Goal: Task Accomplishment & Management: Manage account settings

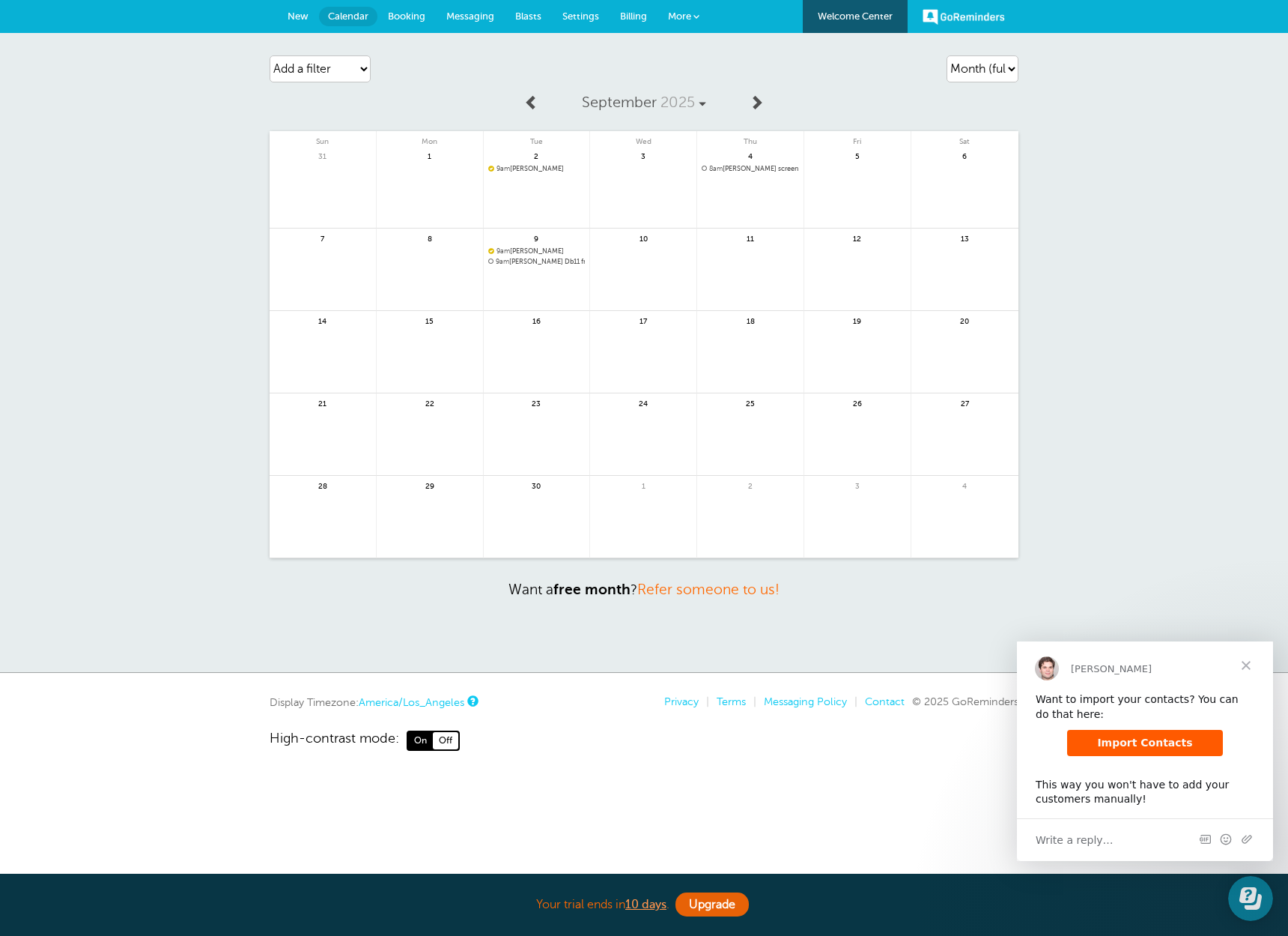
click at [589, 15] on span "Settings" at bounding box center [581, 16] width 37 height 11
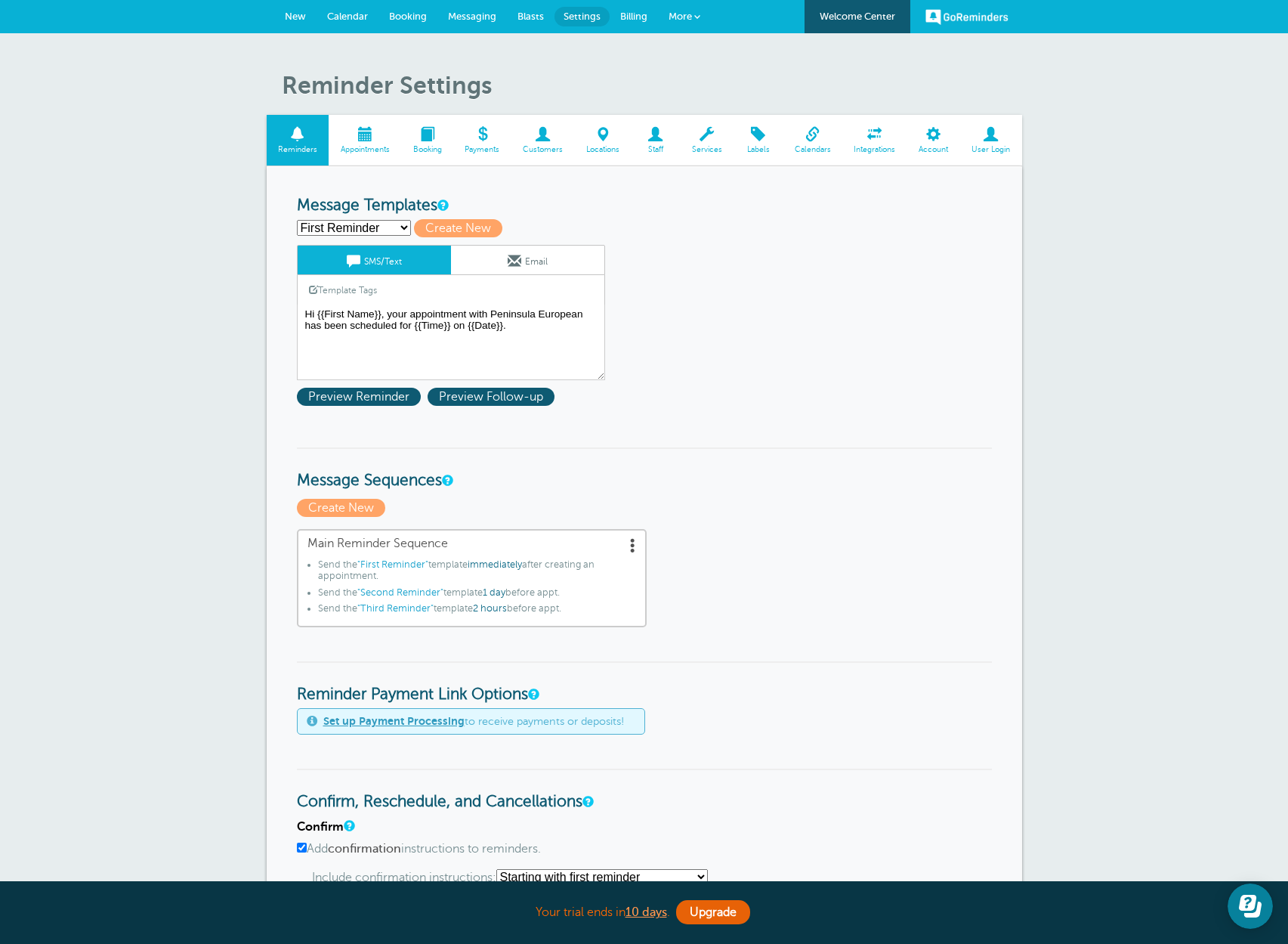
click at [813, 134] on span at bounding box center [812, 134] width 59 height 15
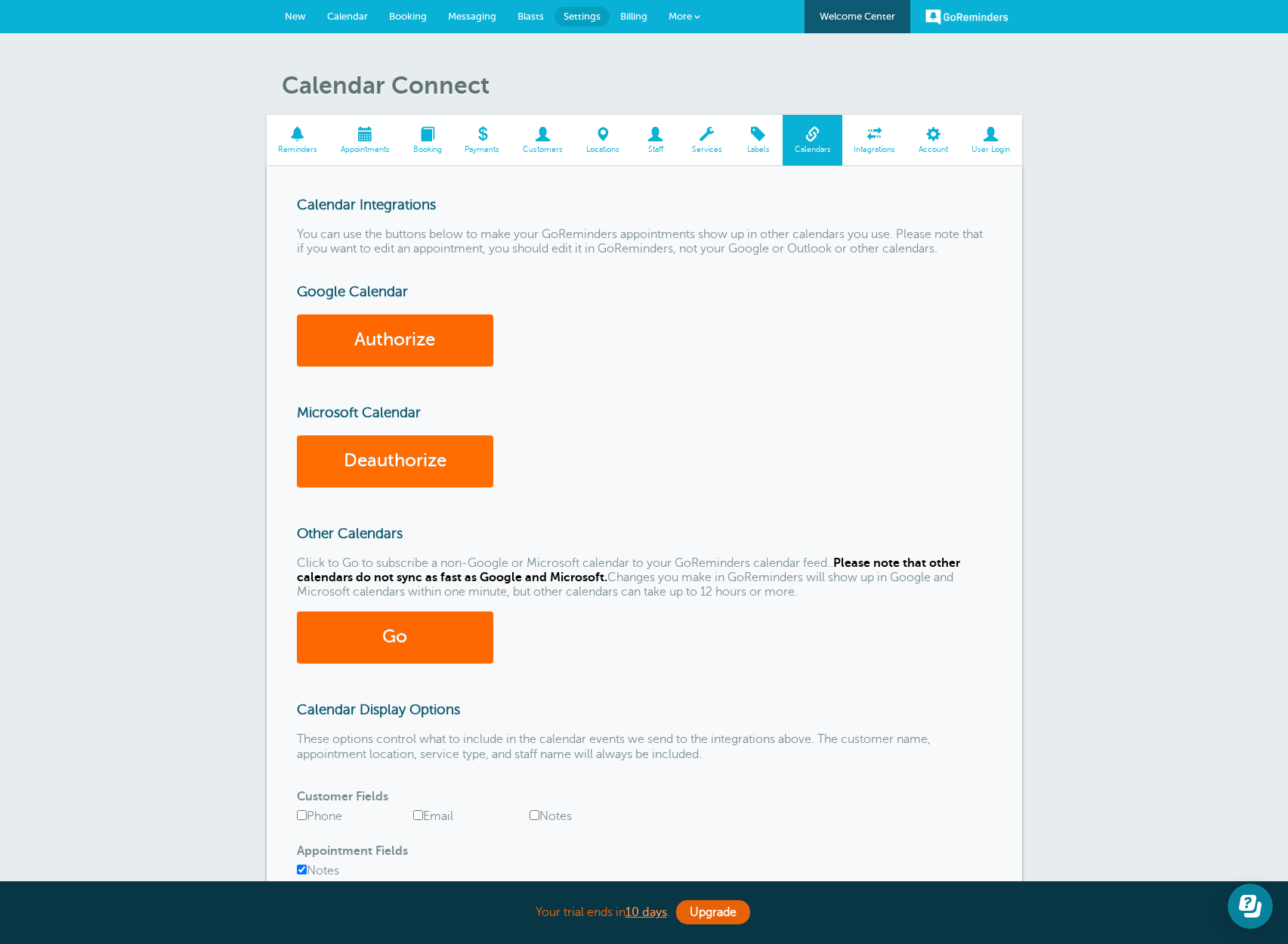
click at [321, 451] on link "Deauthorize" at bounding box center [395, 461] width 197 height 52
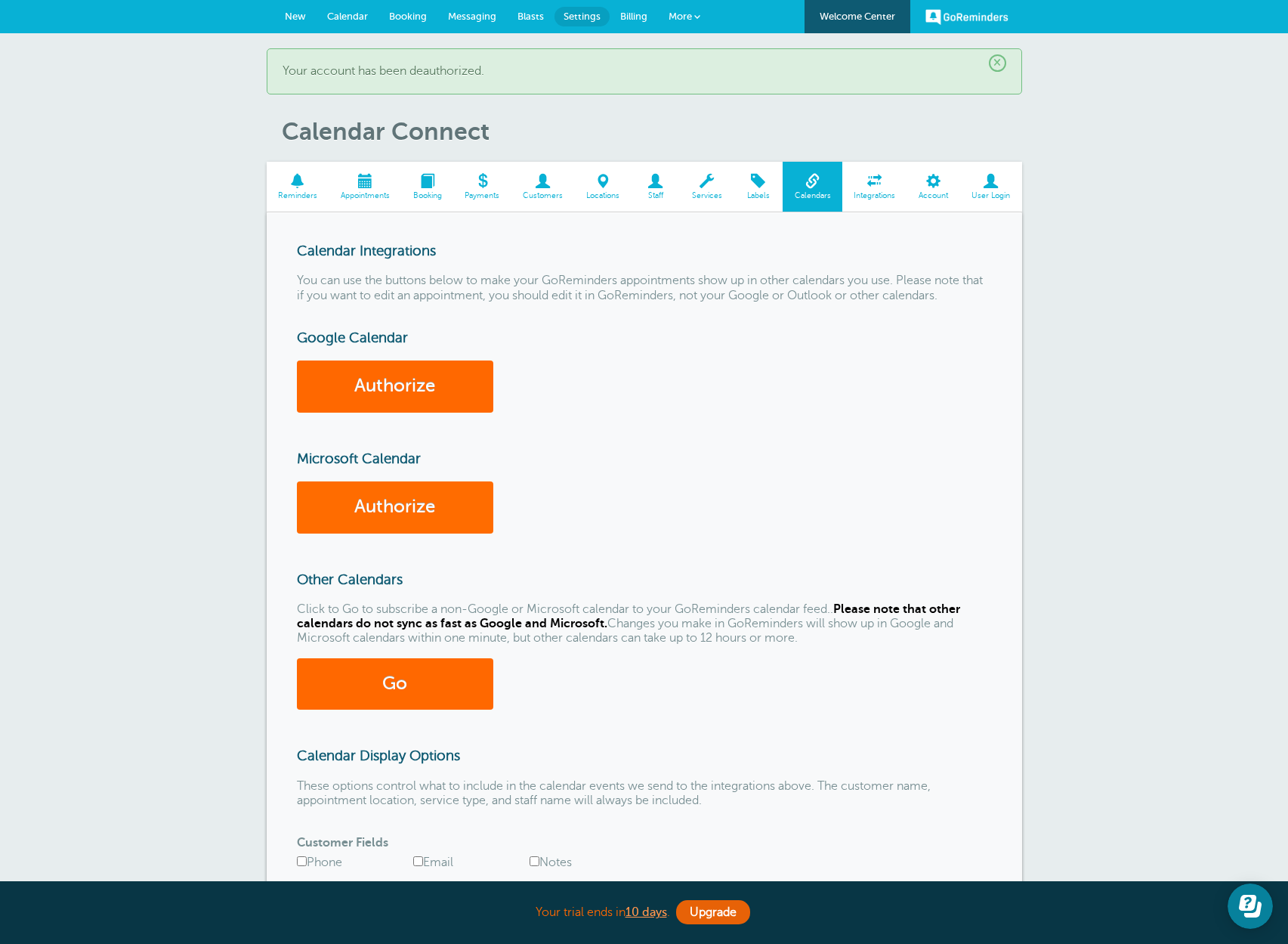
click at [427, 495] on link "Authorize" at bounding box center [395, 507] width 197 height 52
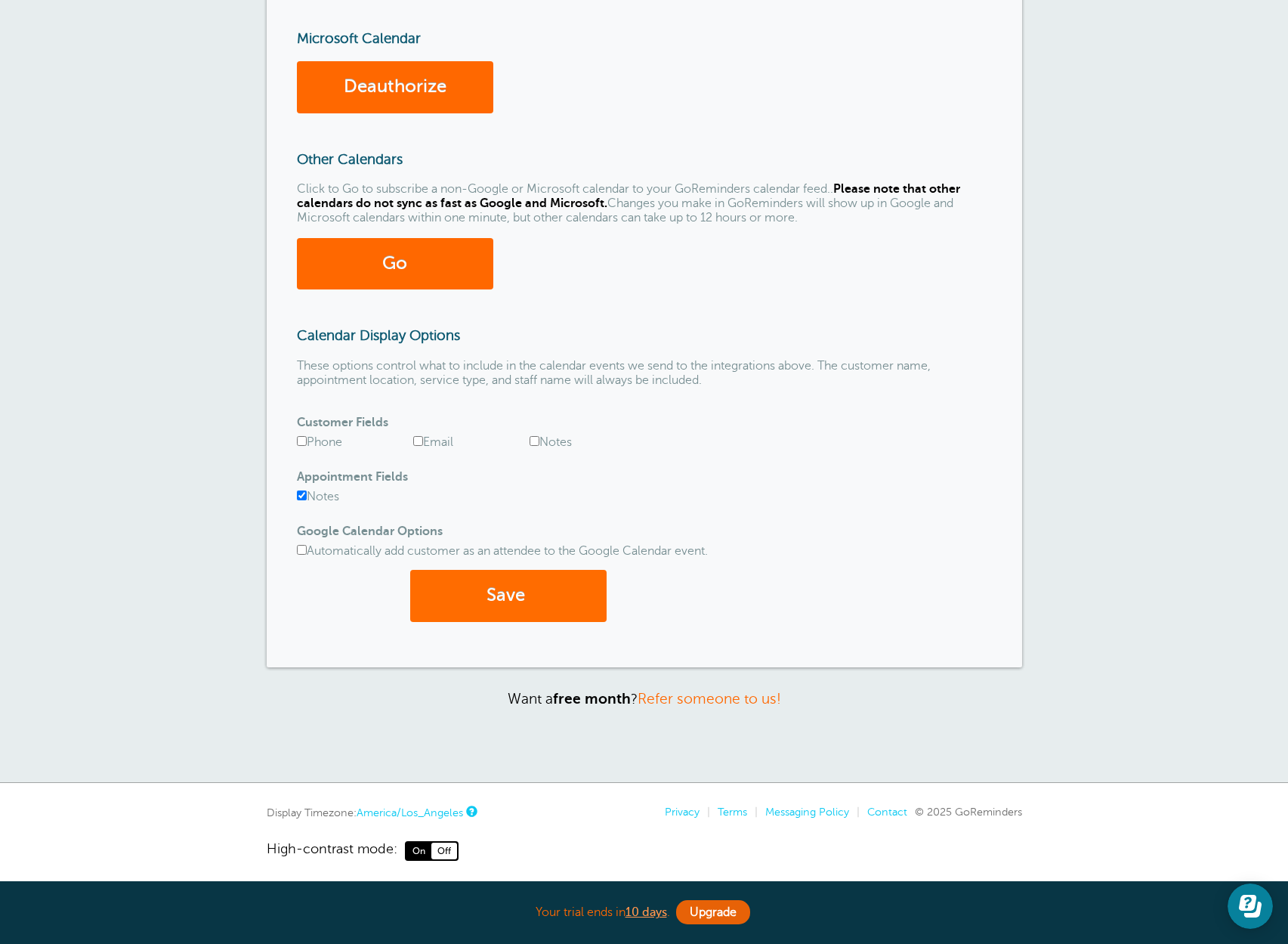
click at [532, 600] on button "Save" at bounding box center [508, 596] width 197 height 52
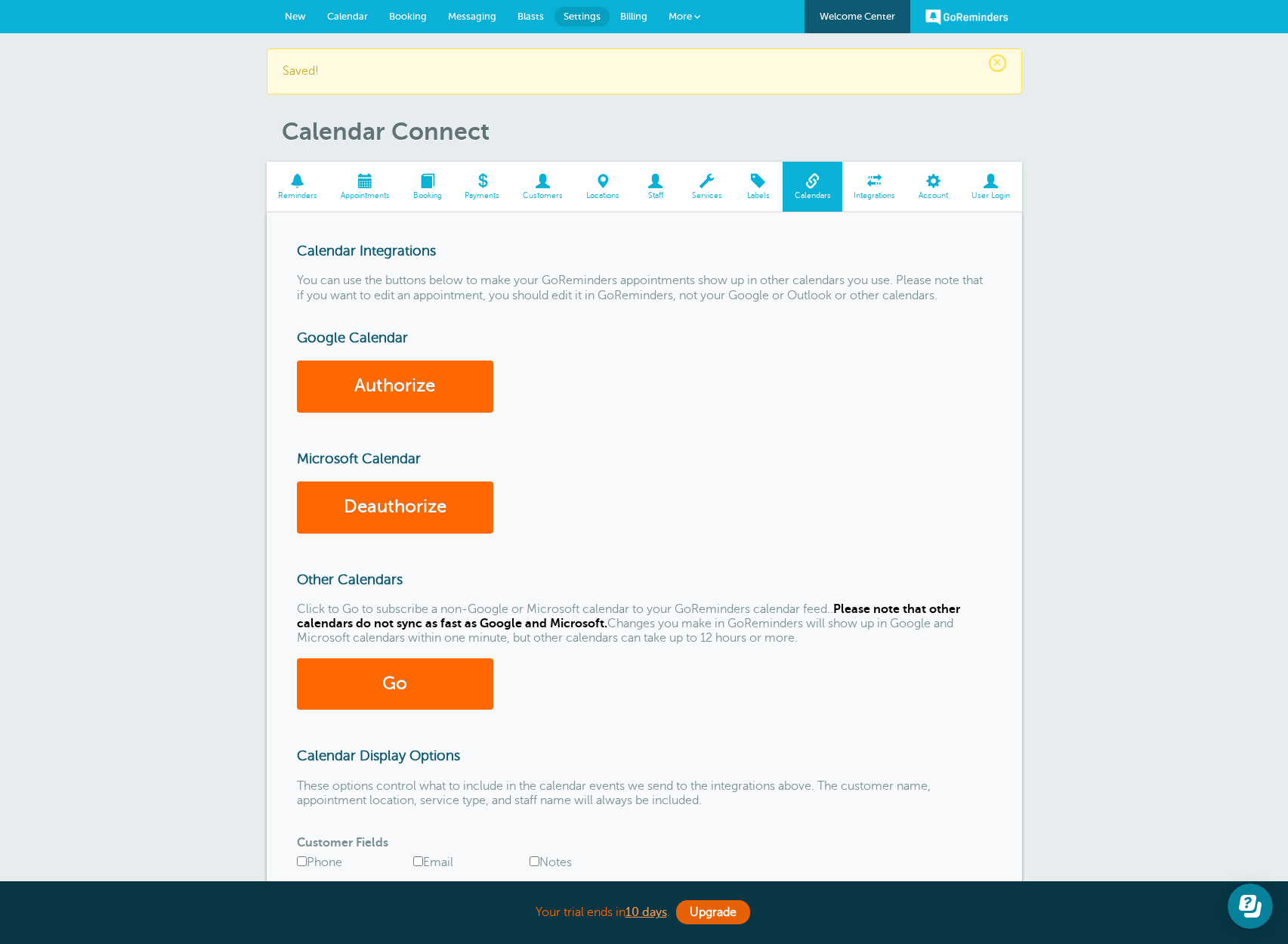
click at [939, 19] on link "GoReminders" at bounding box center [967, 16] width 83 height 33
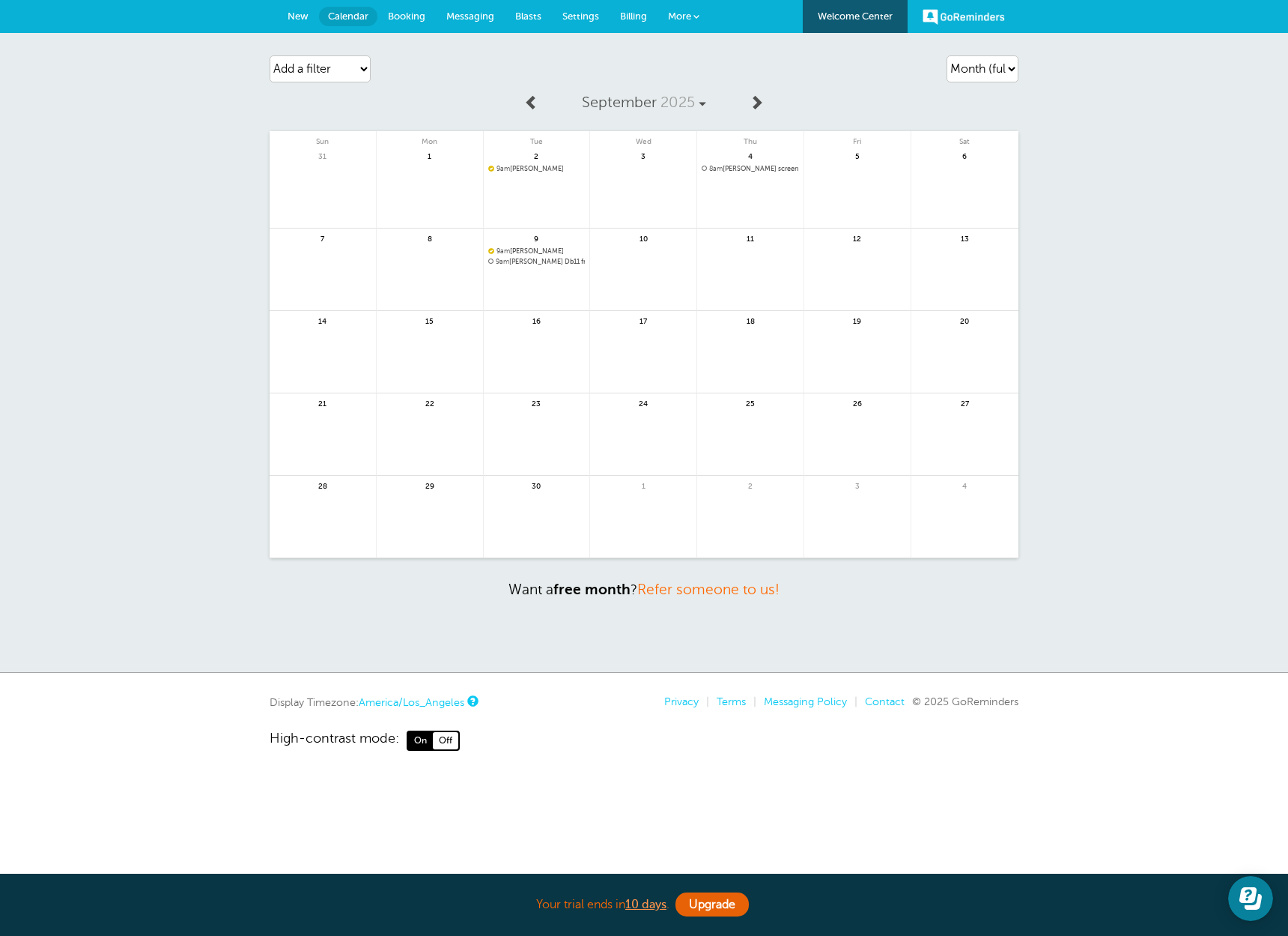
click at [848, 12] on link "Welcome Center" at bounding box center [855, 16] width 105 height 33
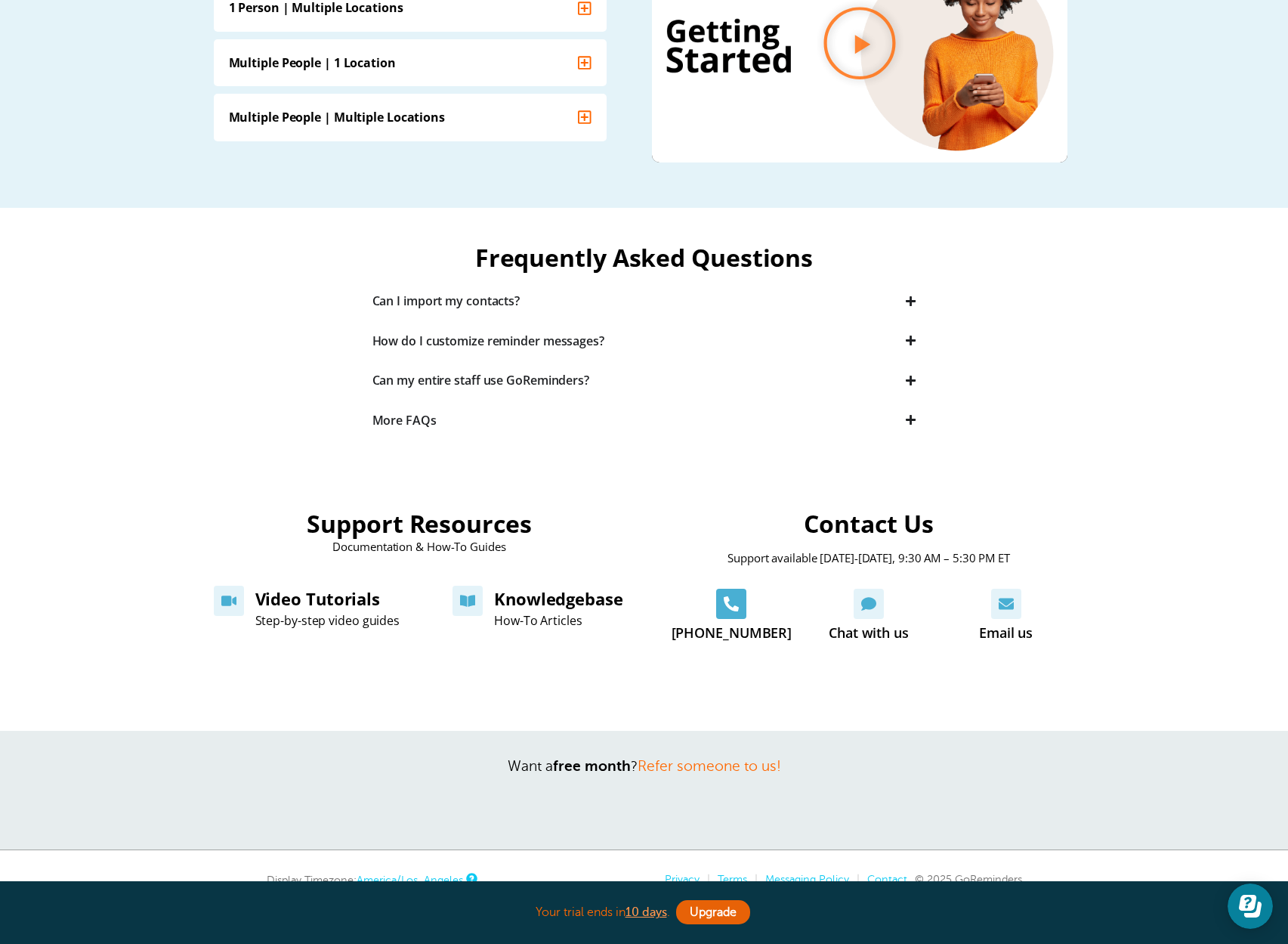
scroll to position [315, 0]
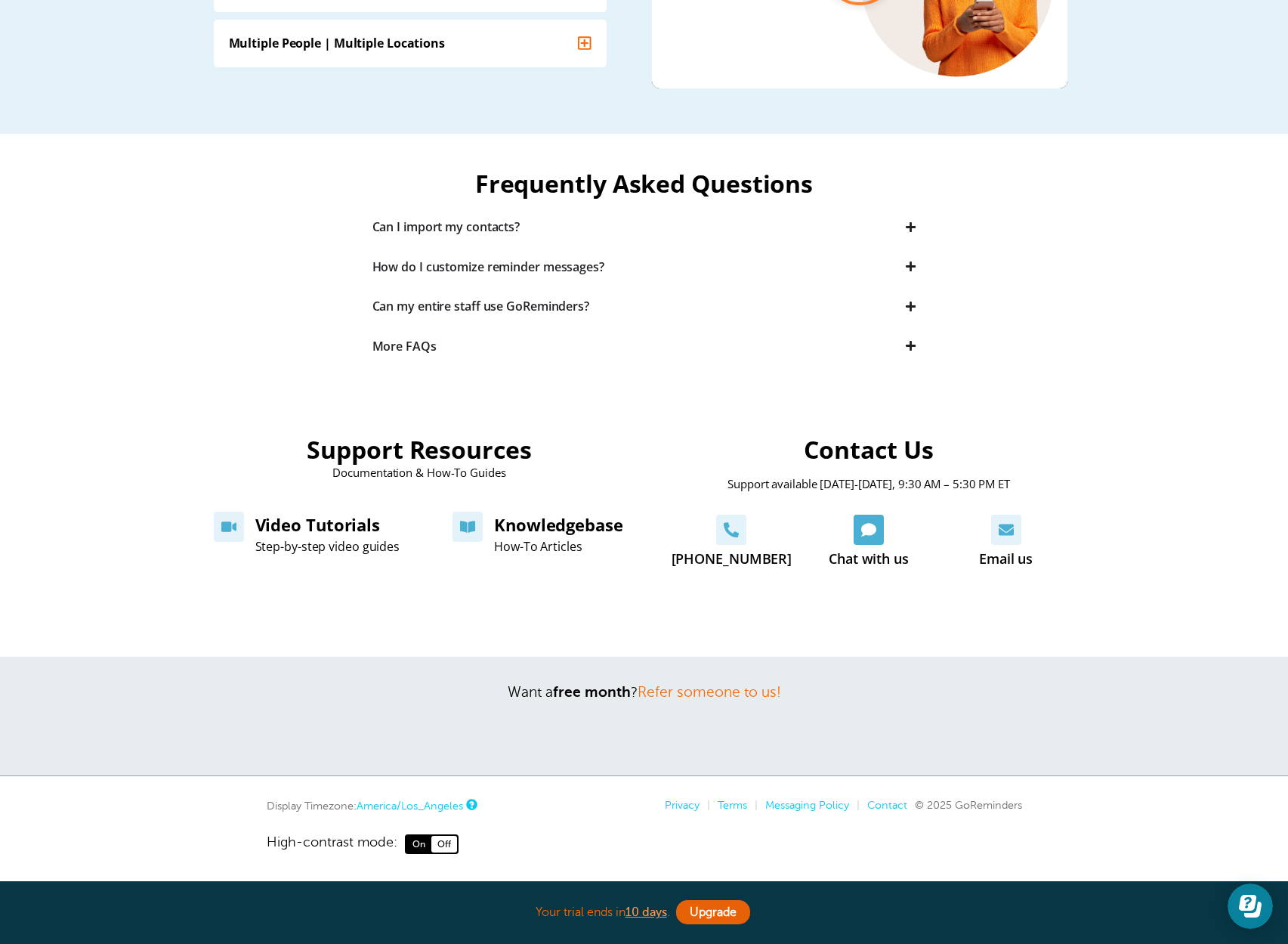
click at [854, 527] on link "Chat with us" at bounding box center [868, 529] width 30 height 30
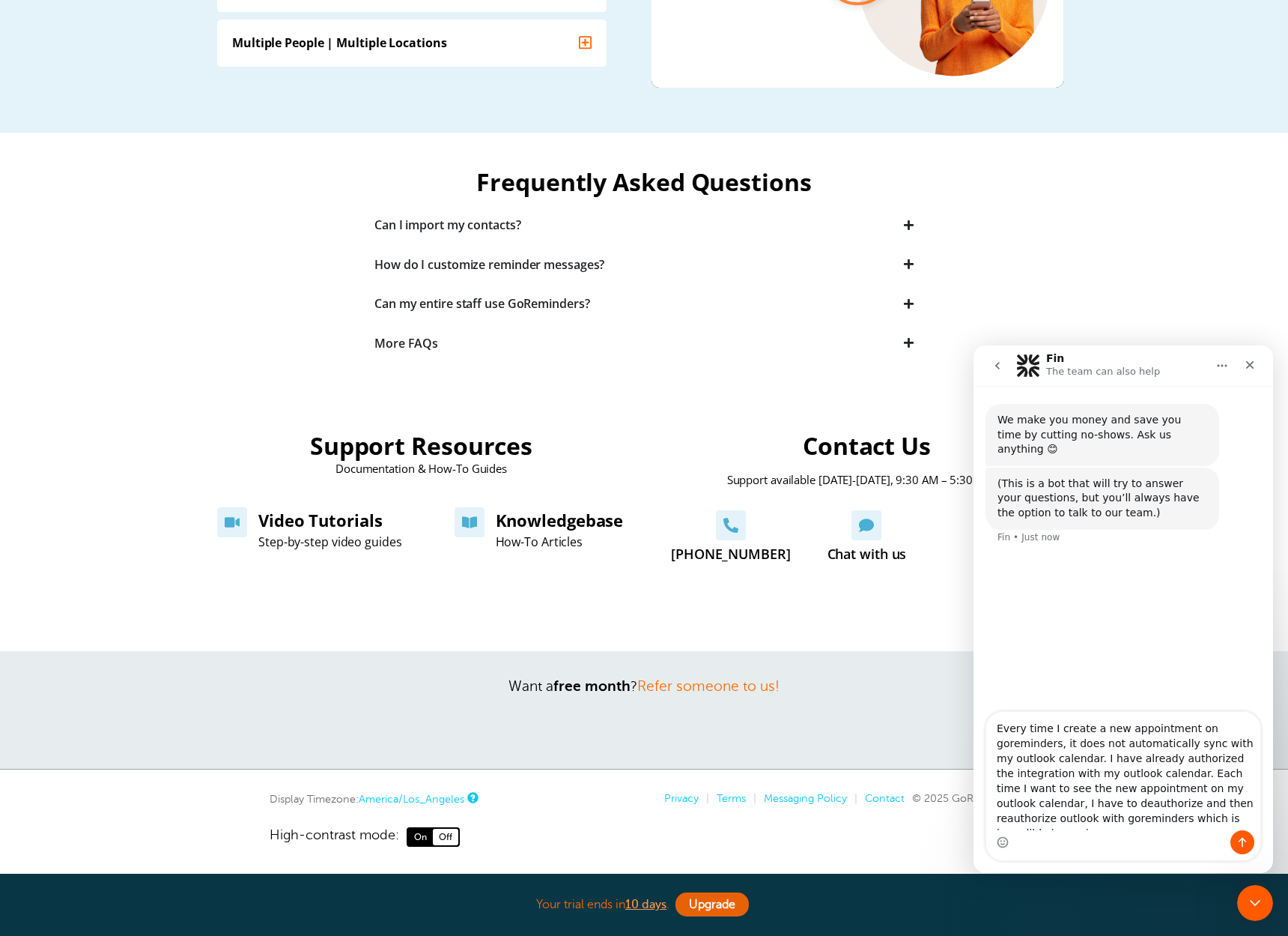
scroll to position [9, 0]
type textarea "Every time I create a new appointment on goreminders, it does not automatically…"
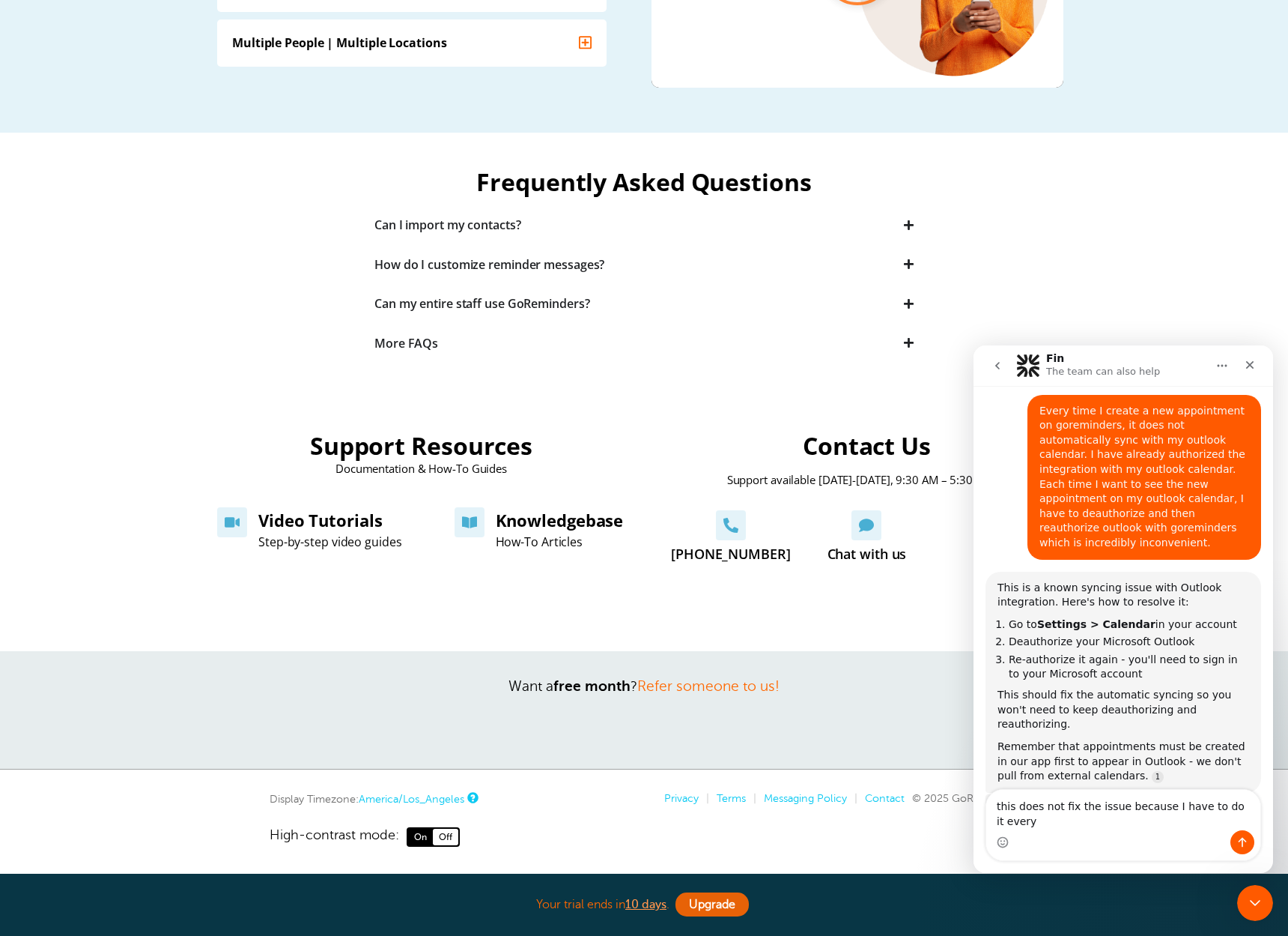
scroll to position [160, 0]
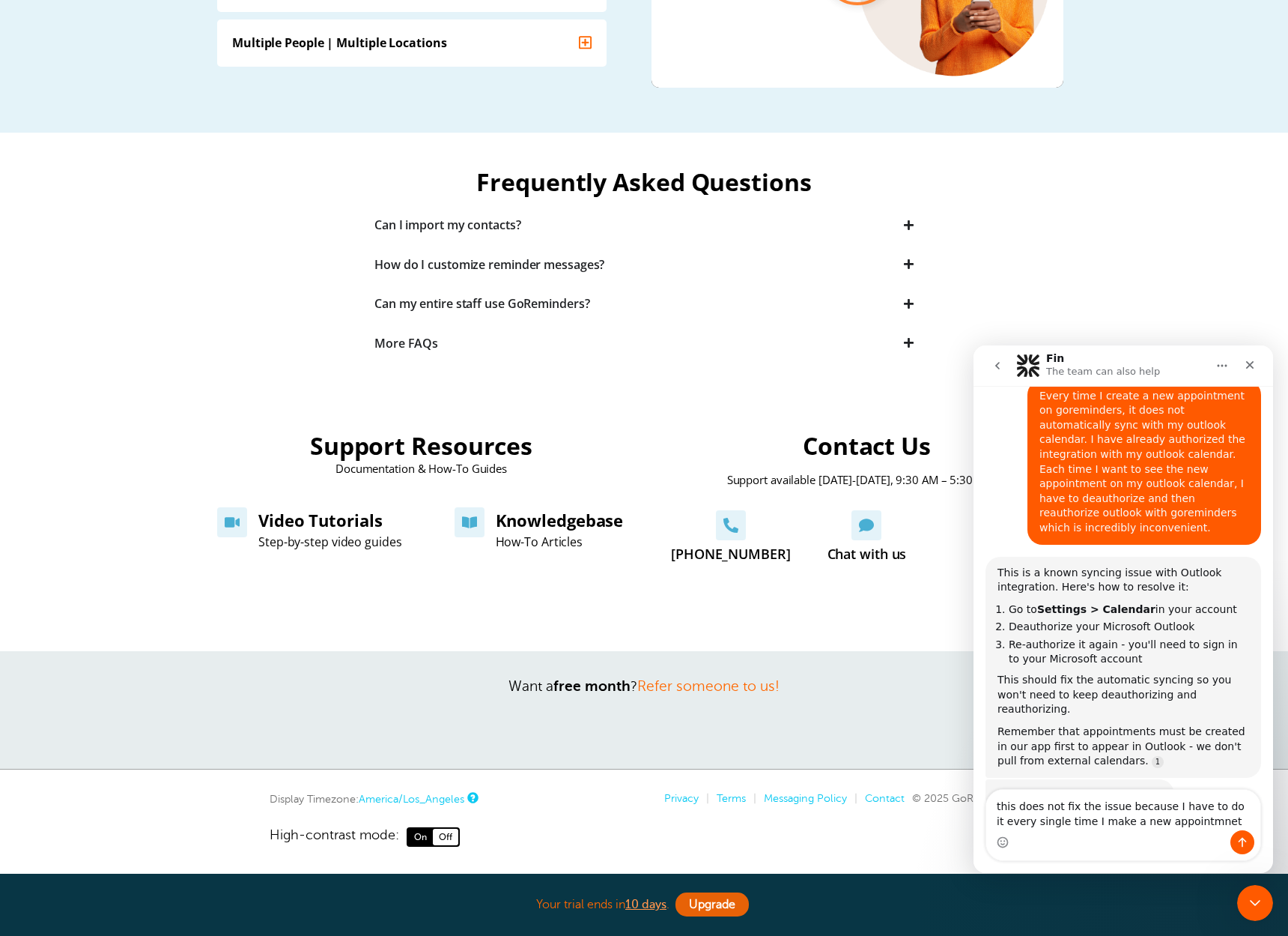
type textarea "this does not fix the issue because I have to do it every single time I make a …"
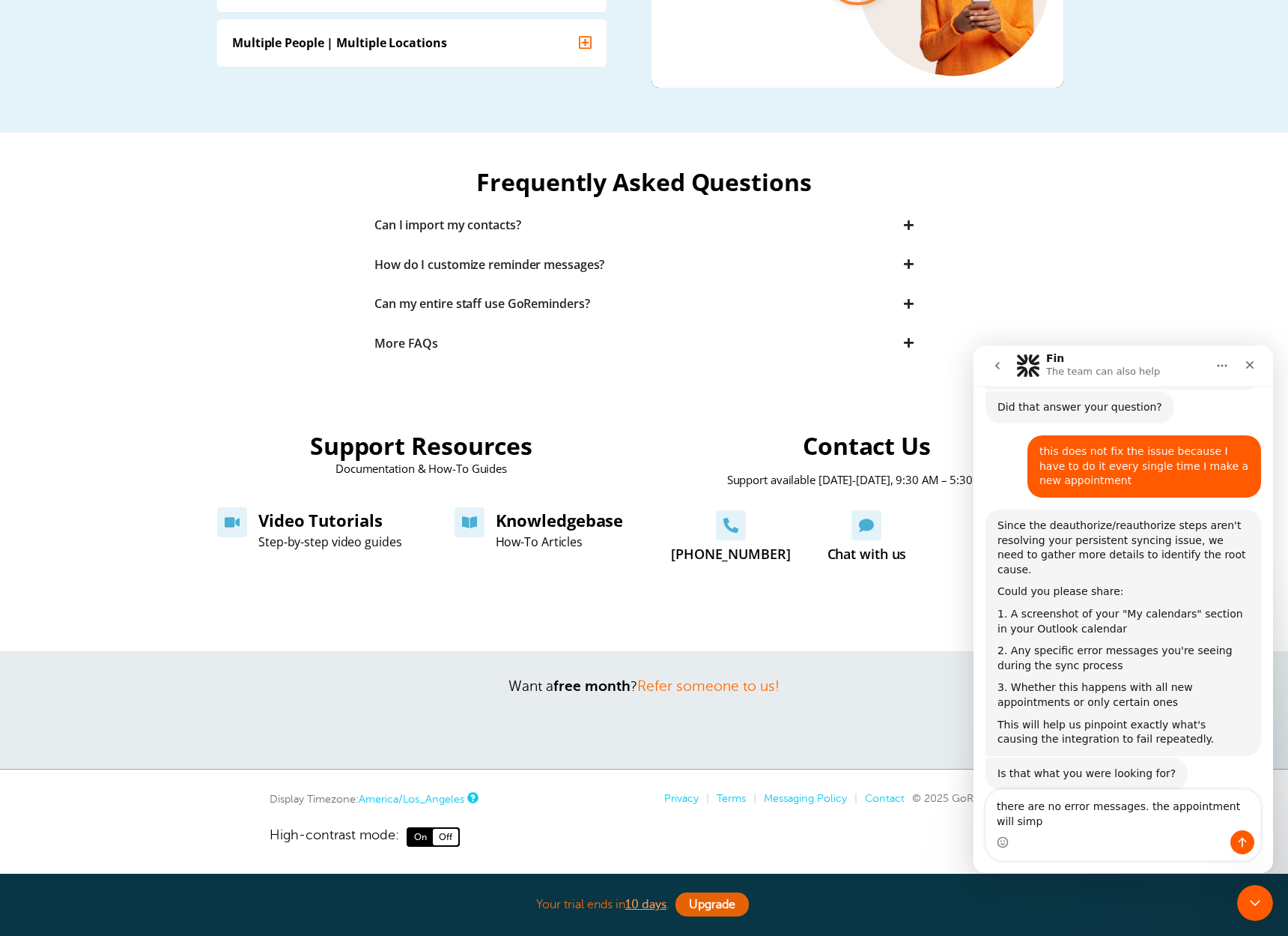
scroll to position [533, 0]
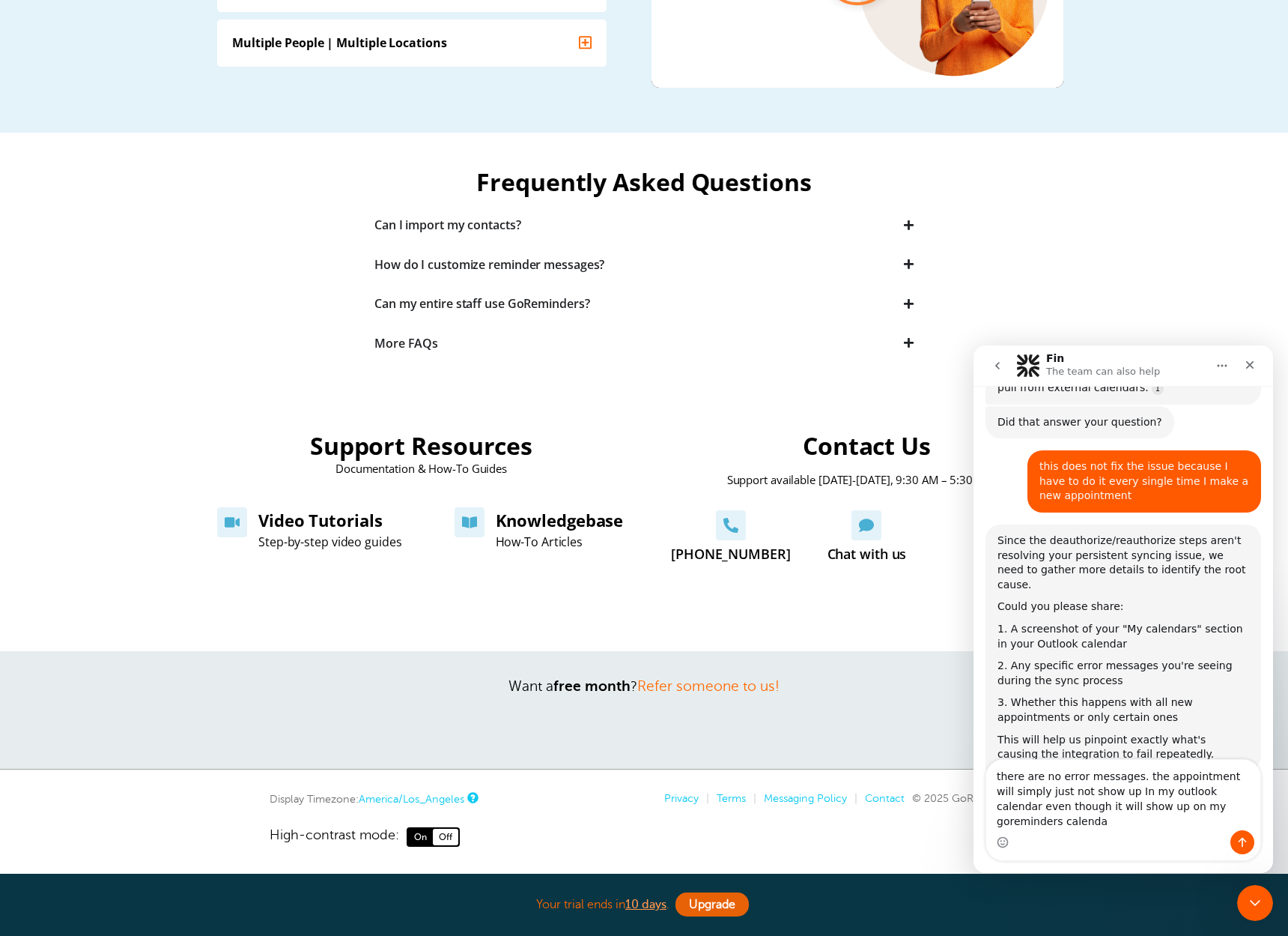
type textarea "there are no error messages. the appointment will simply just not show up In my…"
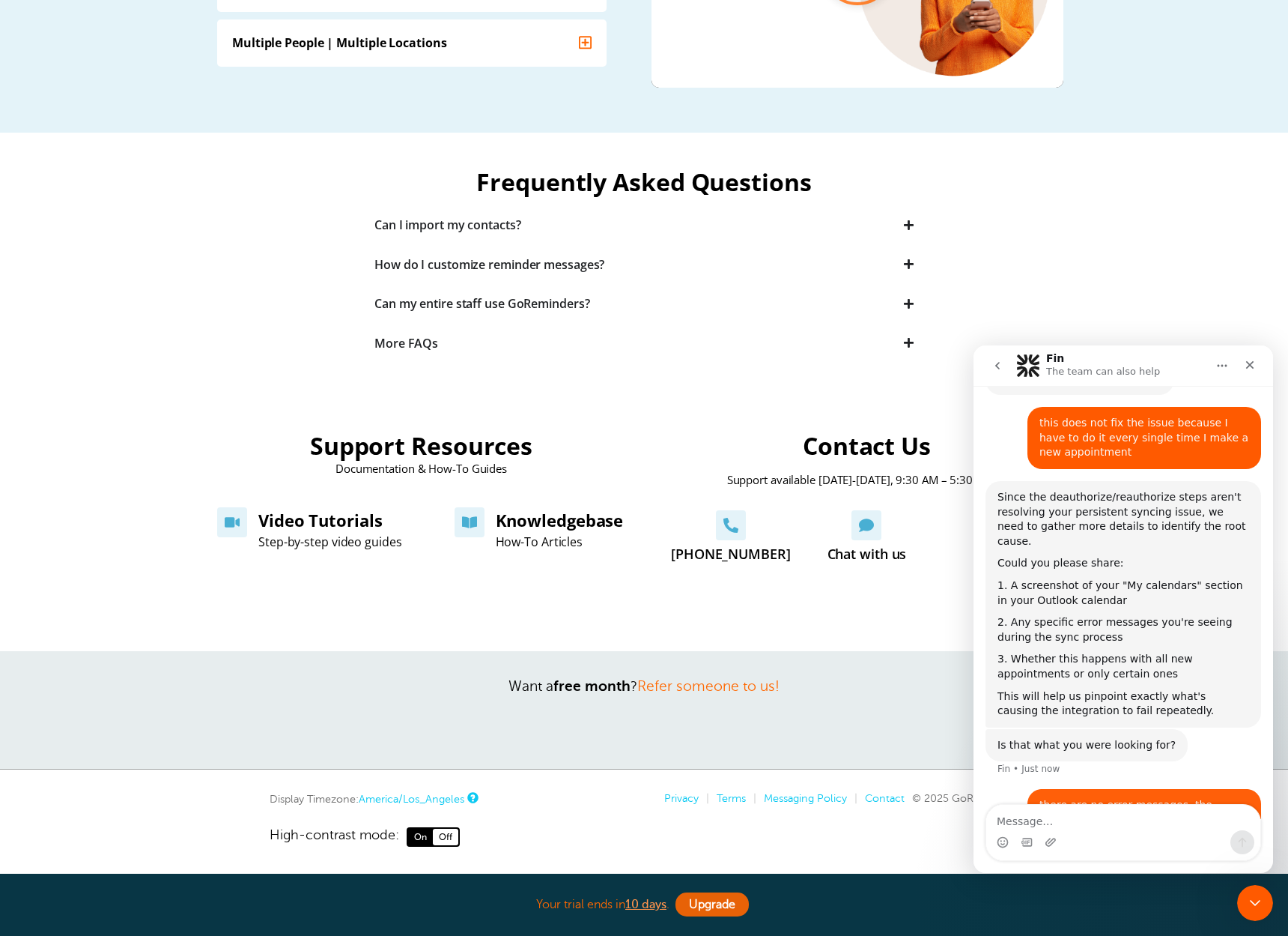
scroll to position [625, 0]
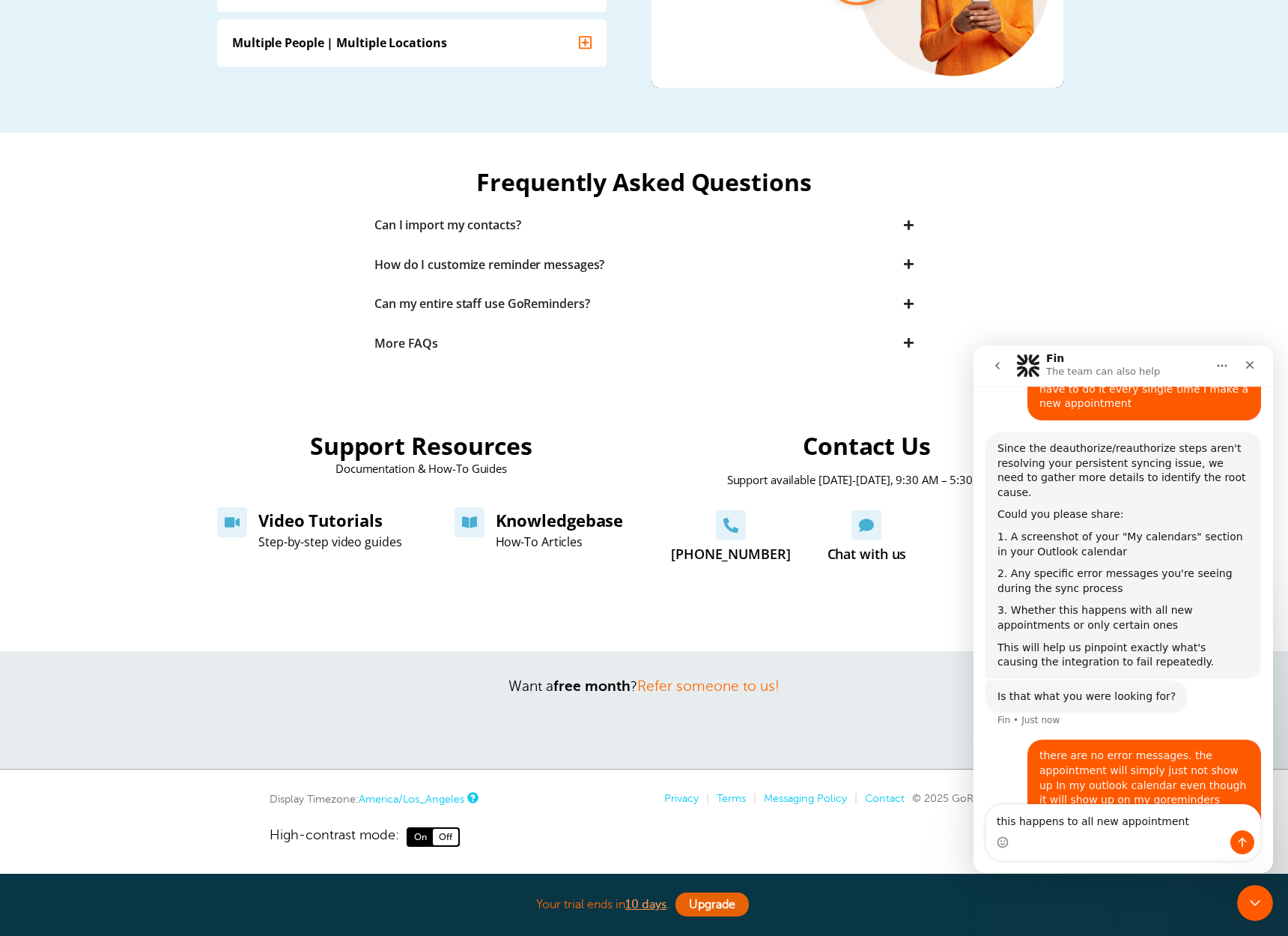
type textarea "this happens to all new appointments"
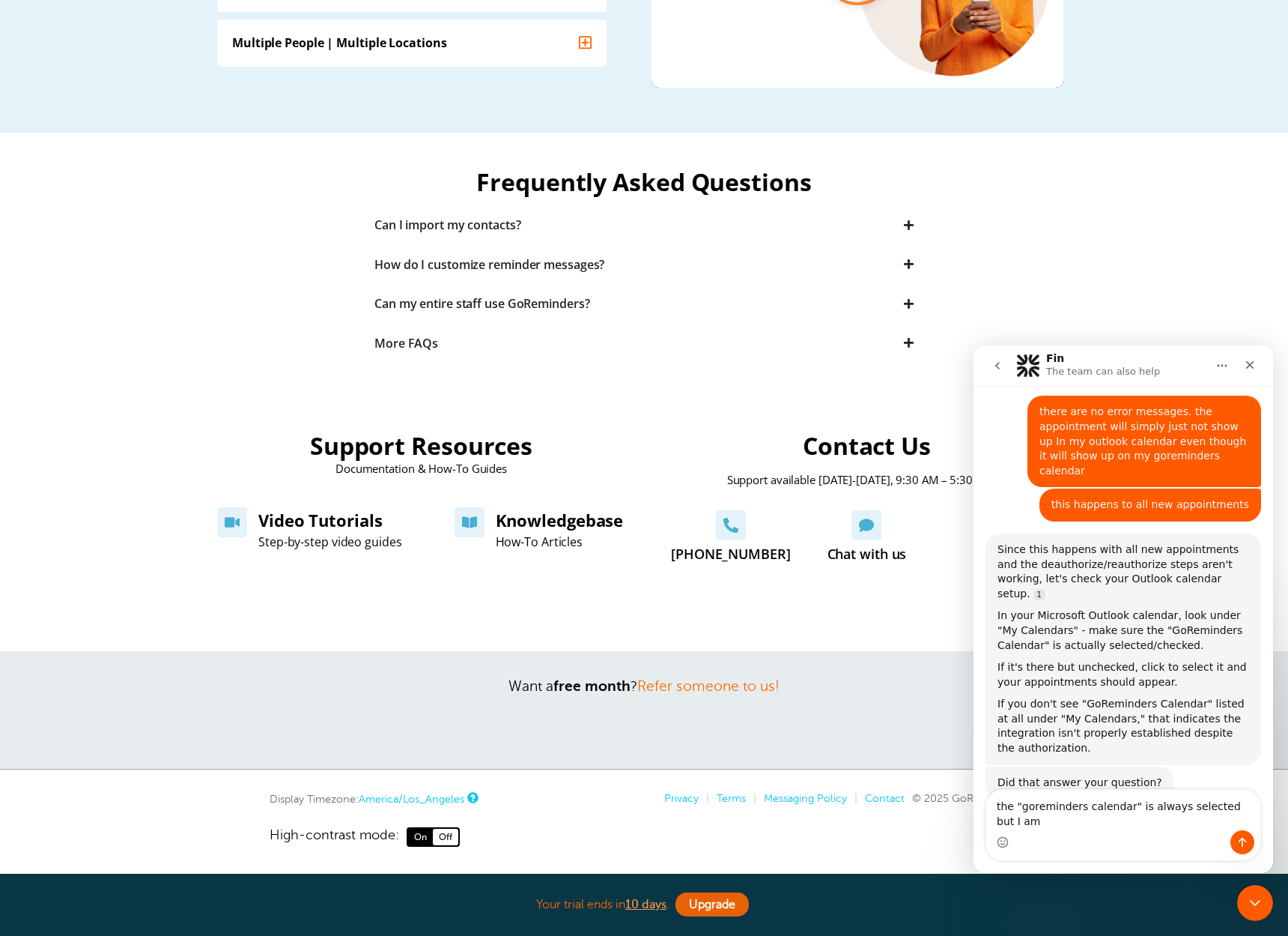
scroll to position [954, 0]
type textarea "the "goreminders calendar" is always selected but I am still having this issue"
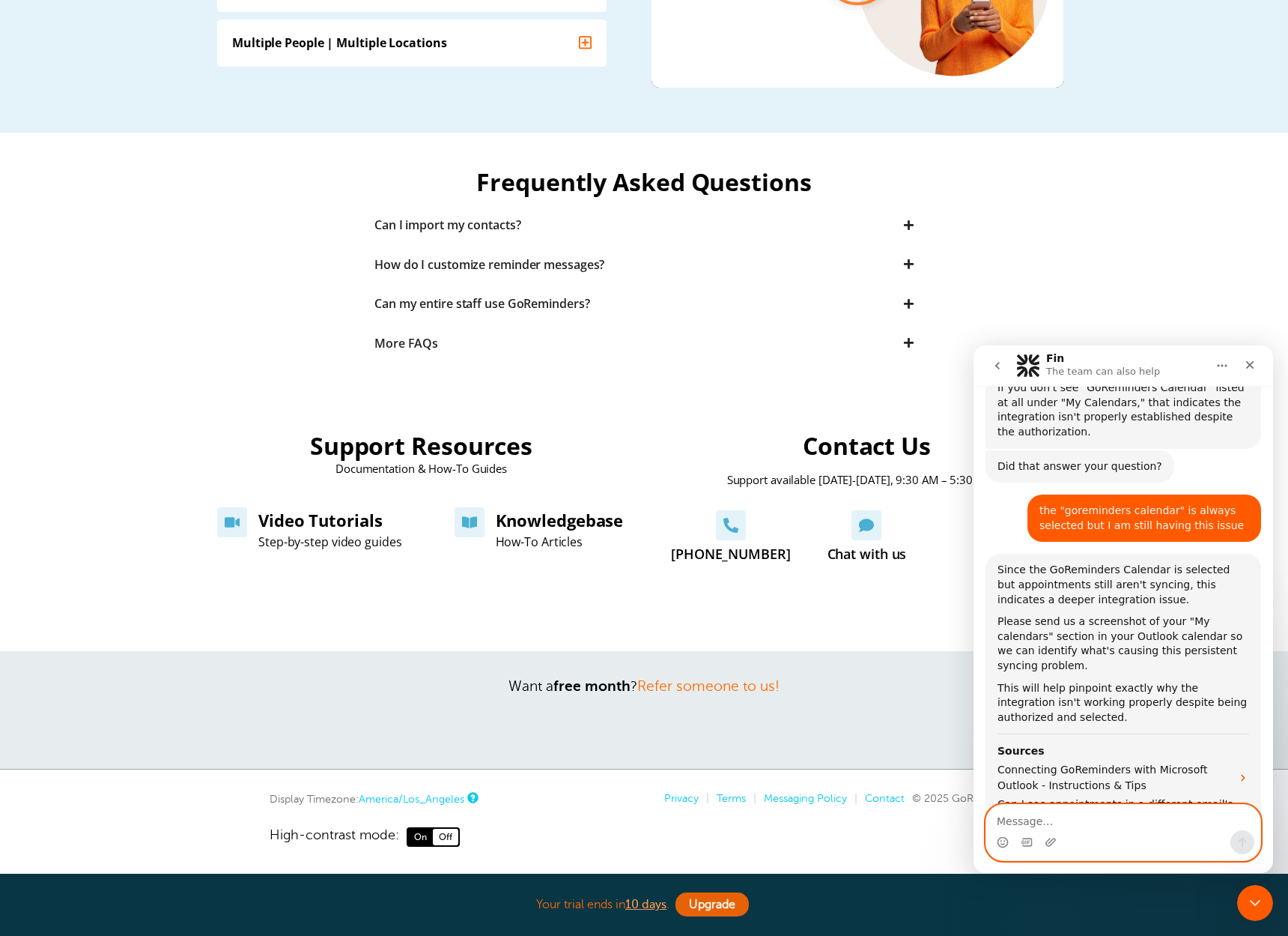
scroll to position [984, 0]
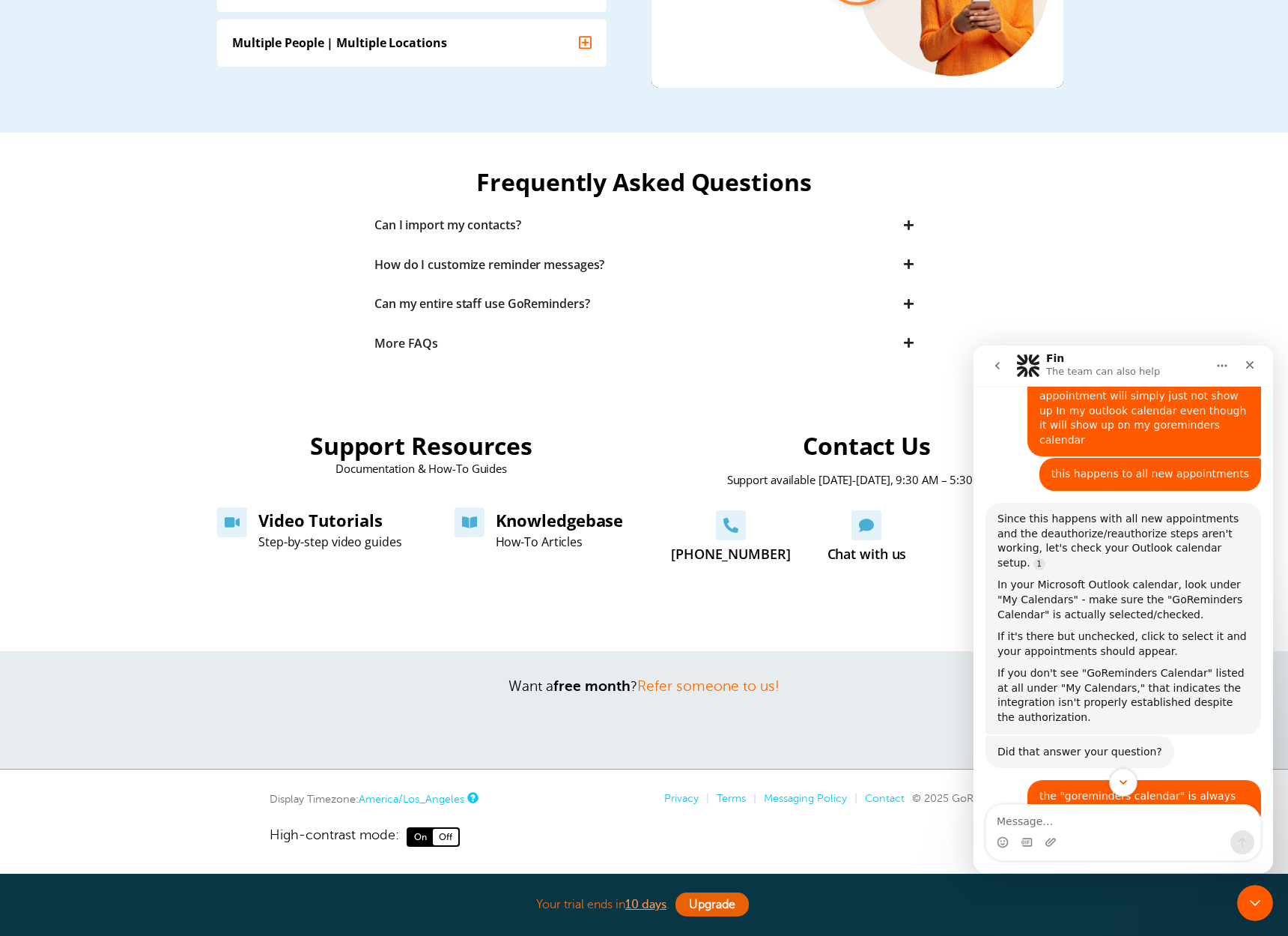
click at [1123, 783] on icon "Scroll to bottom" at bounding box center [1124, 782] width 8 height 5
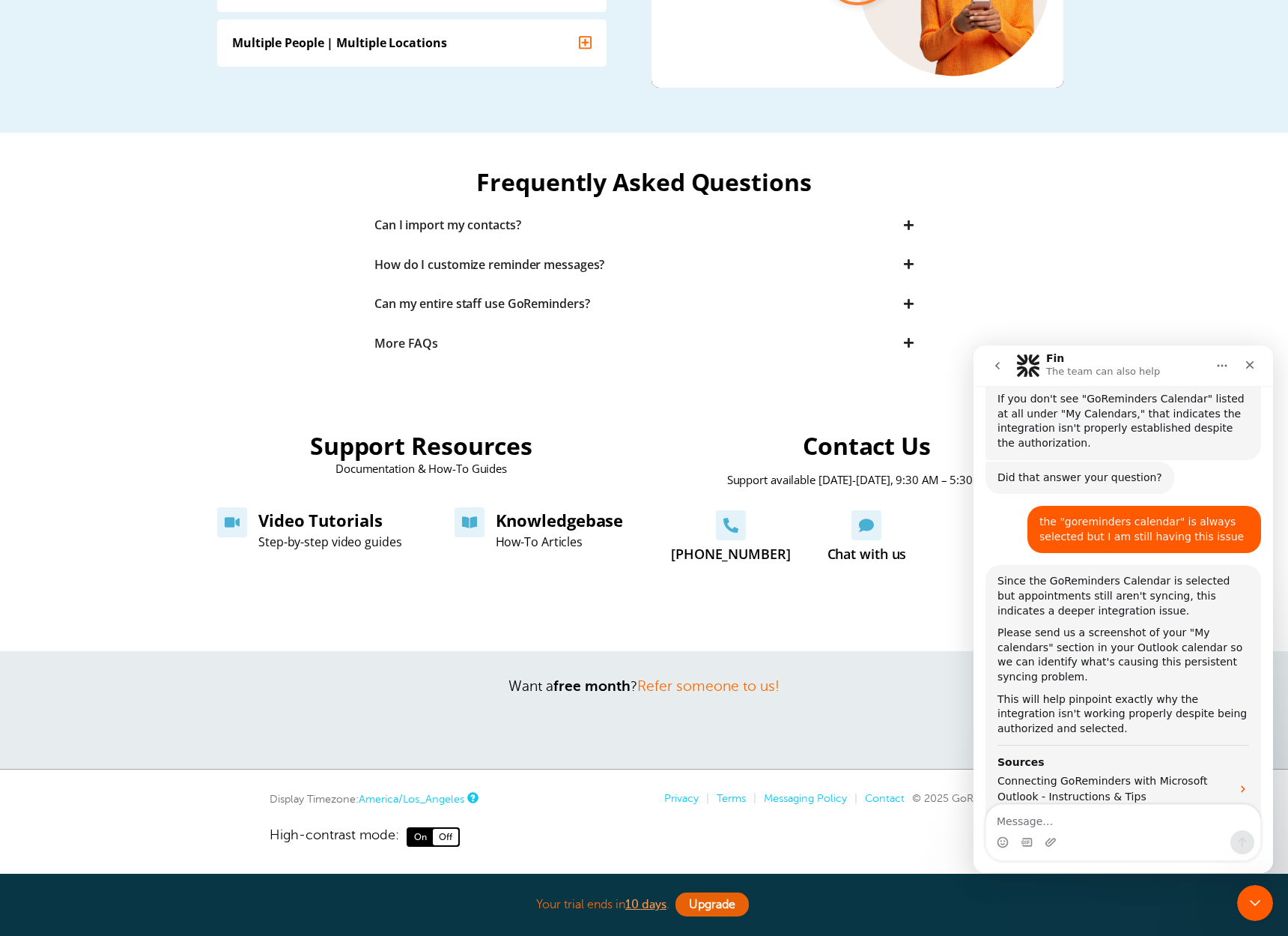
scroll to position [1269, 0]
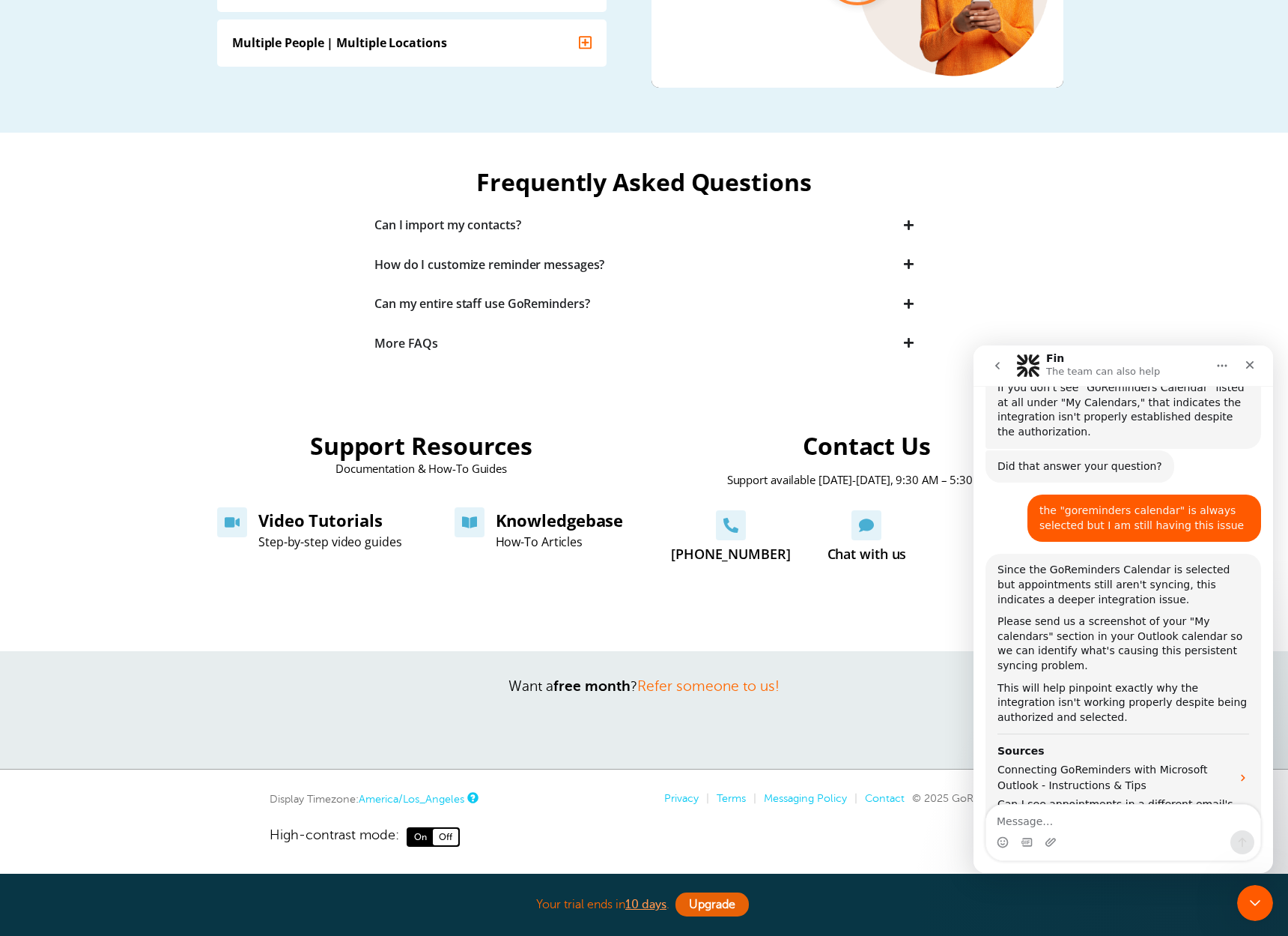
click at [1057, 842] on div "Intercom messenger" at bounding box center [1123, 841] width 274 height 24
click at [1054, 840] on icon "Upload attachment" at bounding box center [1051, 842] width 12 height 12
click at [1127, 810] on textarea "Message…" at bounding box center [1123, 817] width 274 height 25
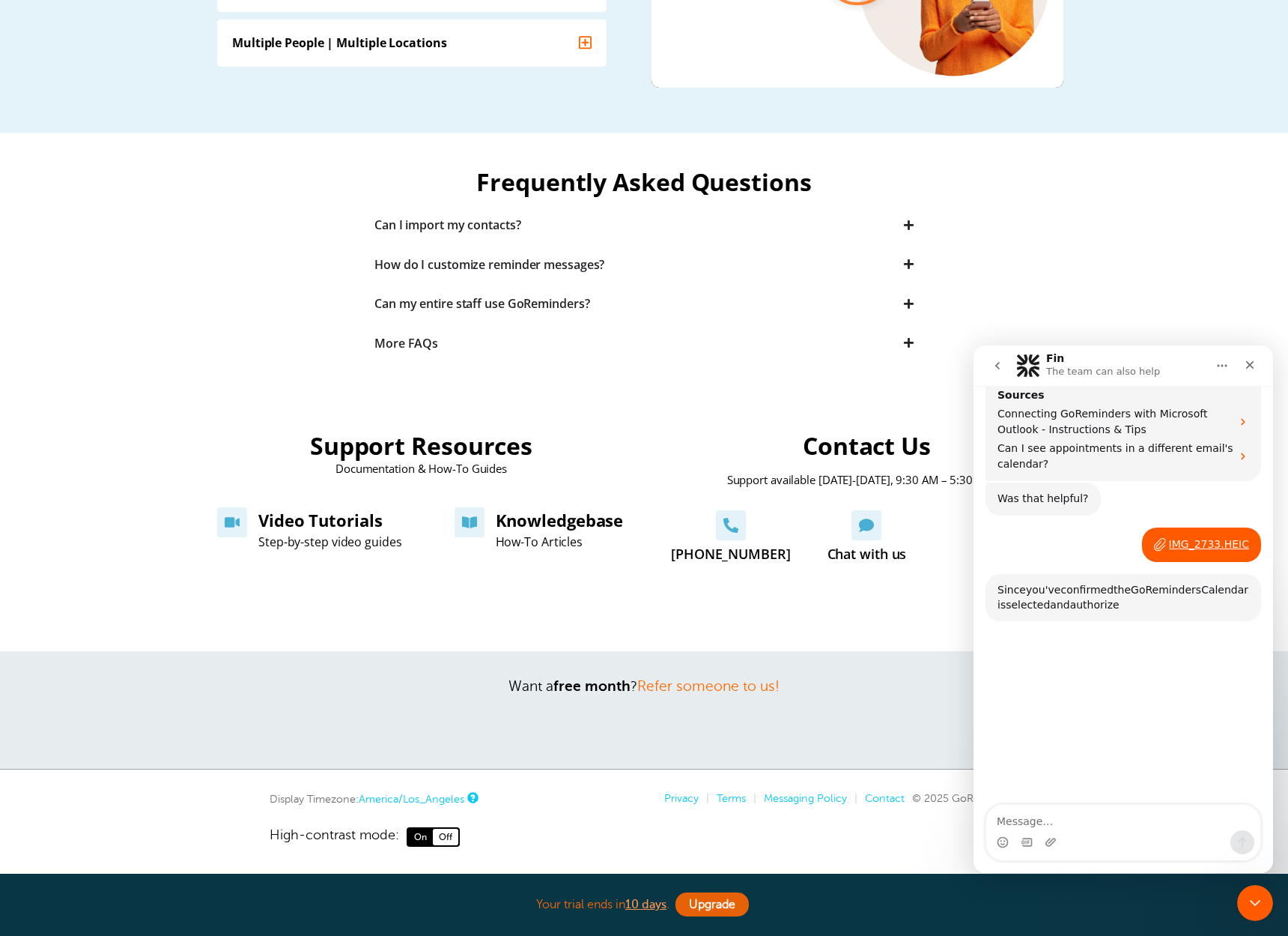
scroll to position [1653, 0]
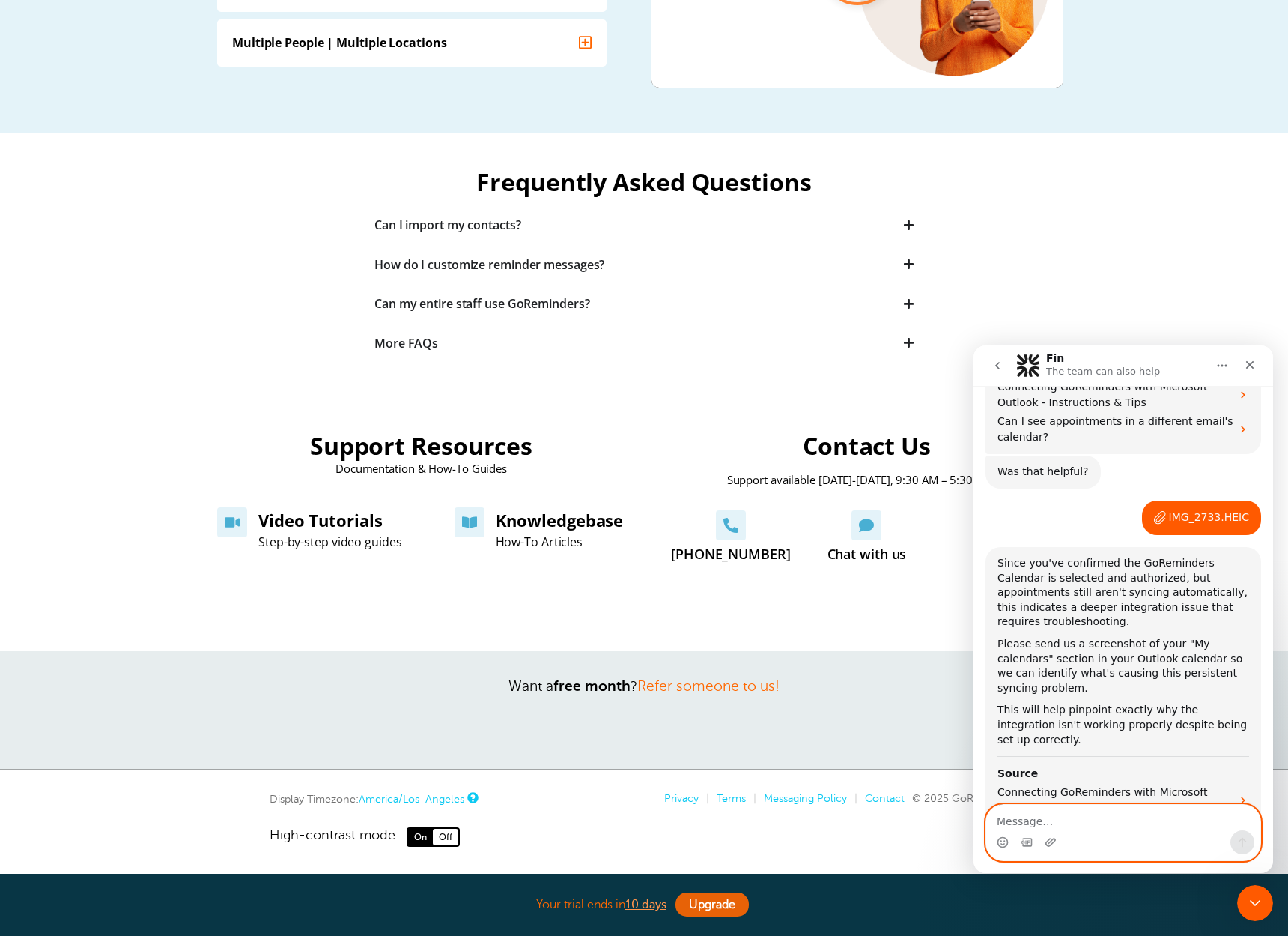
click at [1051, 843] on icon "Upload attachment" at bounding box center [1051, 841] width 11 height 8
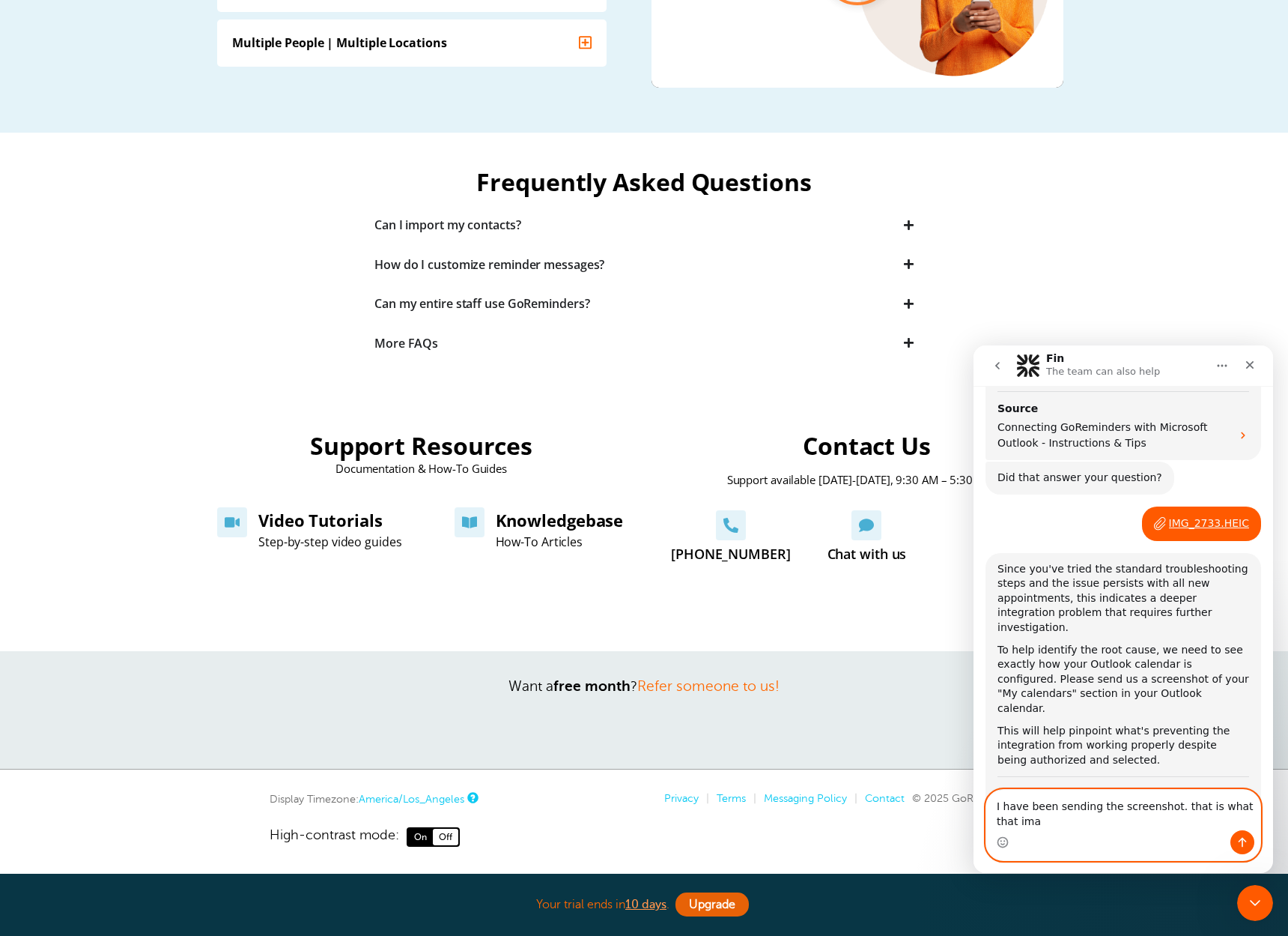
scroll to position [2003, 0]
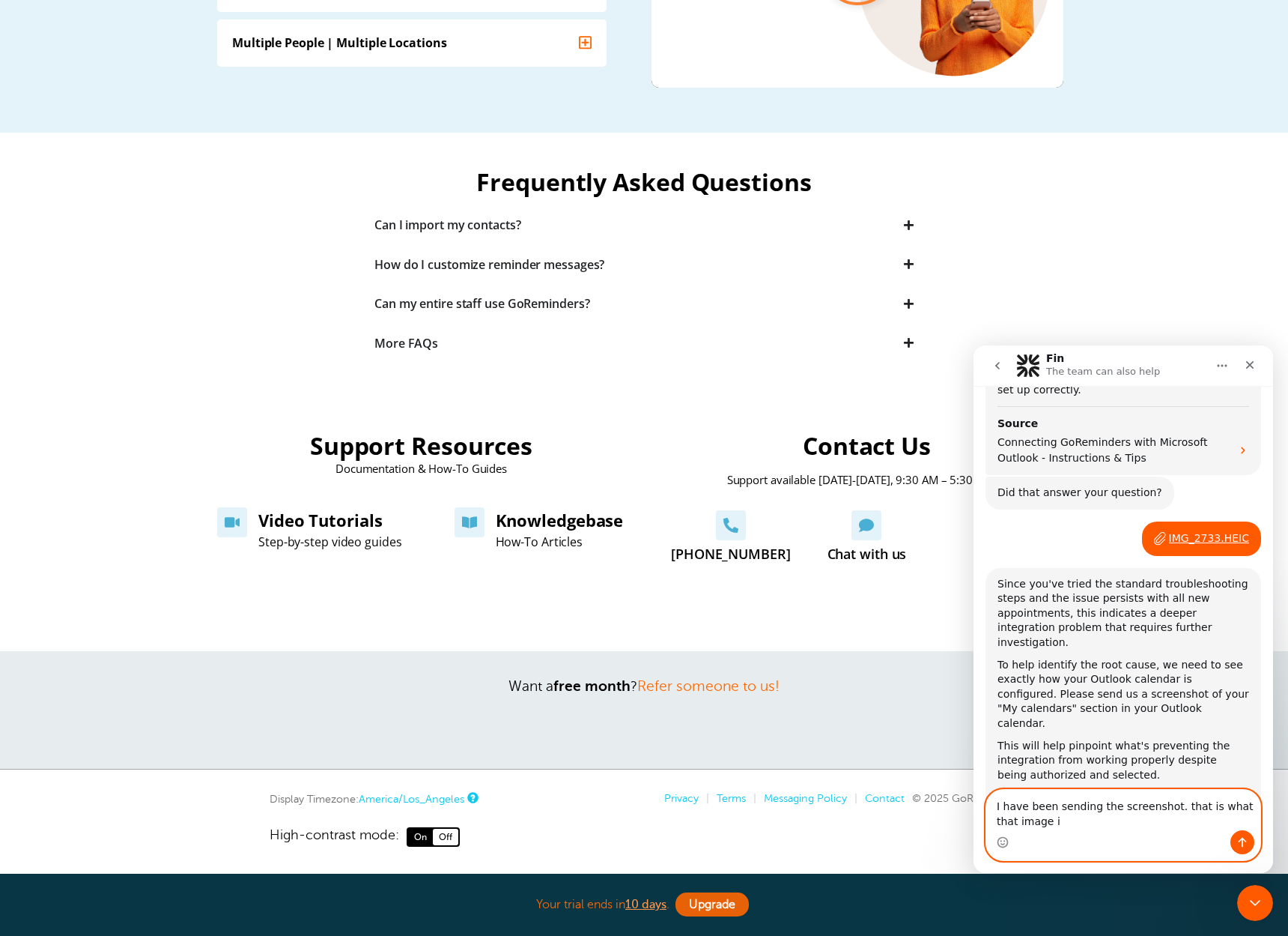
type textarea "I have been sending the screenshot. that is what that image is"
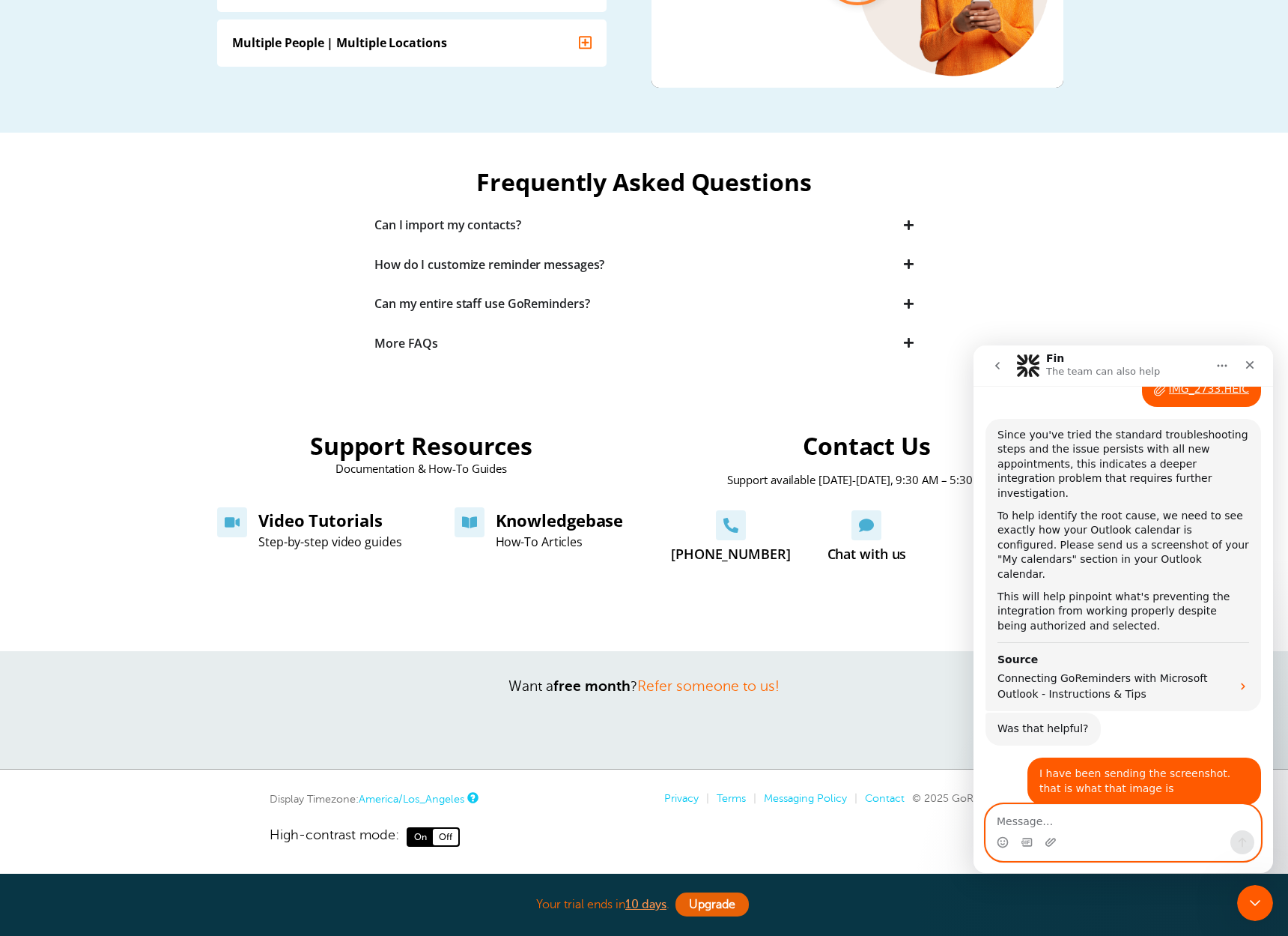
scroll to position [2153, 0]
type textarea "human agent"
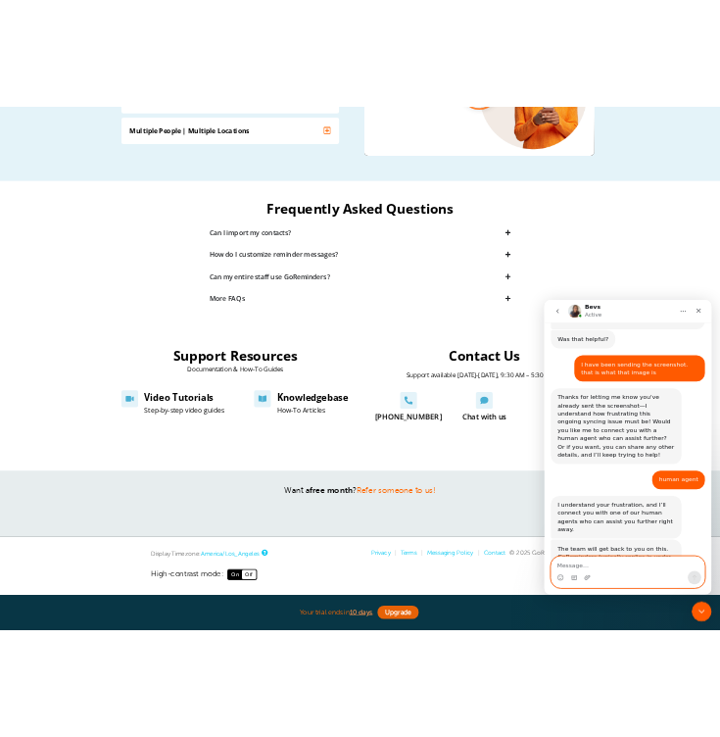
scroll to position [3227, 0]
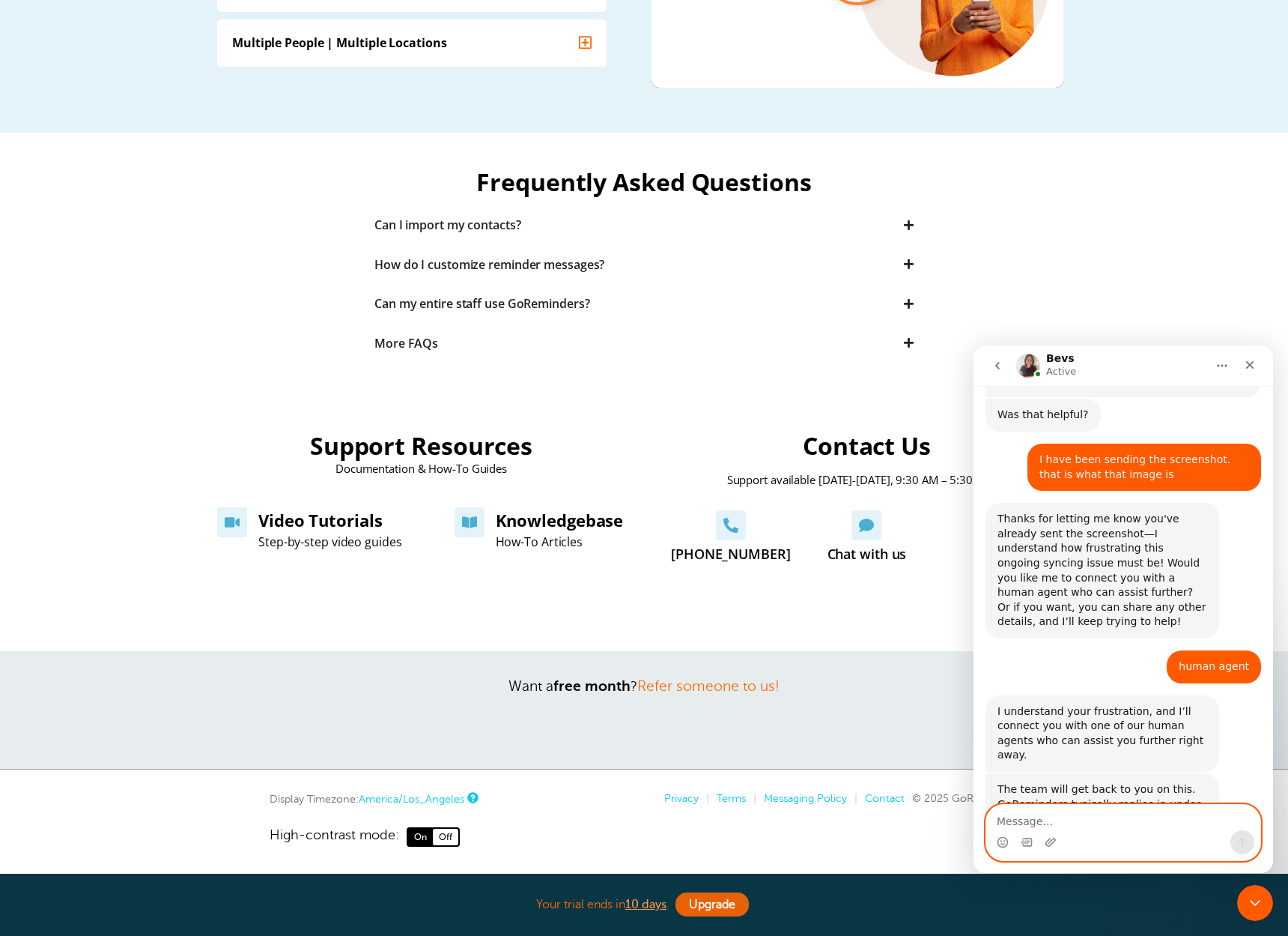
type textarea "s"
type textarea "Sure now works"
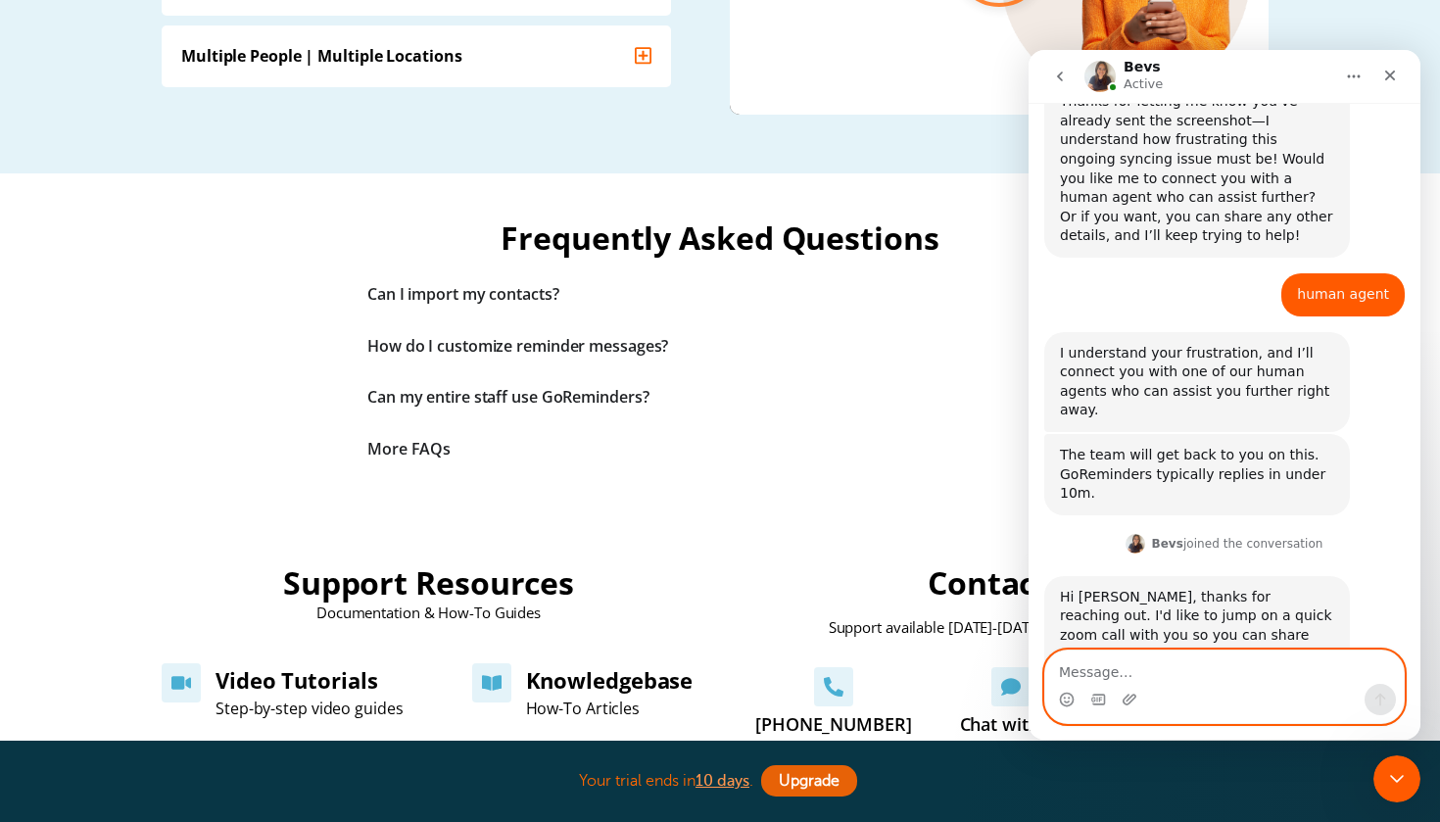
scroll to position [3285, 0]
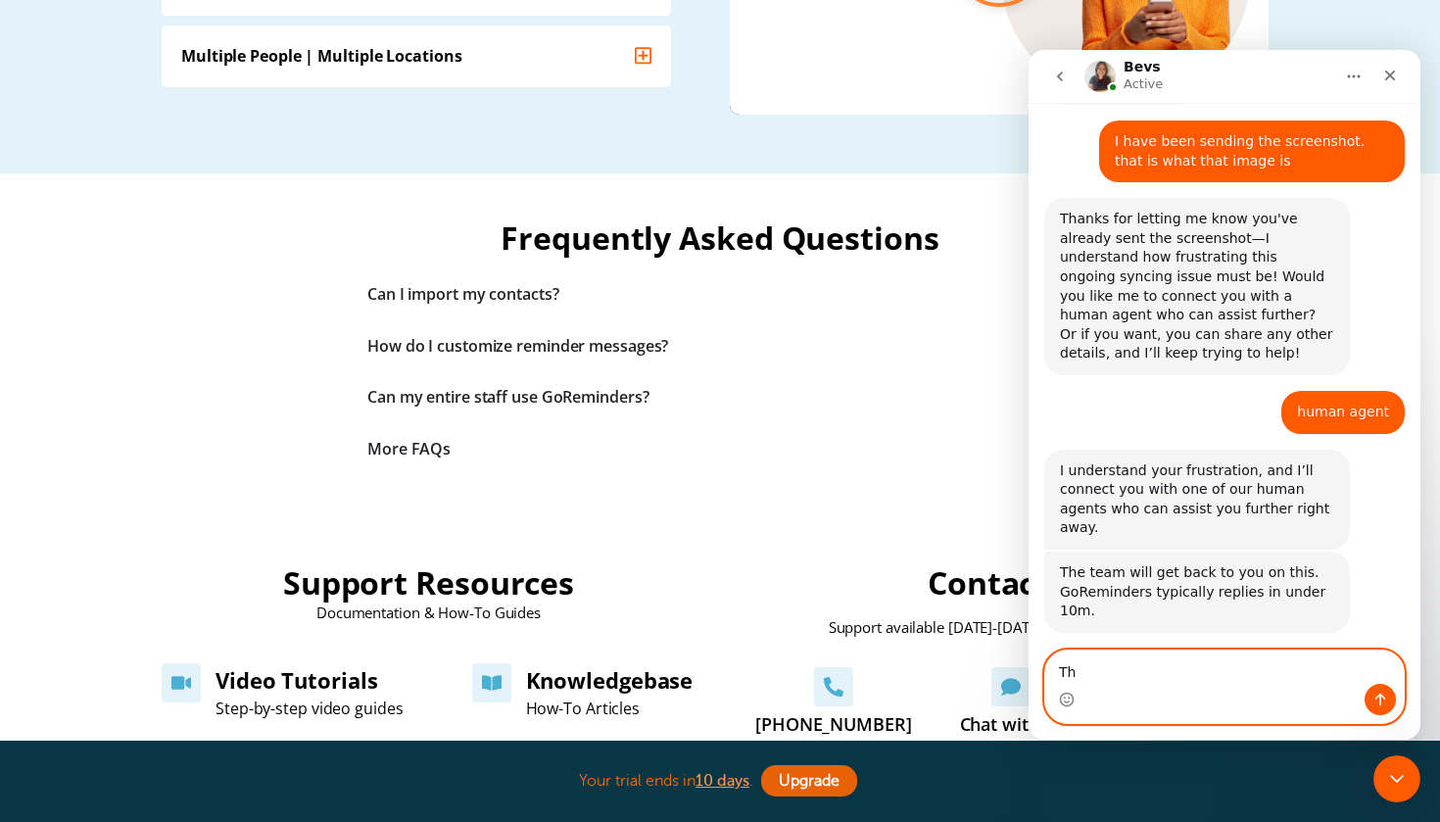
type textarea "T"
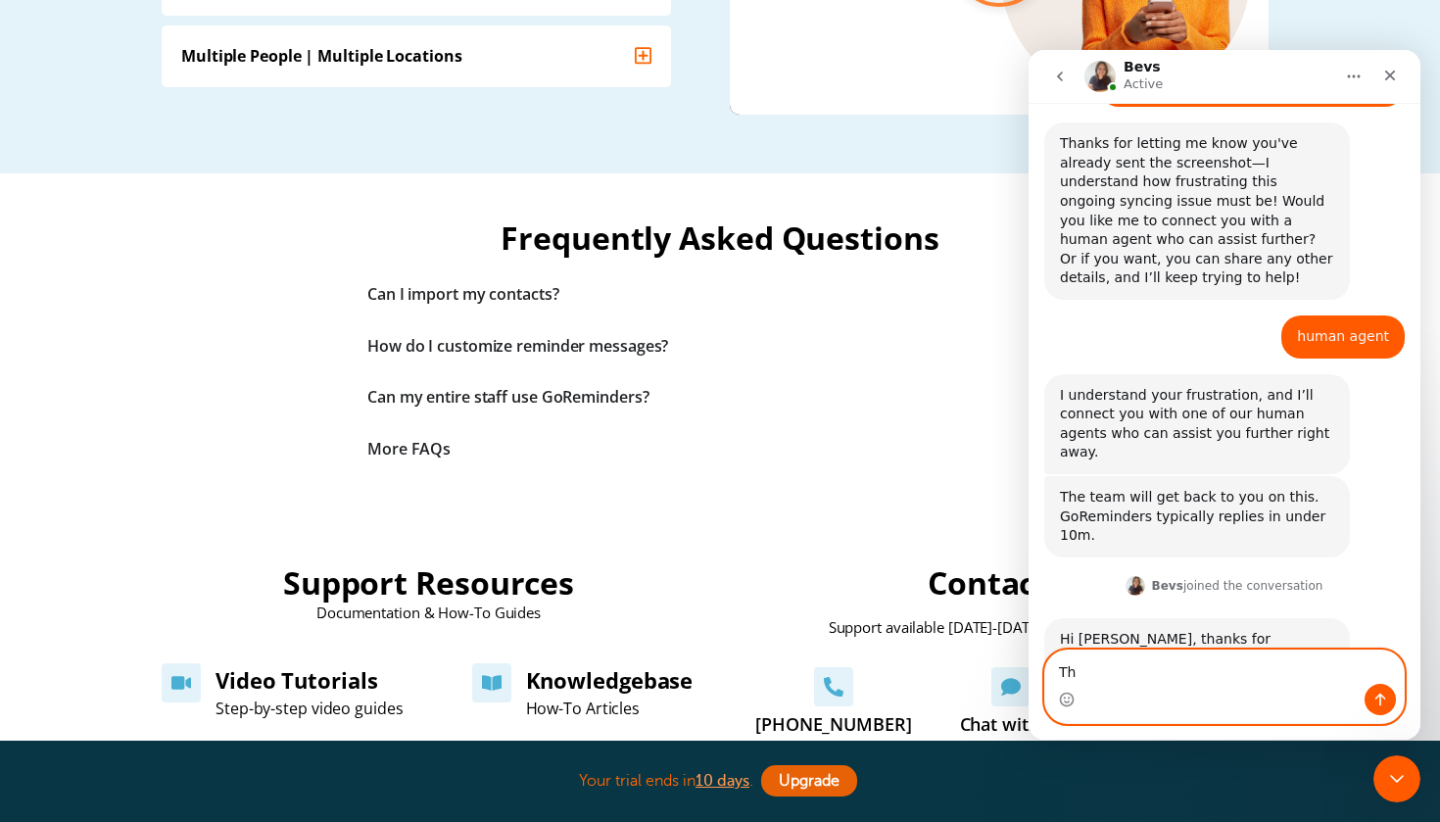
type textarea "T"
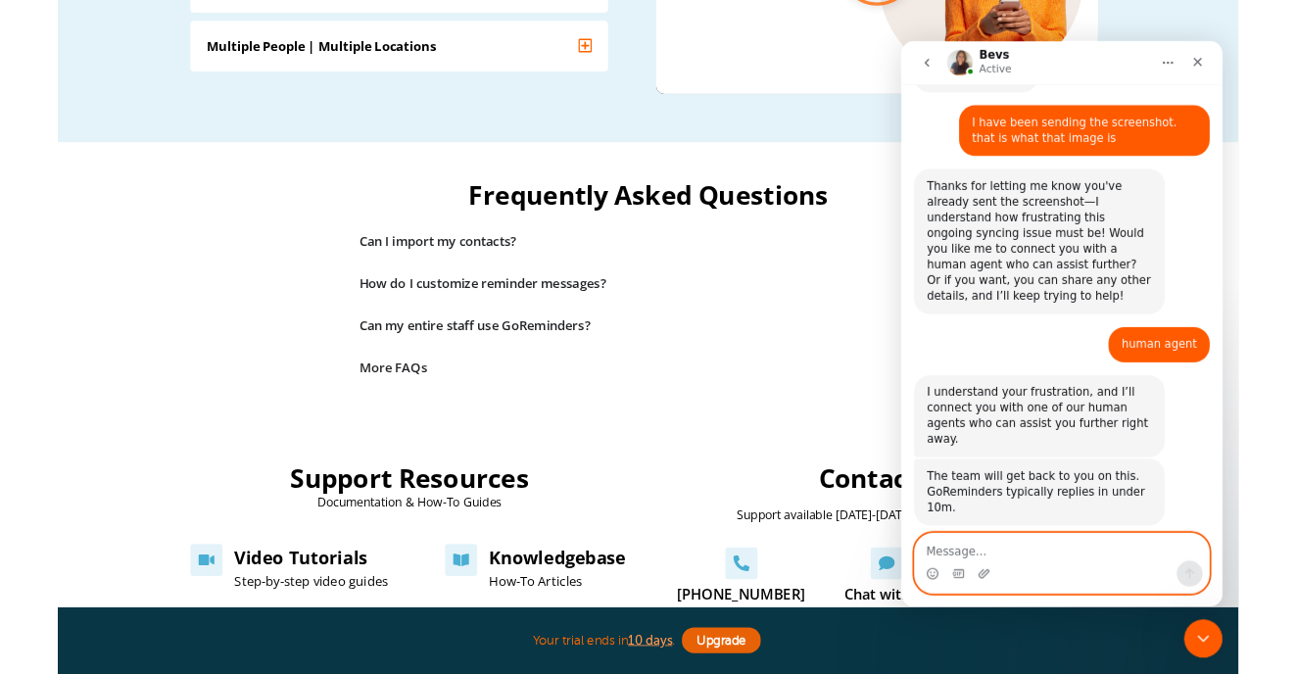
scroll to position [3398, 0]
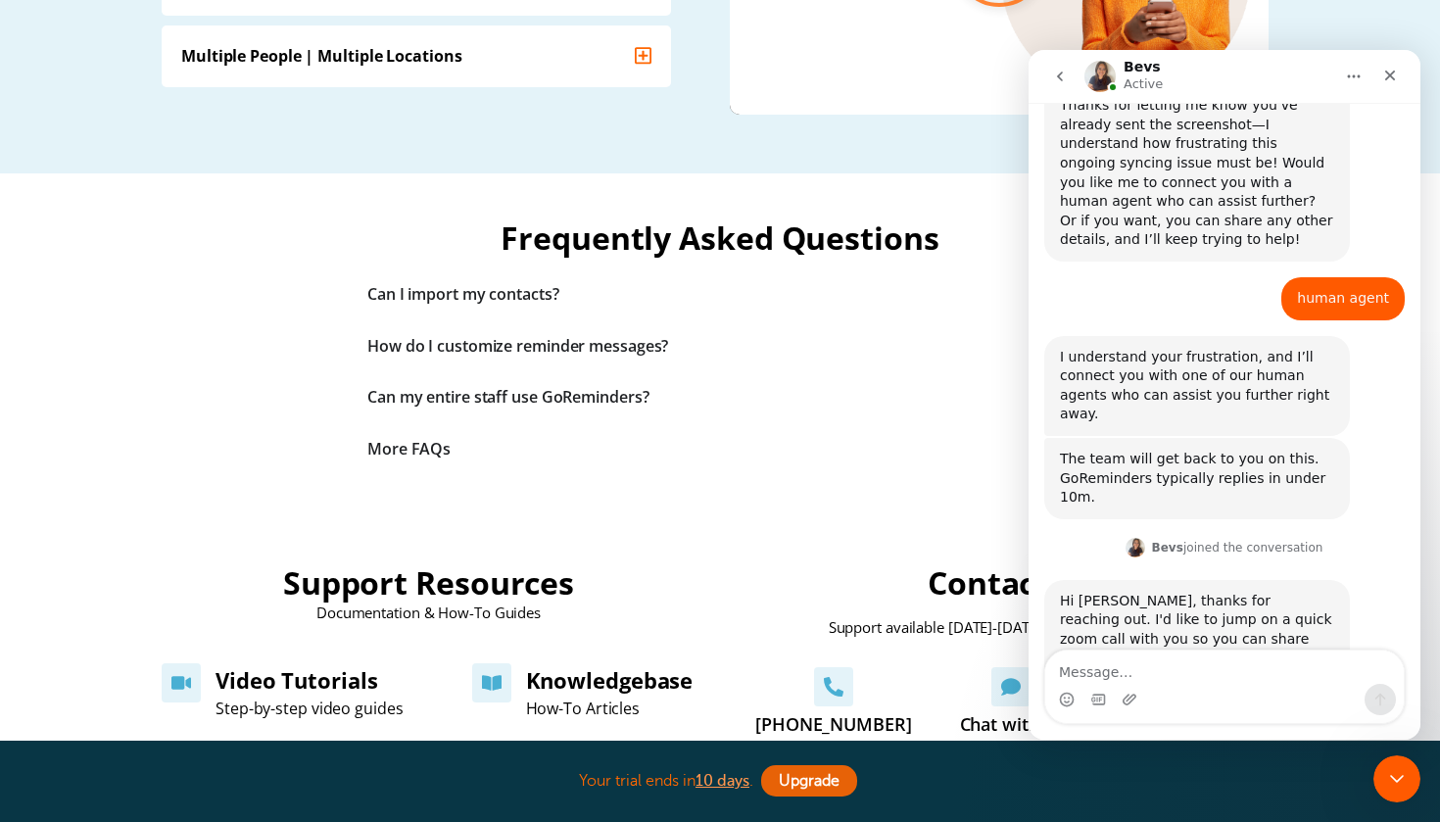
click at [1096, 805] on link "us06web.zoom.us/j/9296958234?pwd=Q2Nrd3FkenFhSVlyYWJlVG9VMmthZz09" at bounding box center [1196, 813] width 272 height 16
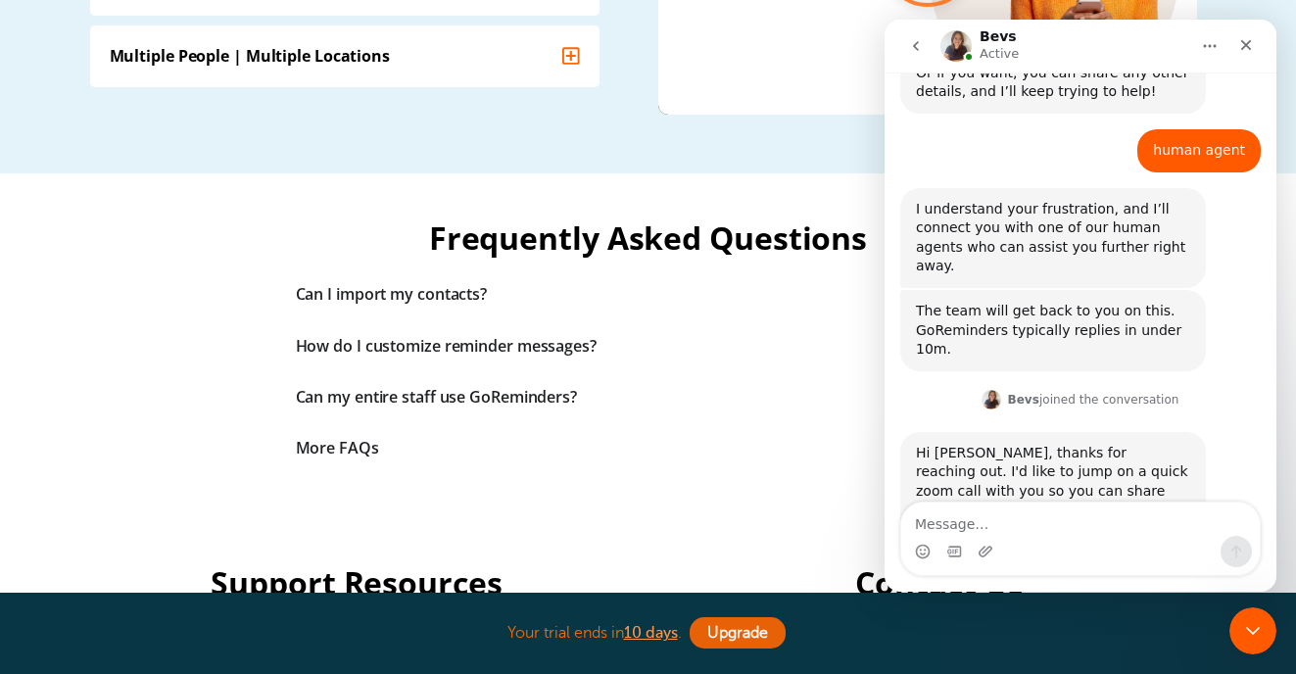
scroll to position [3516, 0]
click at [1036, 657] on link "us06web.zoom.us/j/9296958234?pwd=Q2Nrd3FkenFhSVlyYWJlVG9VMmthZz09" at bounding box center [1052, 665] width 272 height 16
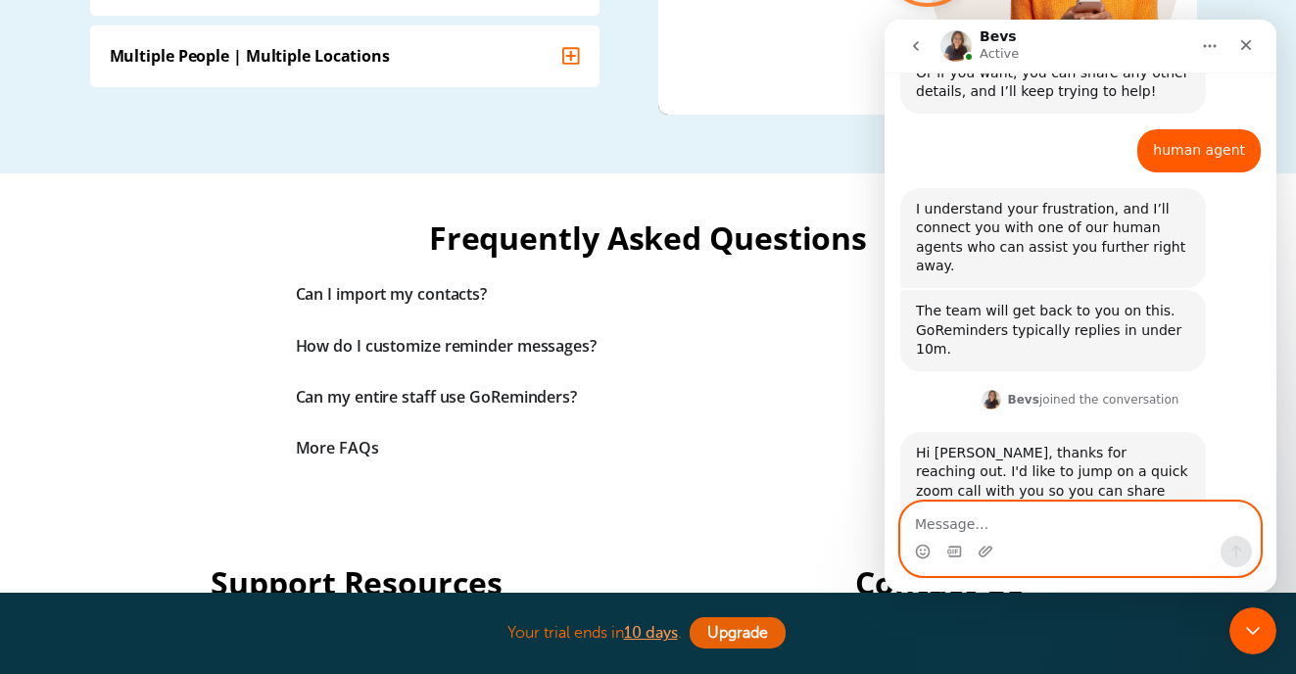
click at [940, 531] on textarea "Message…" at bounding box center [1080, 519] width 359 height 33
type textarea "Okay one moment"
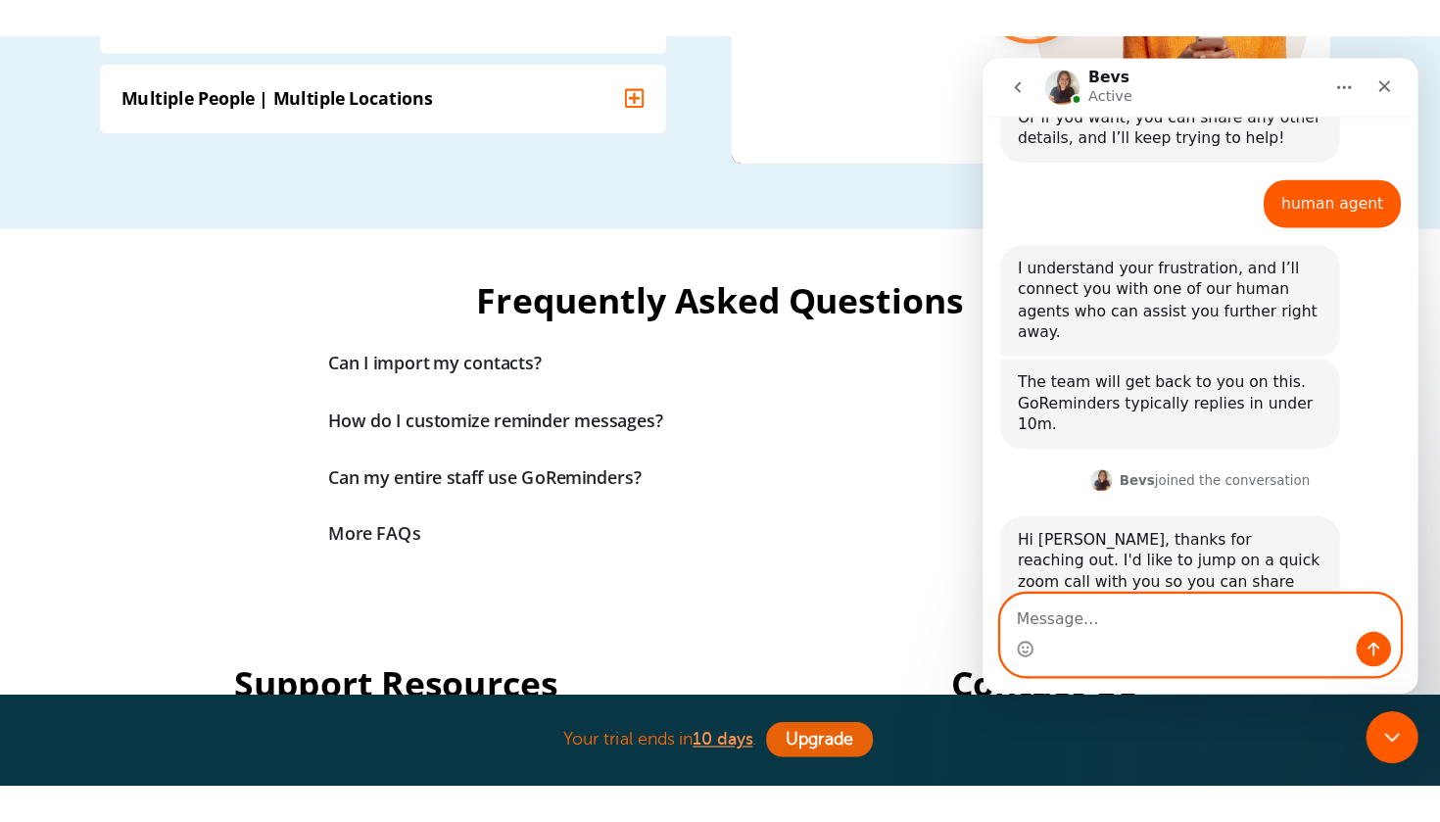
scroll to position [3574, 0]
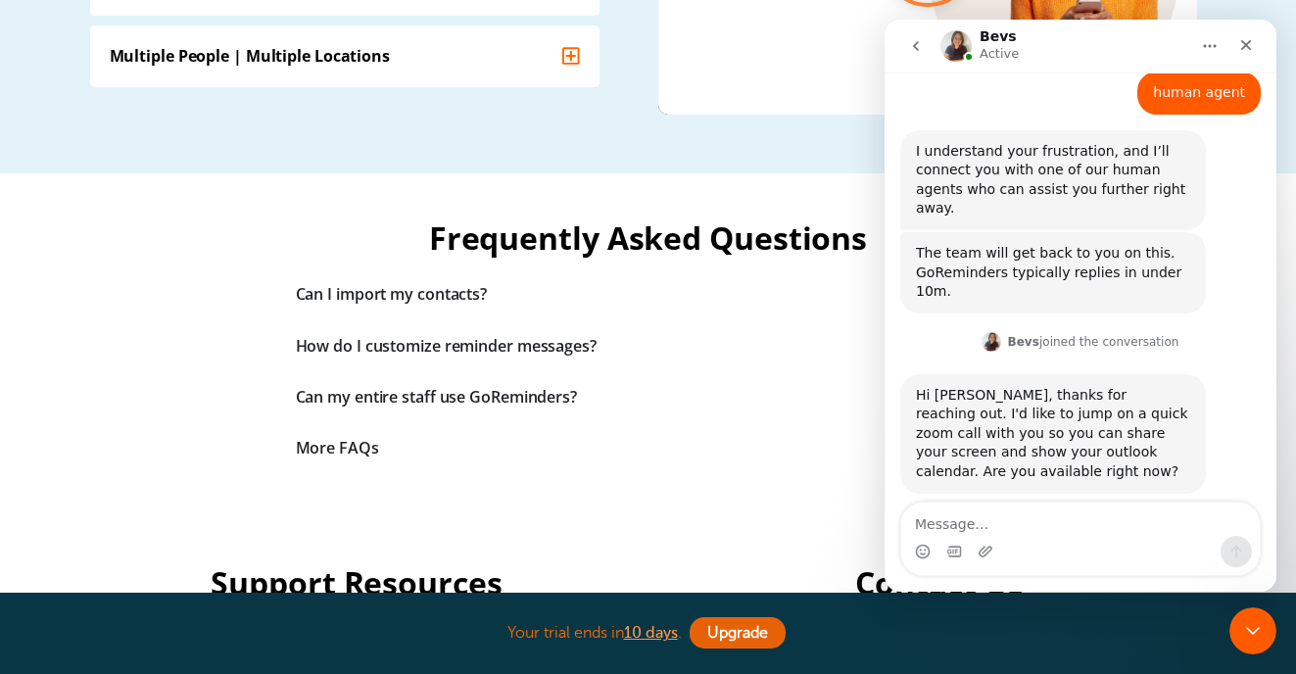
click at [1023, 600] on link "us06web.zoom.us/j/9296958234?pwd=Q2Nrd3FkenFhSVlyYWJlVG9VMmthZz09" at bounding box center [1052, 608] width 272 height 16
click at [991, 600] on link "us06web.zoom.us/j/9296958234?pwd=Q2Nrd3FkenFhSVlyYWJlVG9VMmthZz09" at bounding box center [1052, 608] width 272 height 16
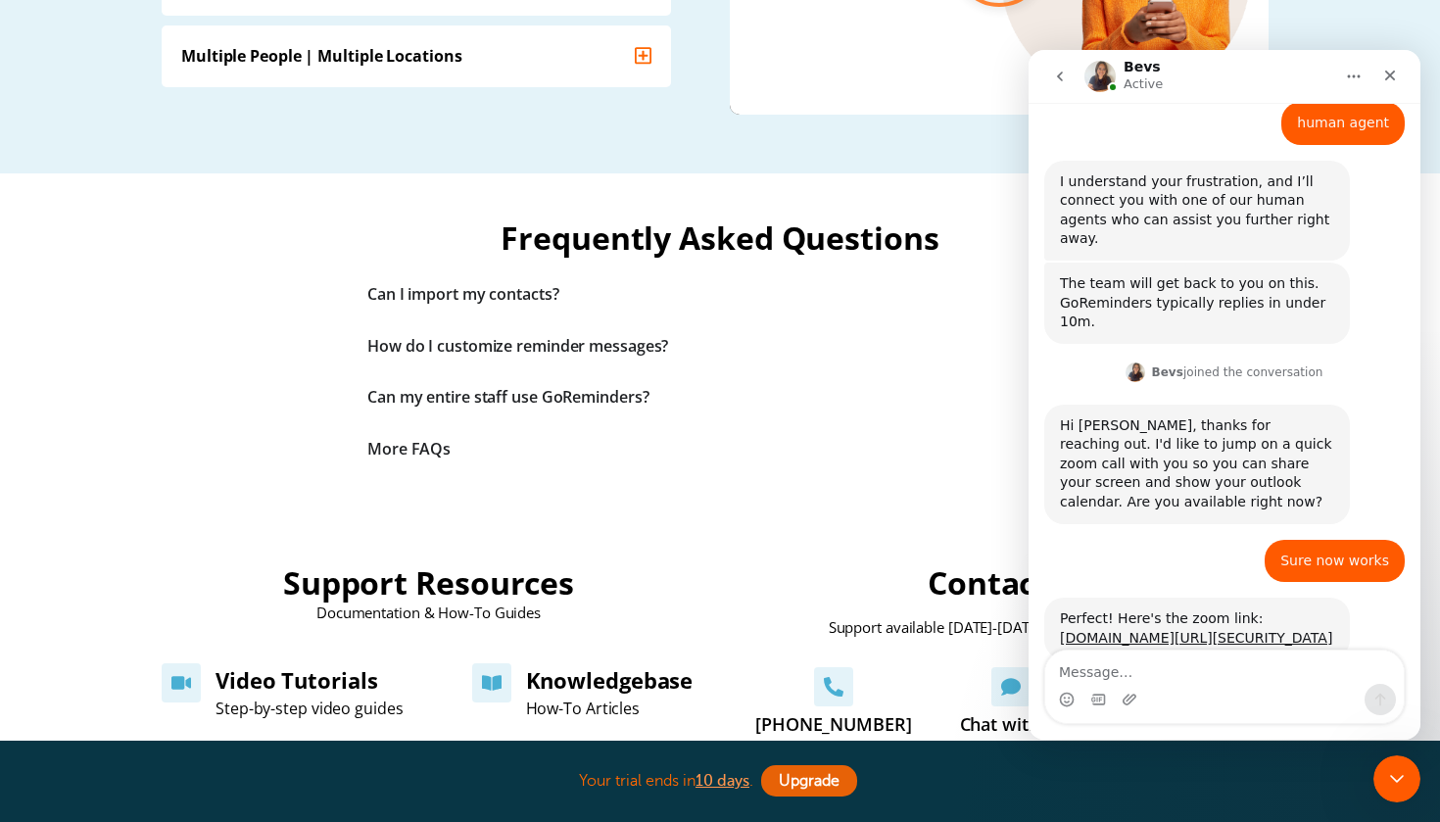
scroll to position [3456, 0]
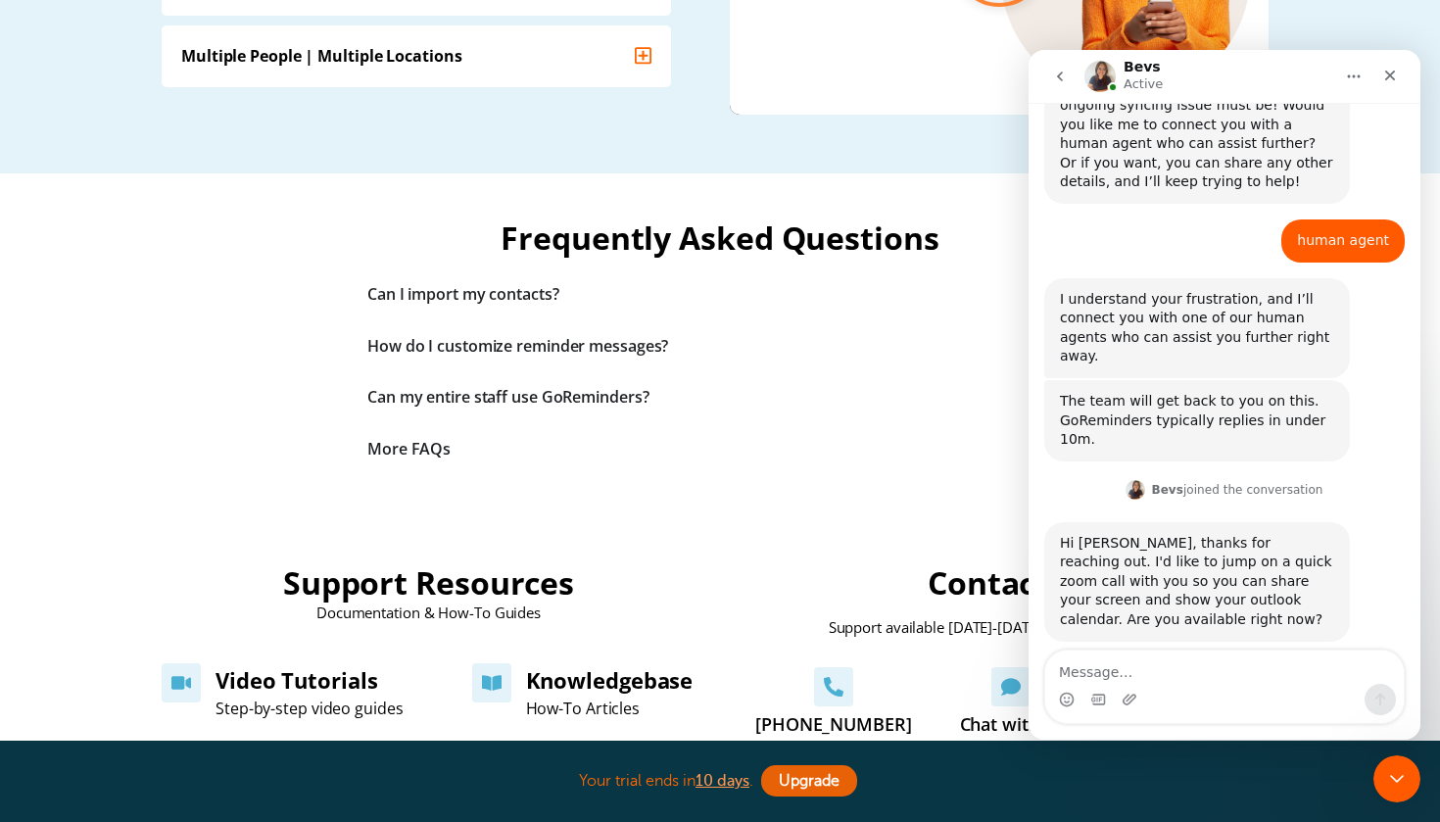
click at [1062, 72] on icon "go back" at bounding box center [1060, 77] width 6 height 10
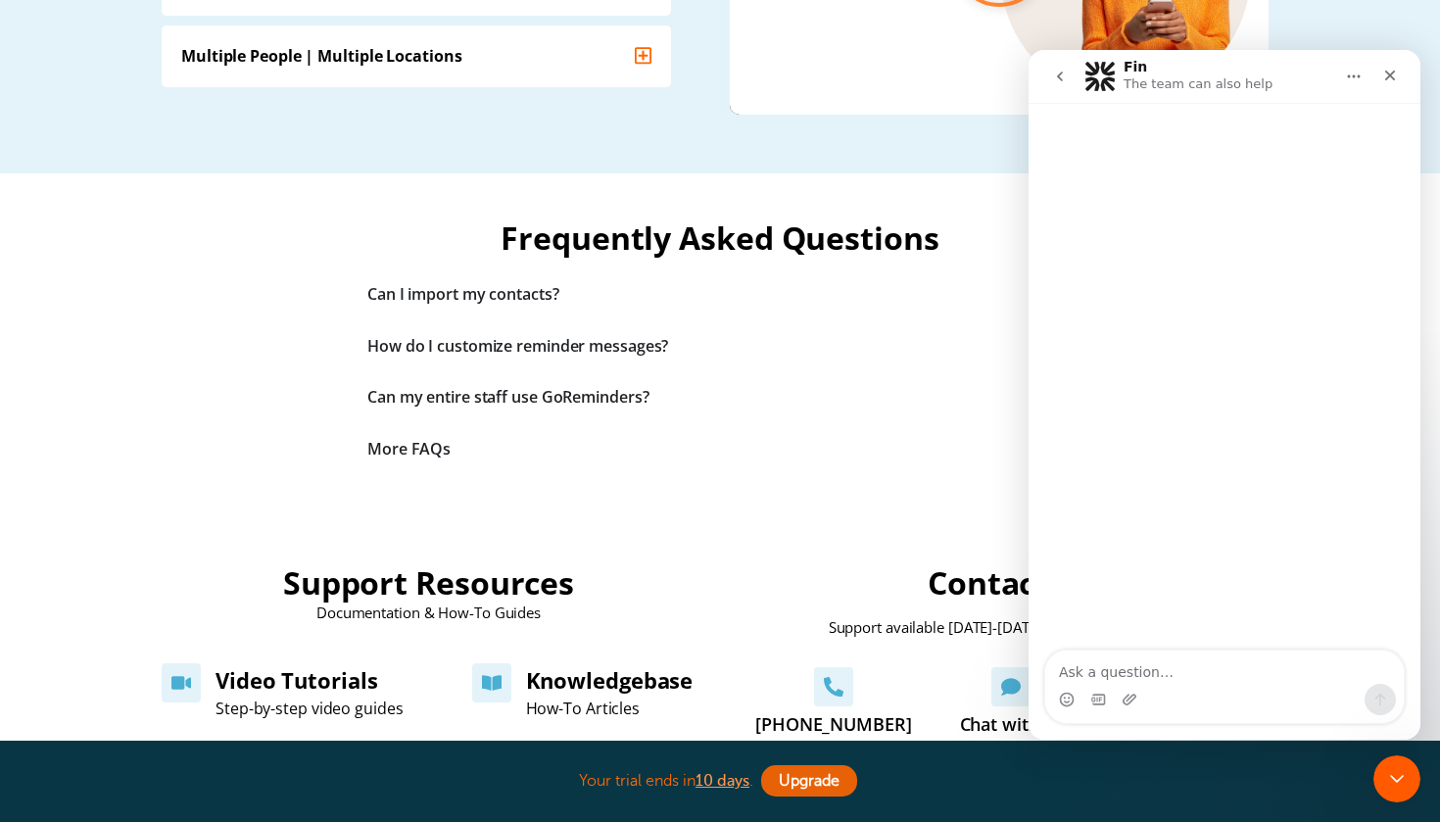
scroll to position [2619, 0]
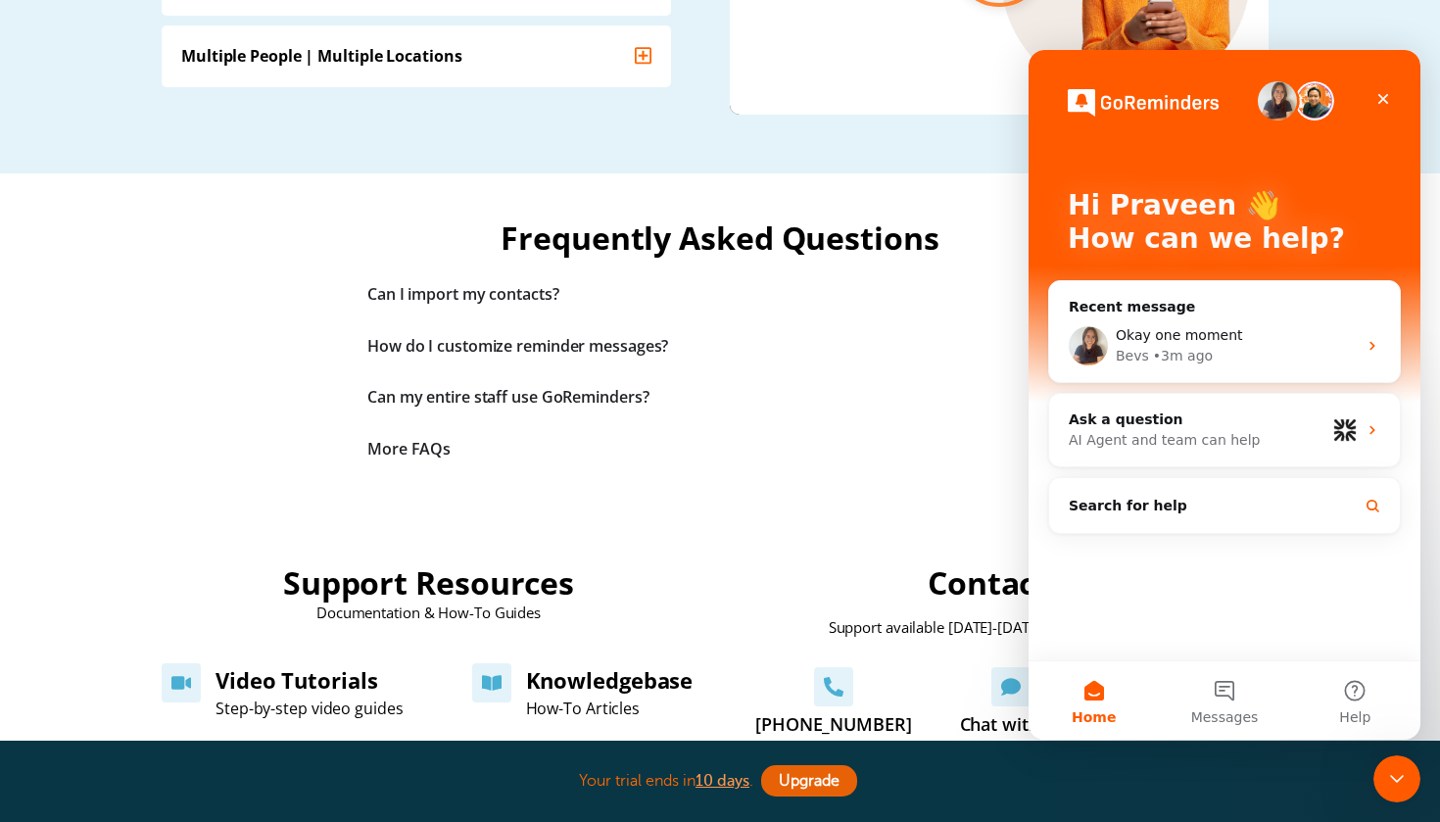
click at [1382, 96] on icon "Close" at bounding box center [1383, 99] width 16 height 16
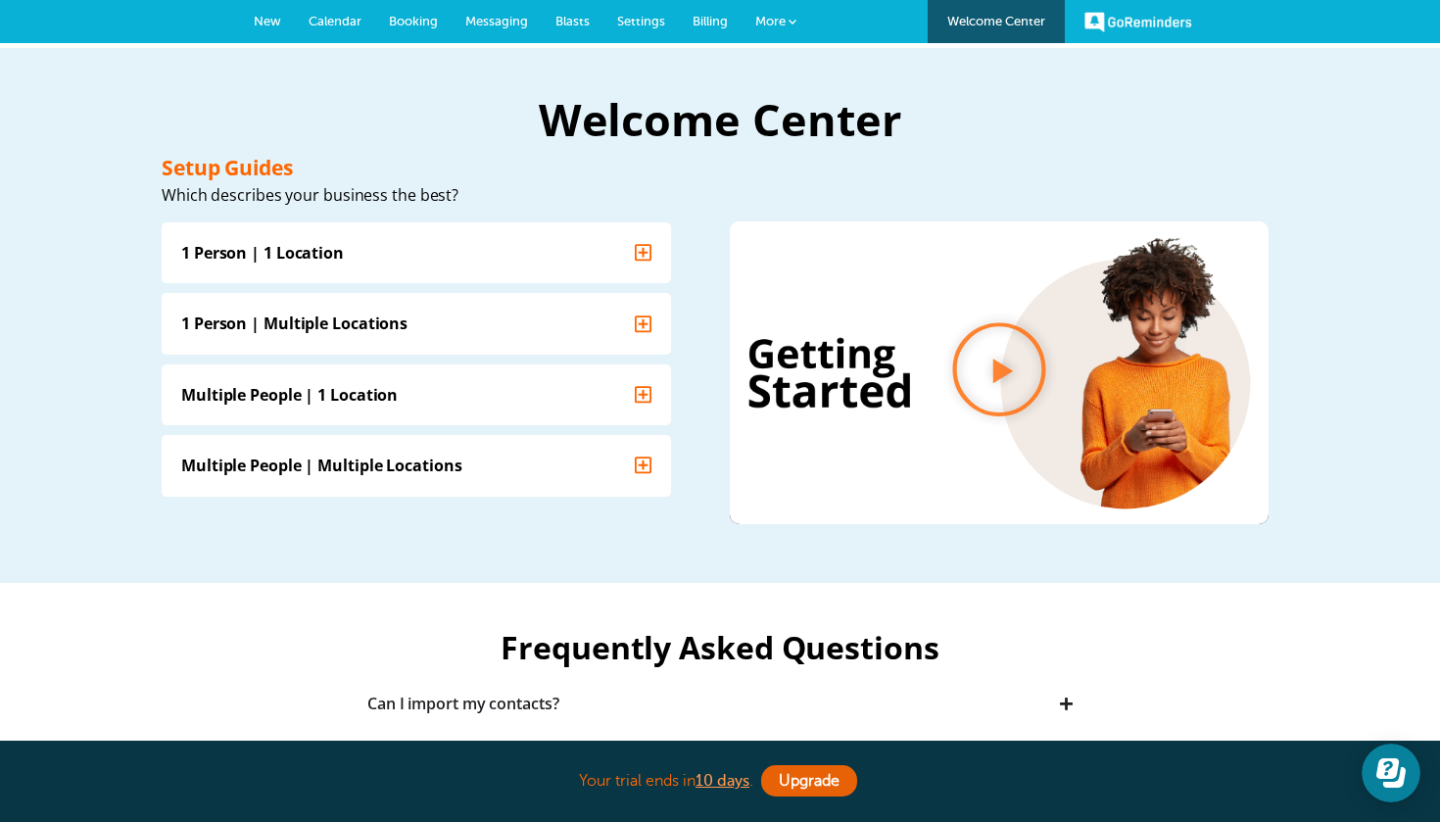
scroll to position [0, 0]
click at [313, 17] on span "Calendar" at bounding box center [335, 21] width 53 height 15
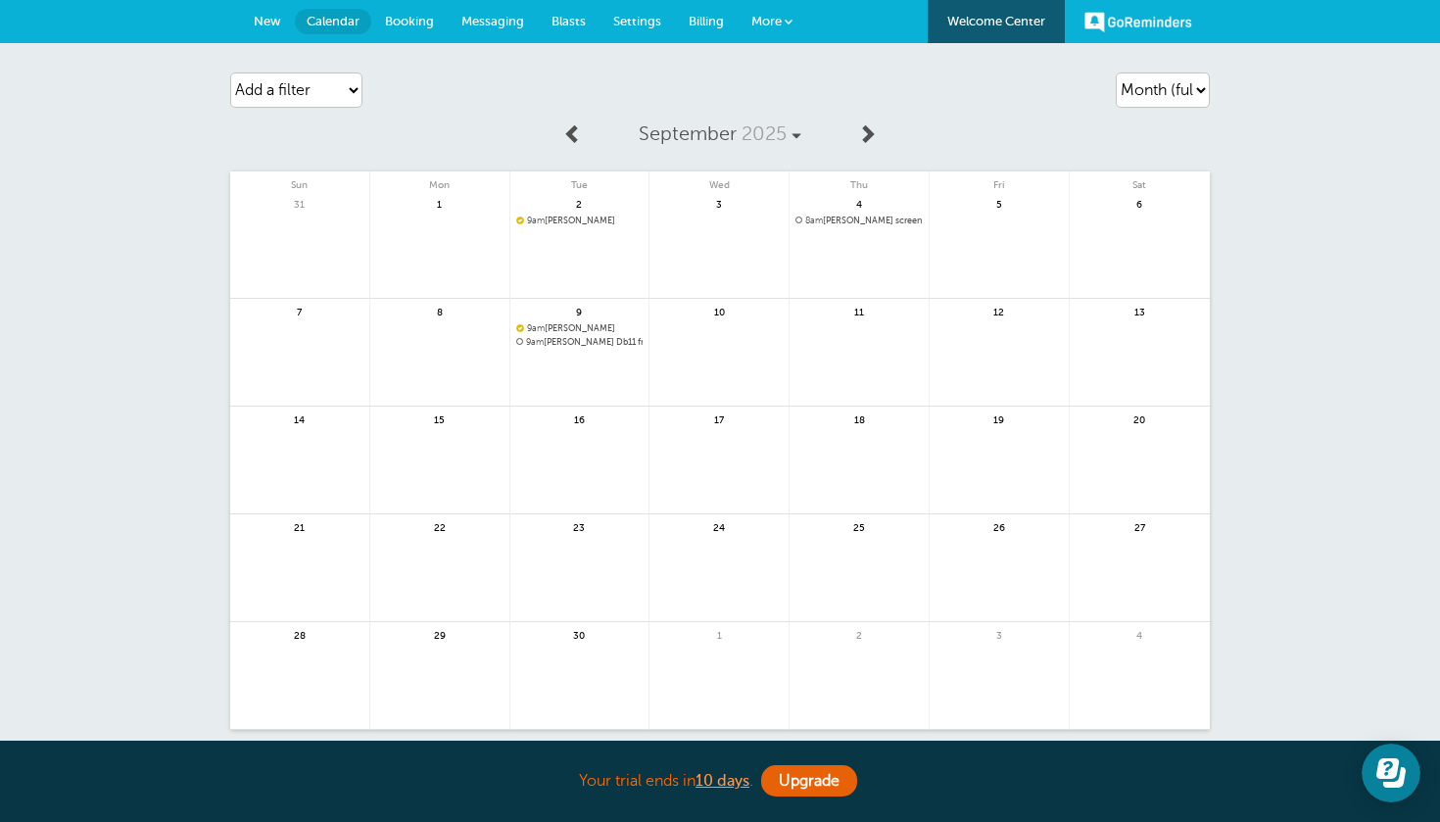
click at [616, 29] on link "Settings" at bounding box center [637, 21] width 75 height 43
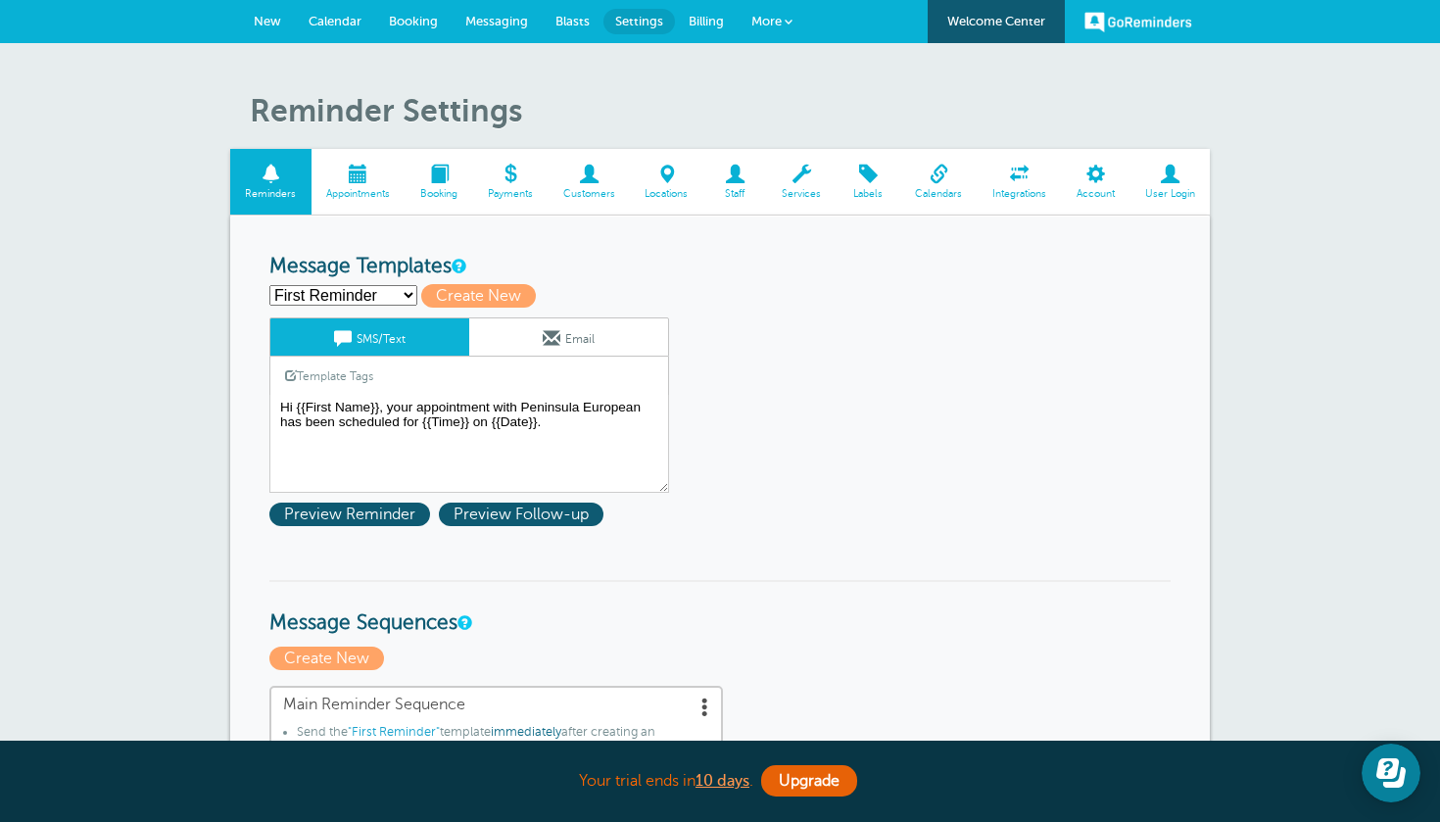
click at [938, 176] on span at bounding box center [938, 174] width 77 height 19
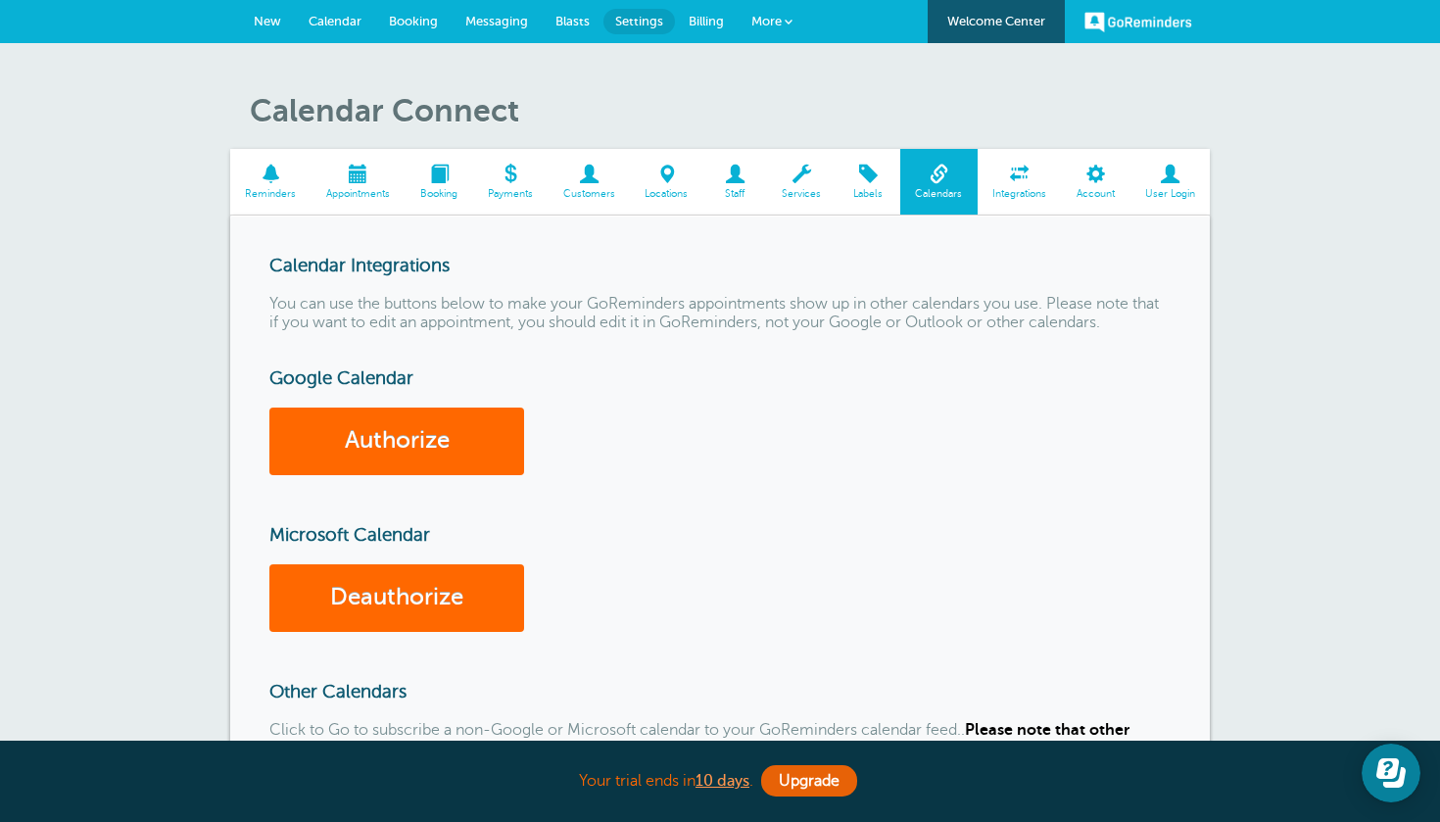
click at [337, 28] on link "Calendar" at bounding box center [335, 21] width 80 height 43
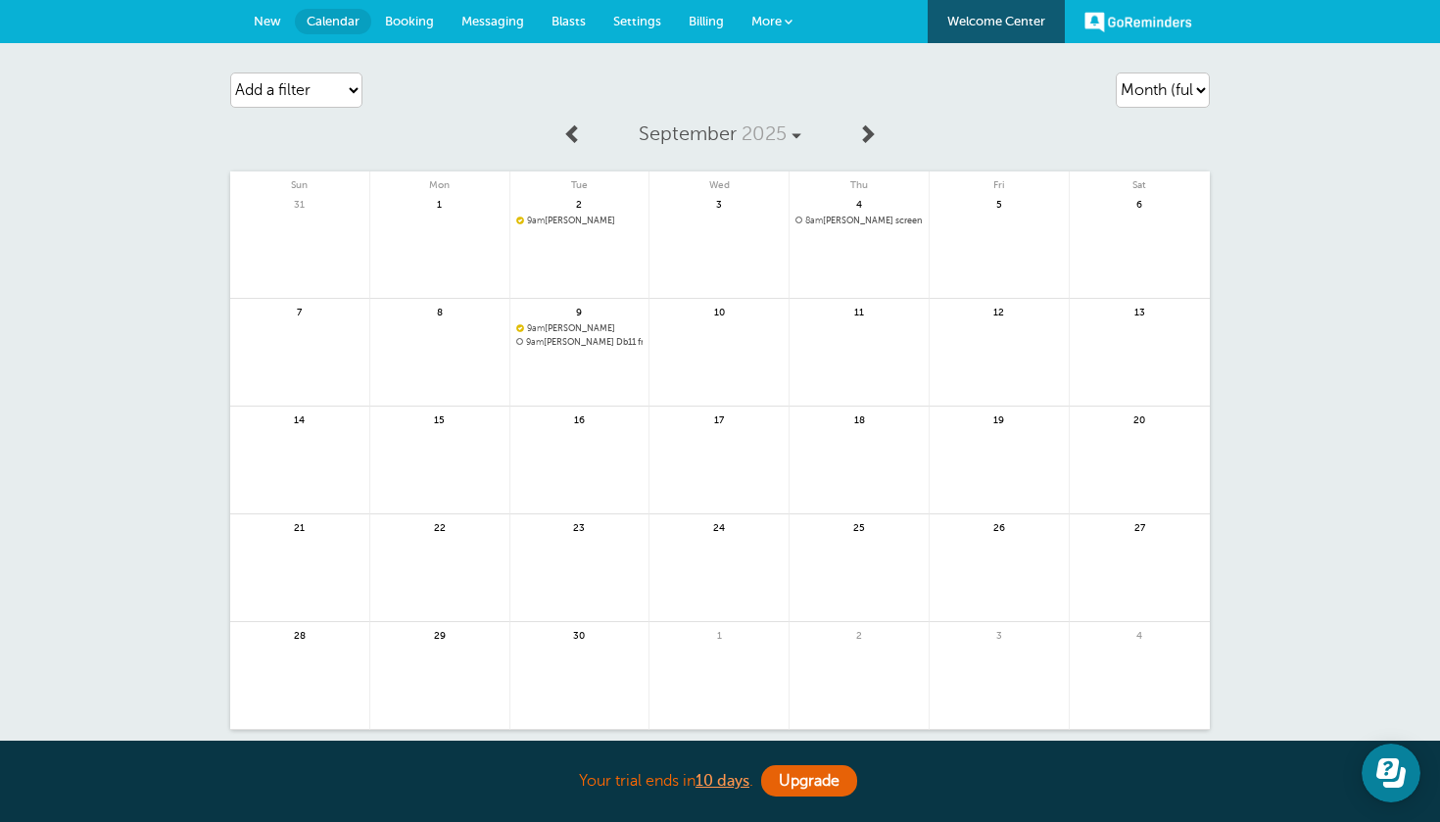
click at [756, 359] on link at bounding box center [718, 363] width 139 height 85
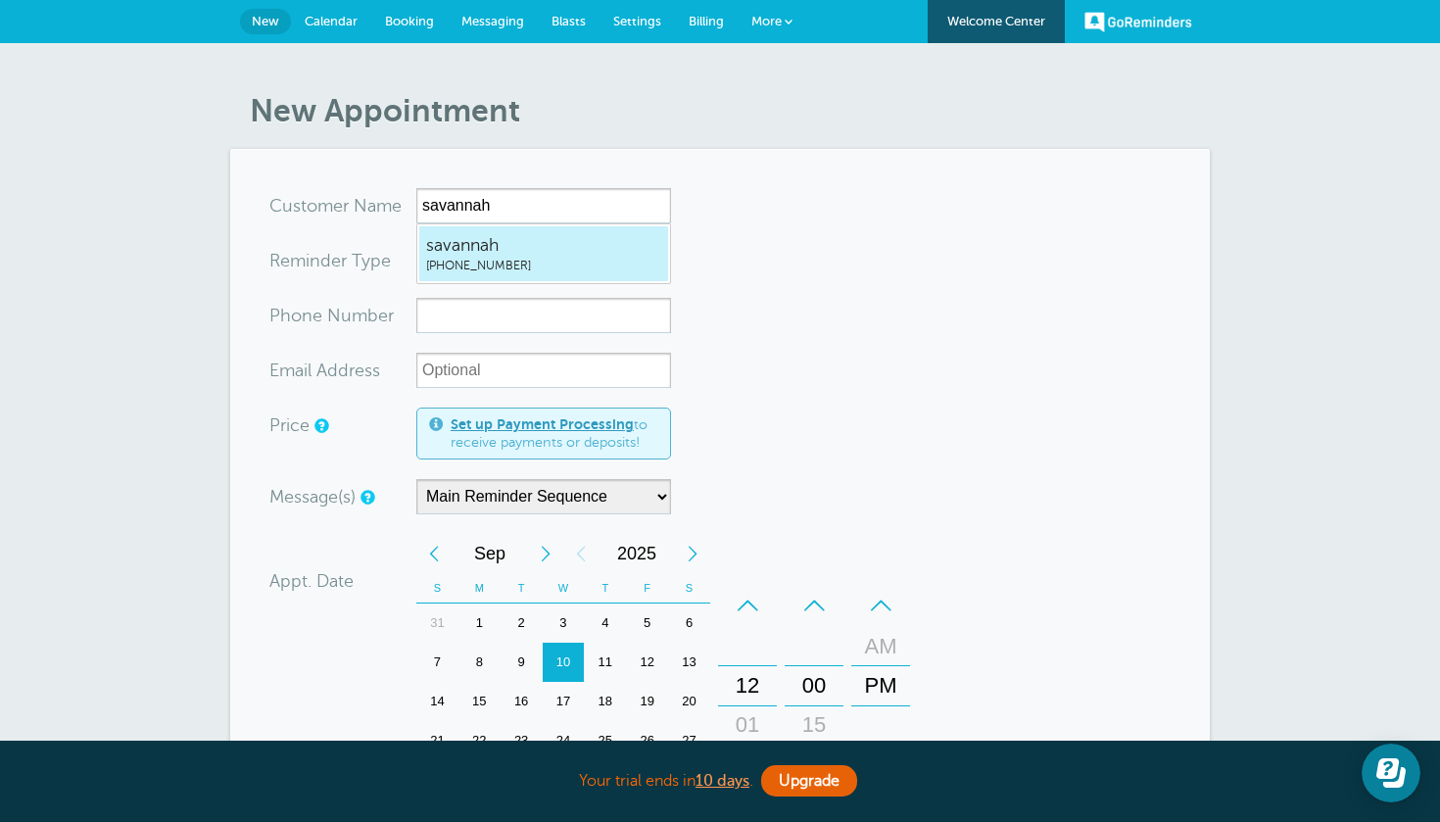
type input "savannah"
click at [852, 256] on form "You are creating a new customer. To use an existing customer select one from th…" at bounding box center [719, 672] width 901 height 968
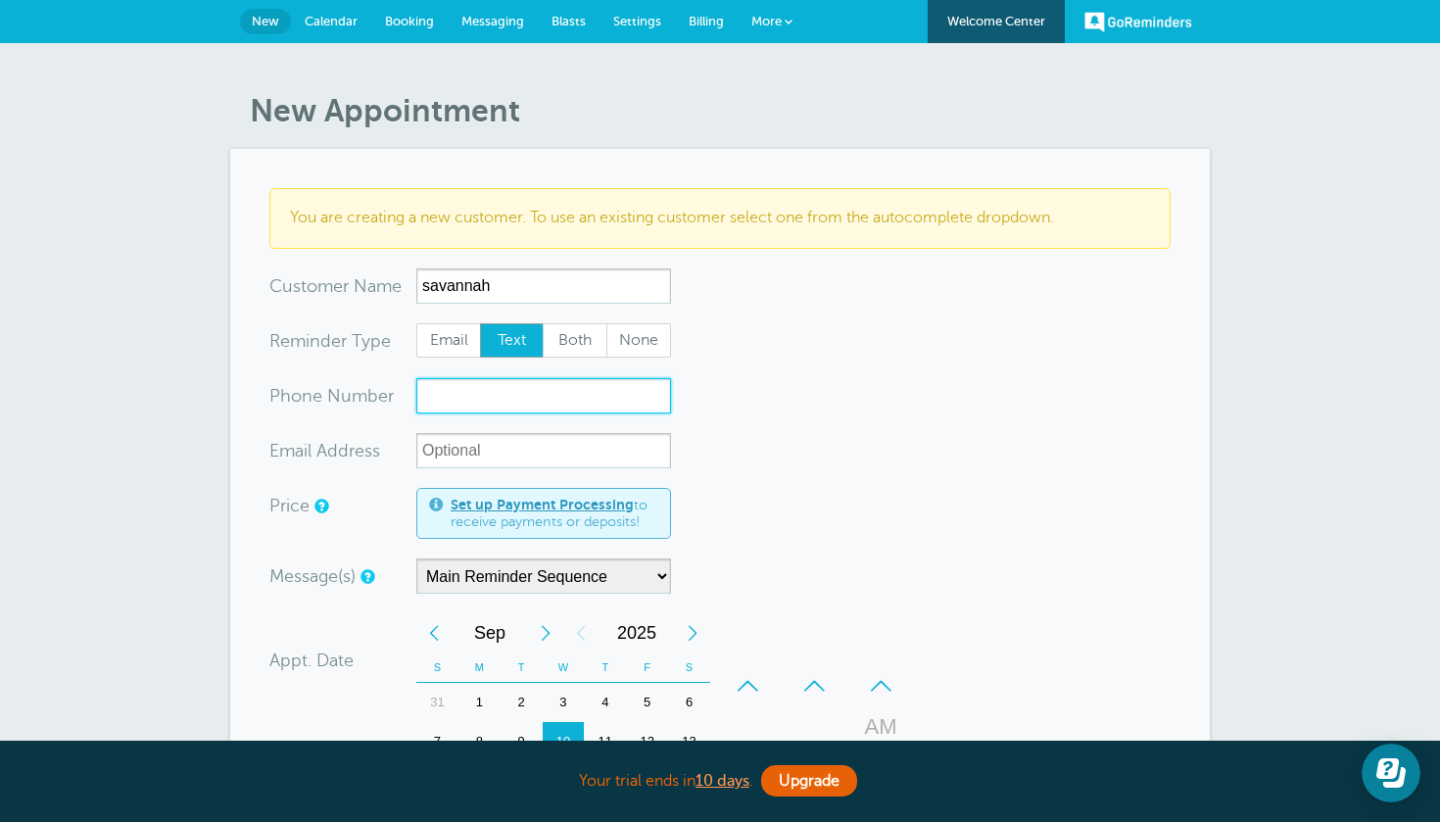
click at [477, 402] on input "xxx-no-autofill" at bounding box center [543, 395] width 255 height 35
type input "6502766519"
click at [802, 461] on form "You are creating a new customer. To use an existing customer select one from th…" at bounding box center [719, 711] width 901 height 1047
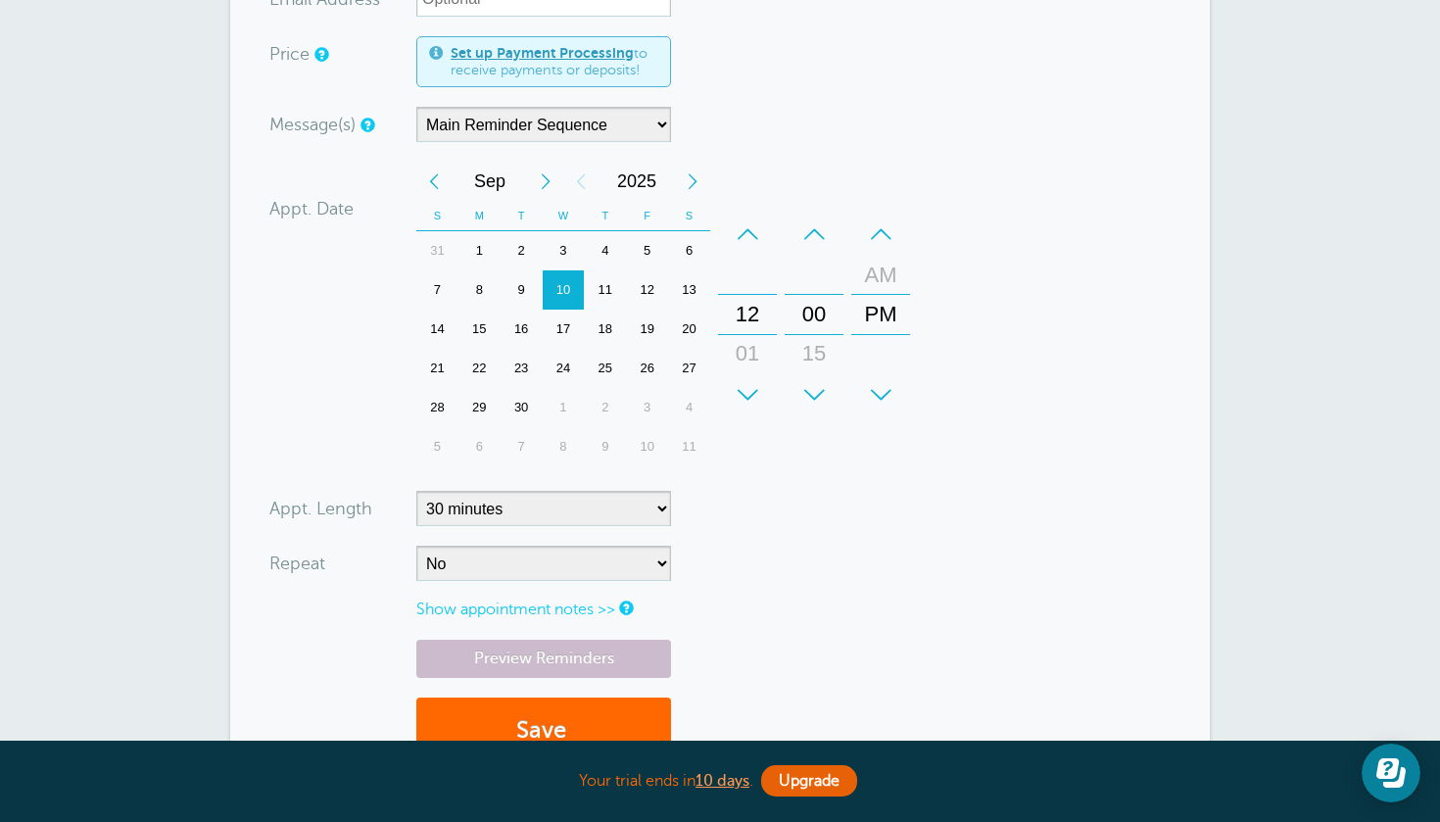
scroll to position [803, 0]
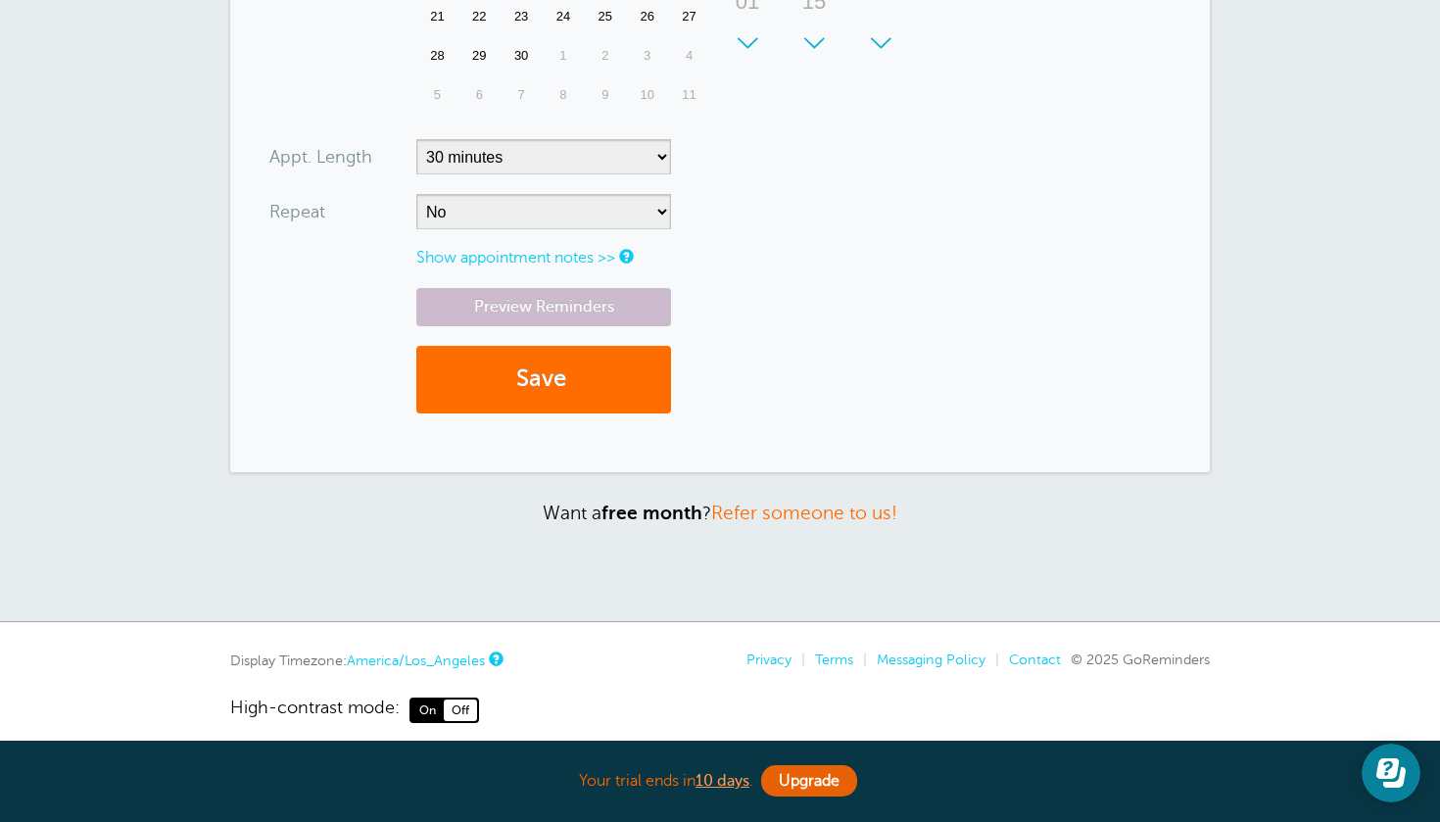
click at [553, 372] on button "Save" at bounding box center [543, 380] width 255 height 68
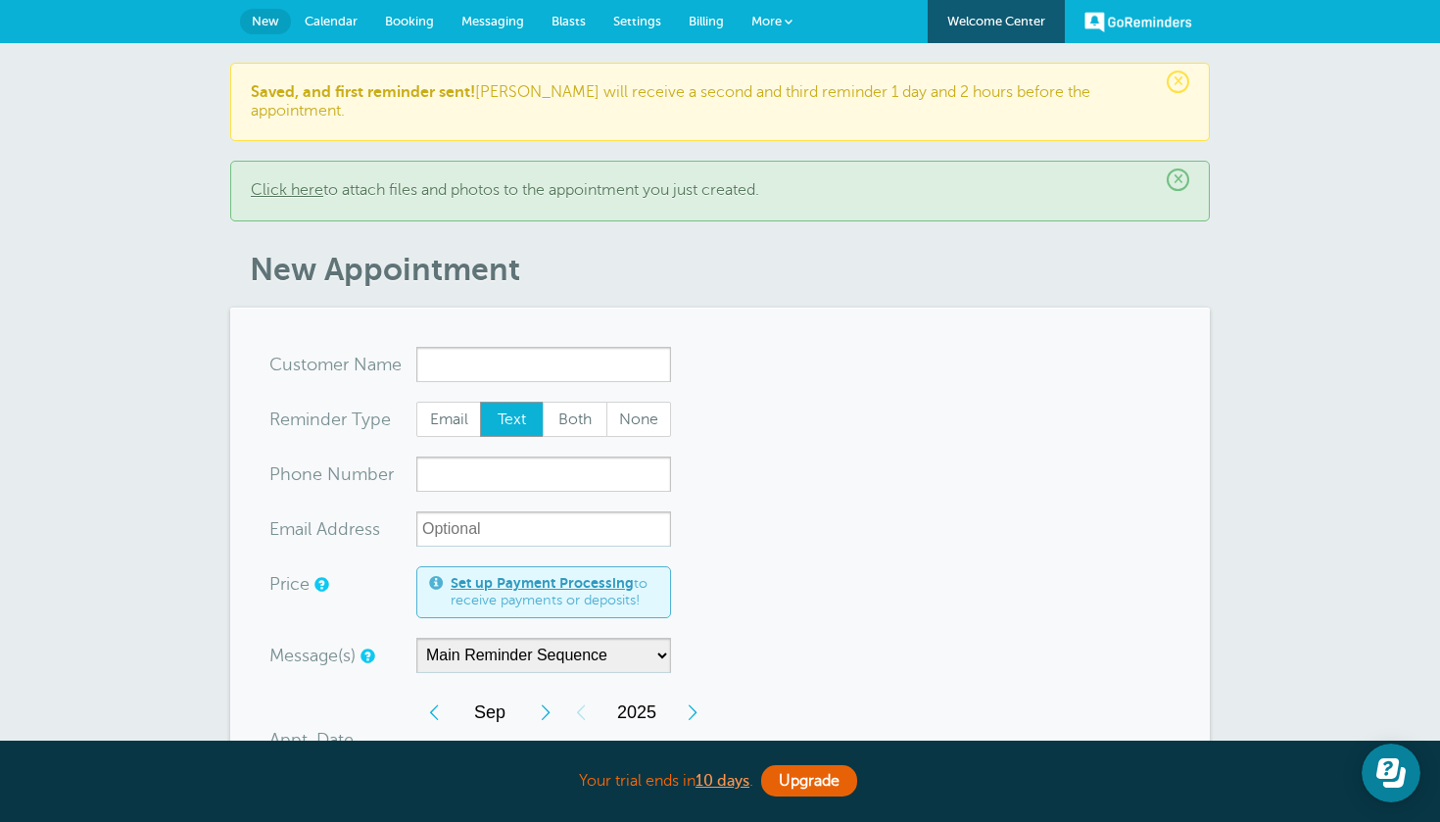
click at [345, 26] on span "Calendar" at bounding box center [331, 21] width 53 height 15
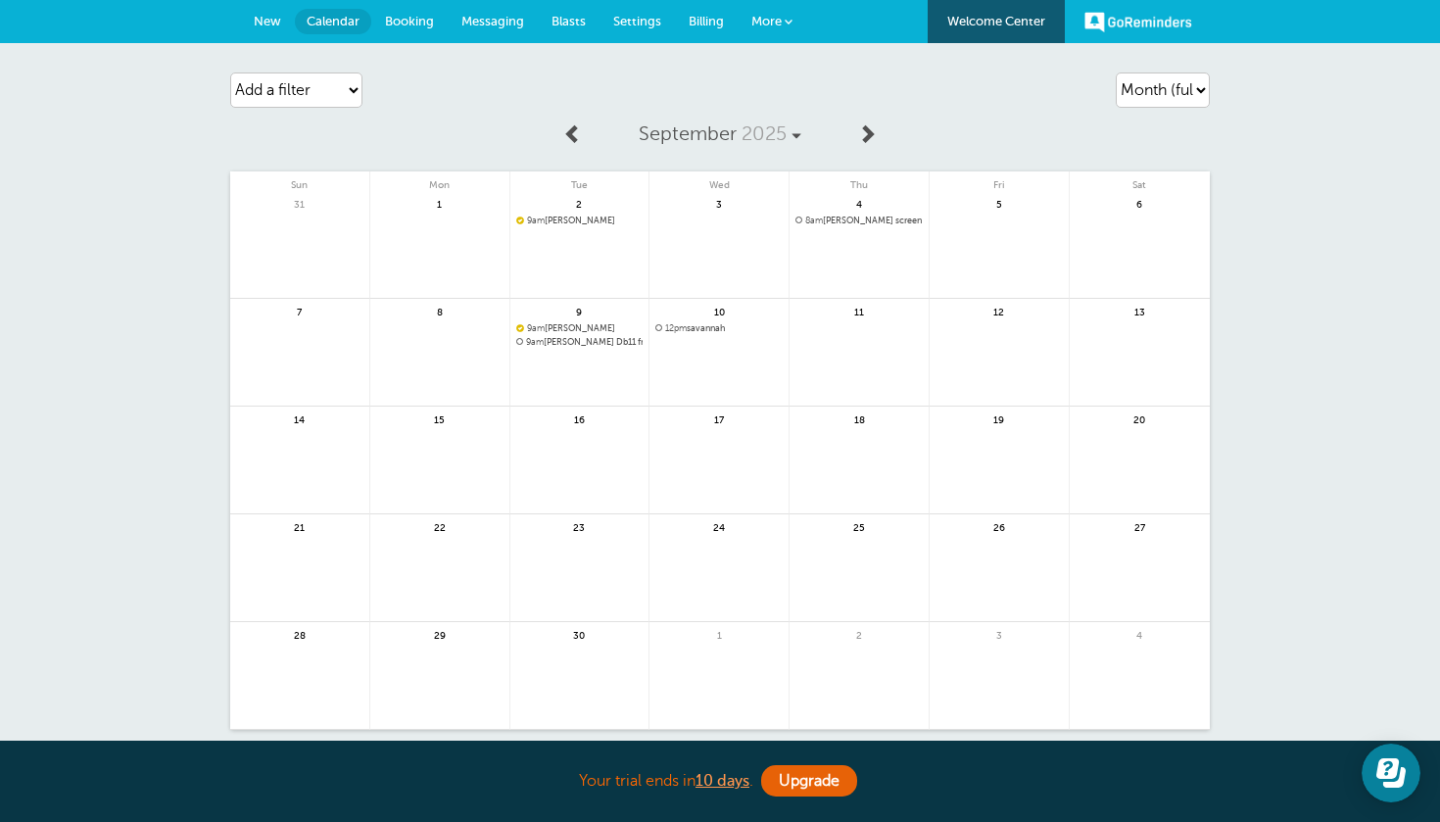
click at [702, 319] on div "10 12pm savannah" at bounding box center [719, 353] width 140 height 108
click at [700, 328] on span "12pm savannah" at bounding box center [718, 328] width 127 height 11
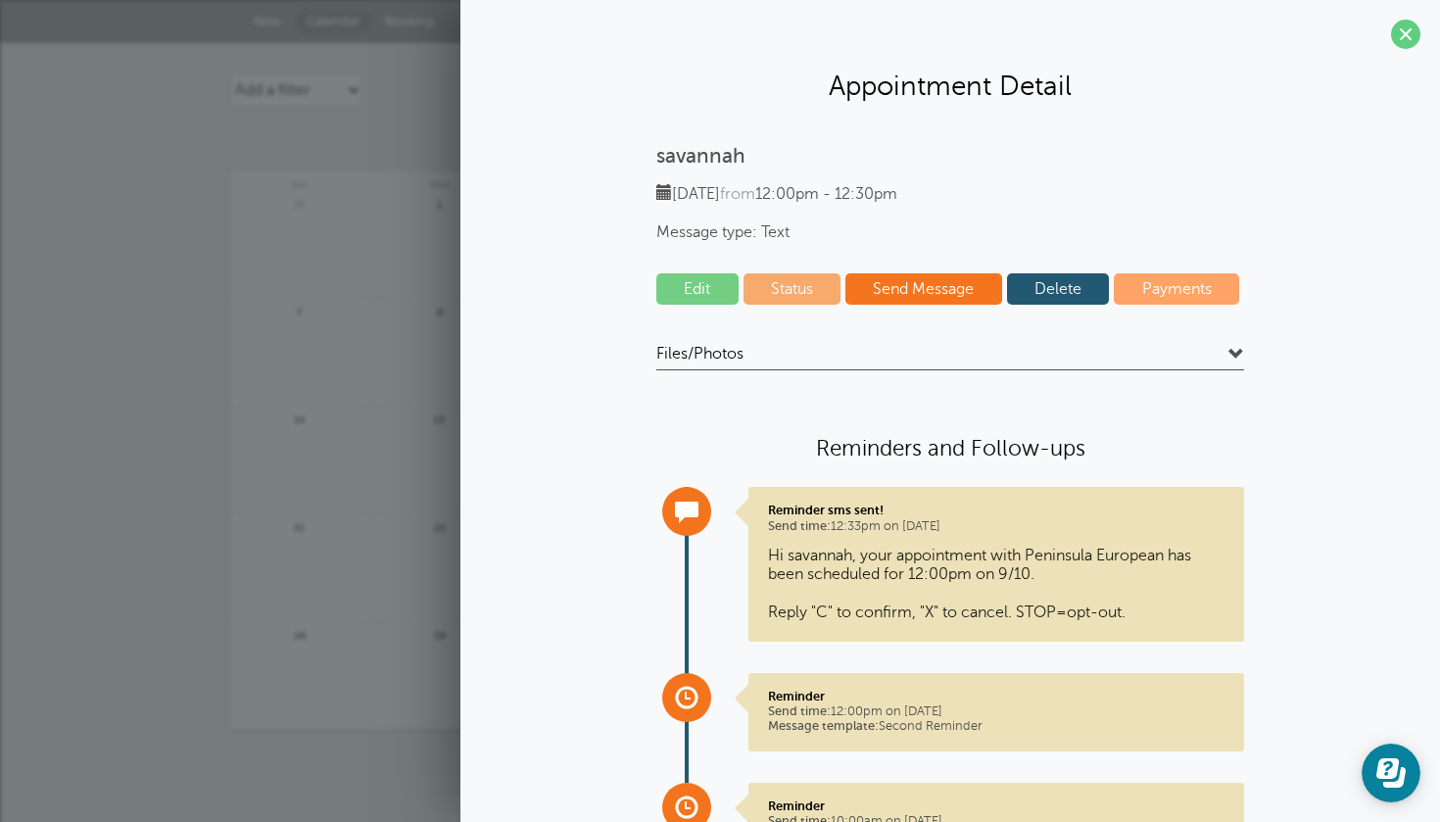
click at [1050, 292] on link "Delete" at bounding box center [1058, 288] width 103 height 31
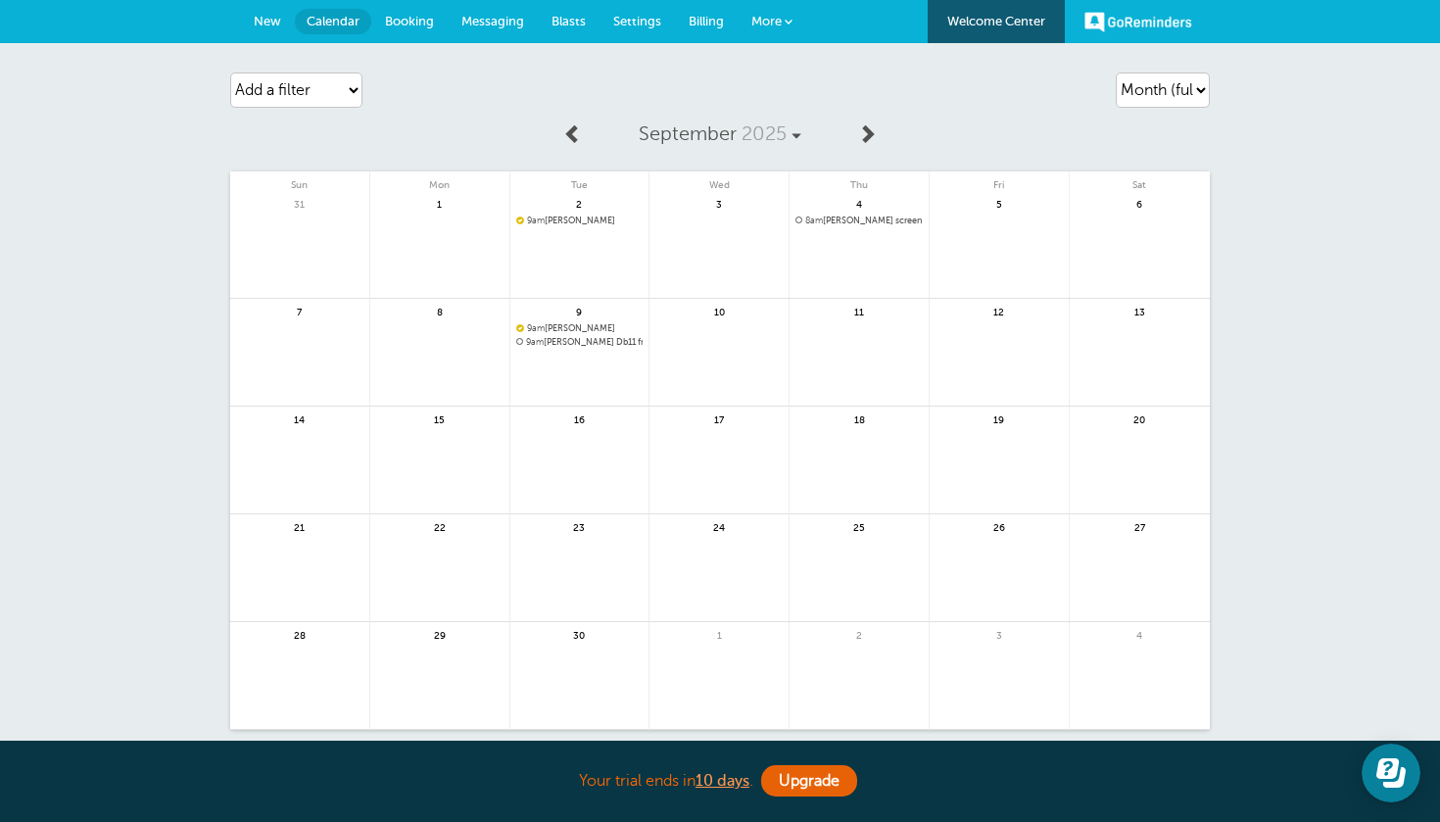
click at [624, 24] on span "Settings" at bounding box center [637, 21] width 48 height 15
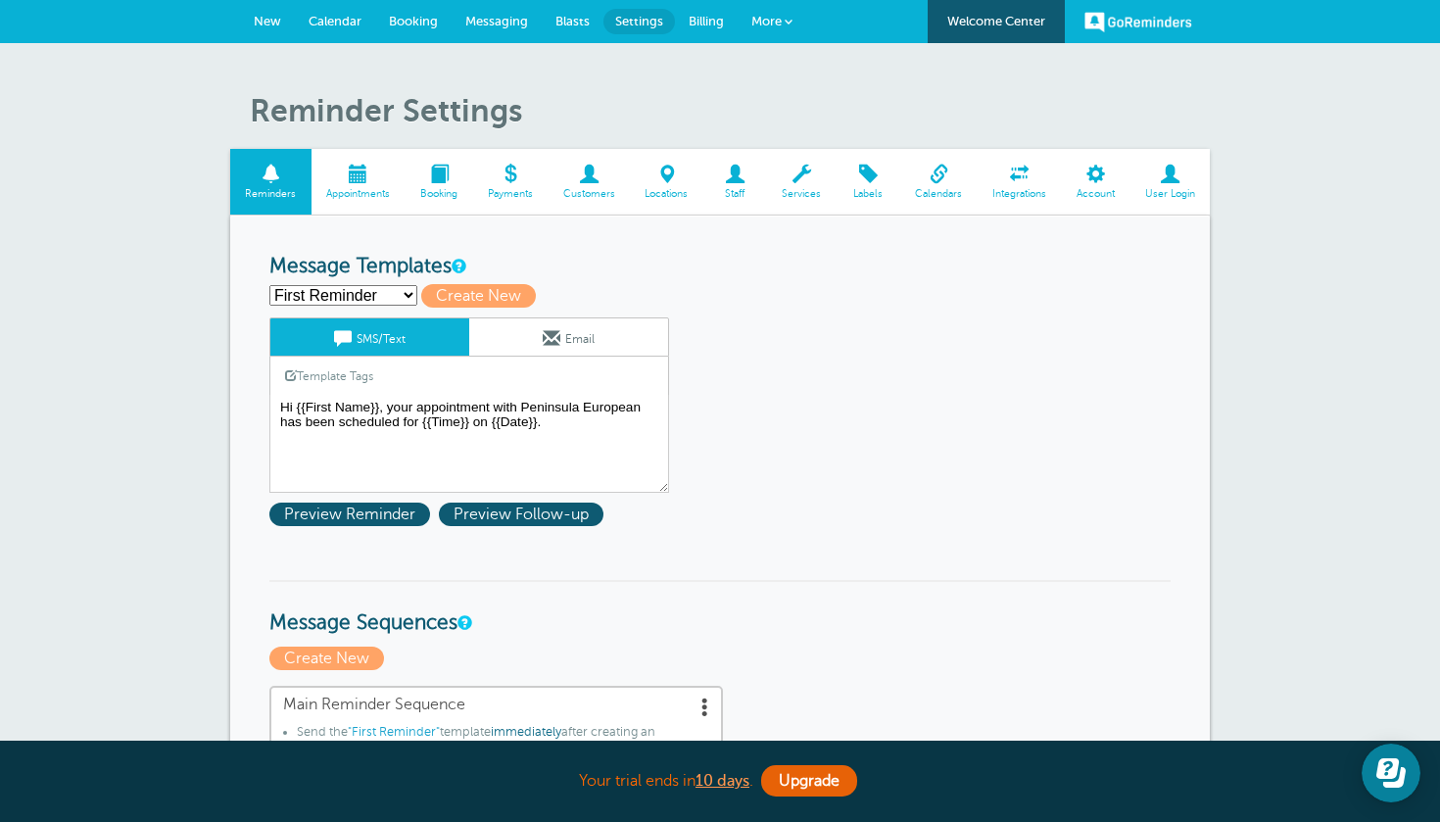
click at [950, 199] on link "Calendars" at bounding box center [938, 182] width 77 height 66
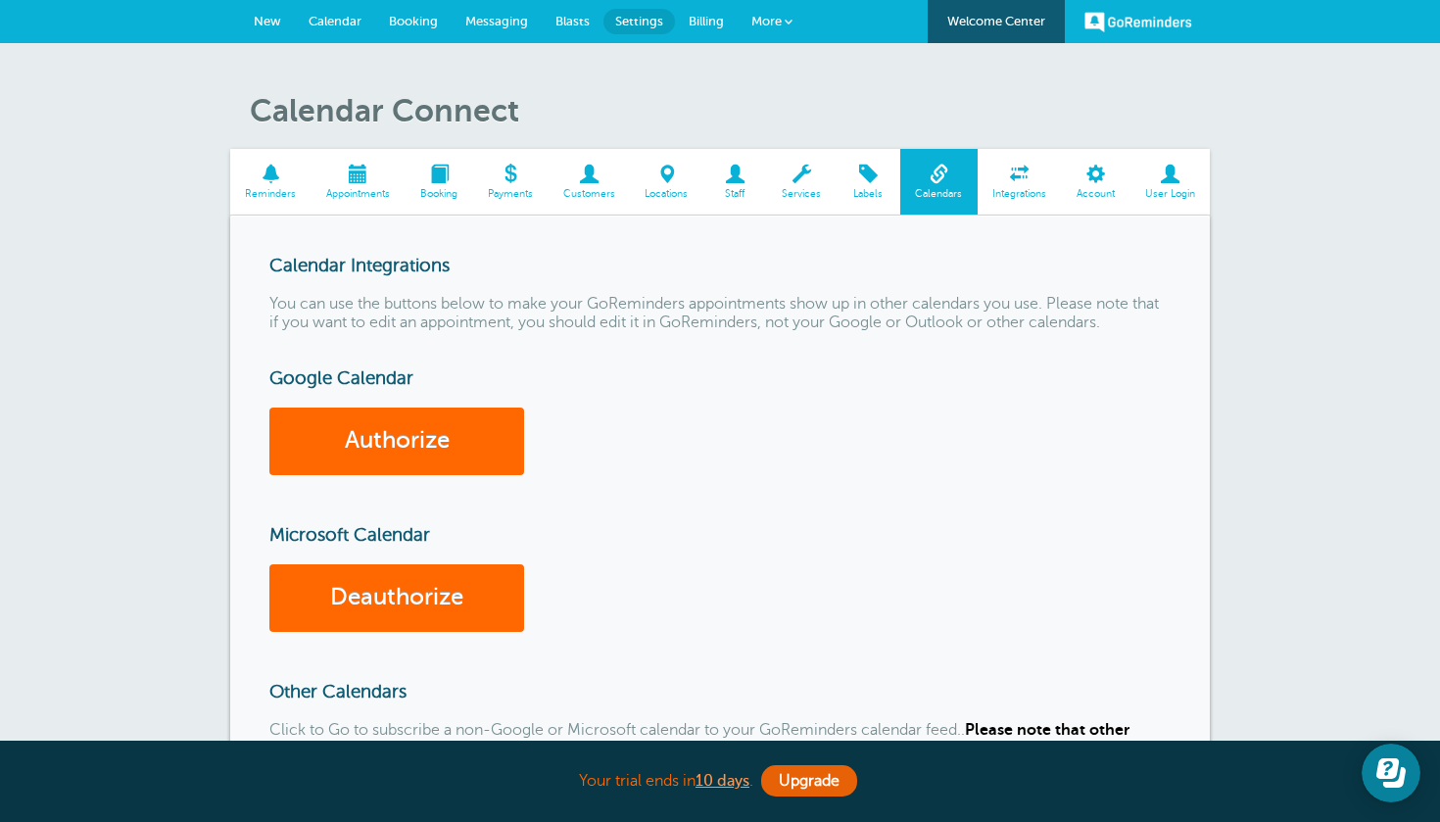
scroll to position [20, 0]
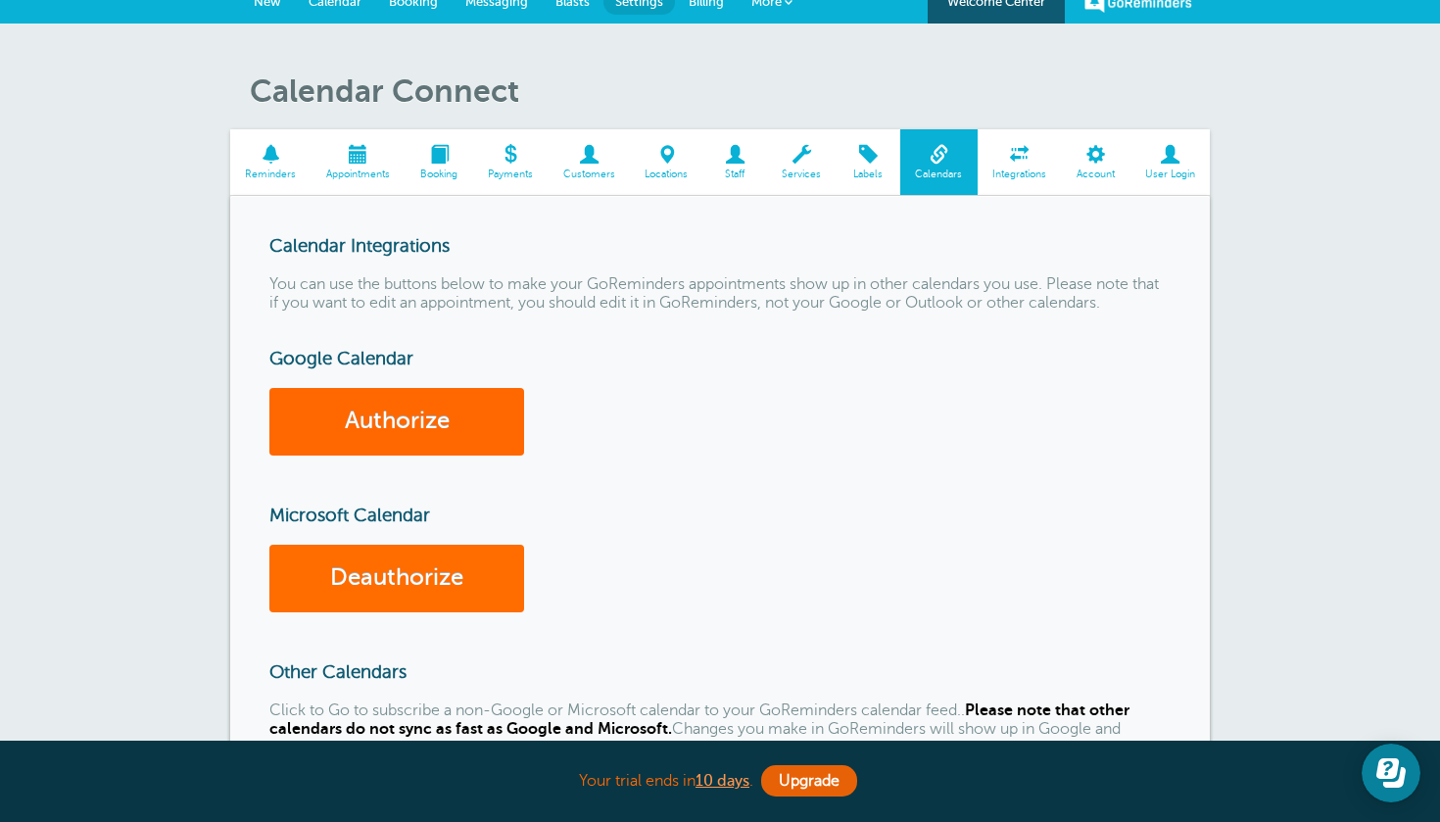
click at [430, 577] on link "Deauthorize" at bounding box center [396, 579] width 255 height 68
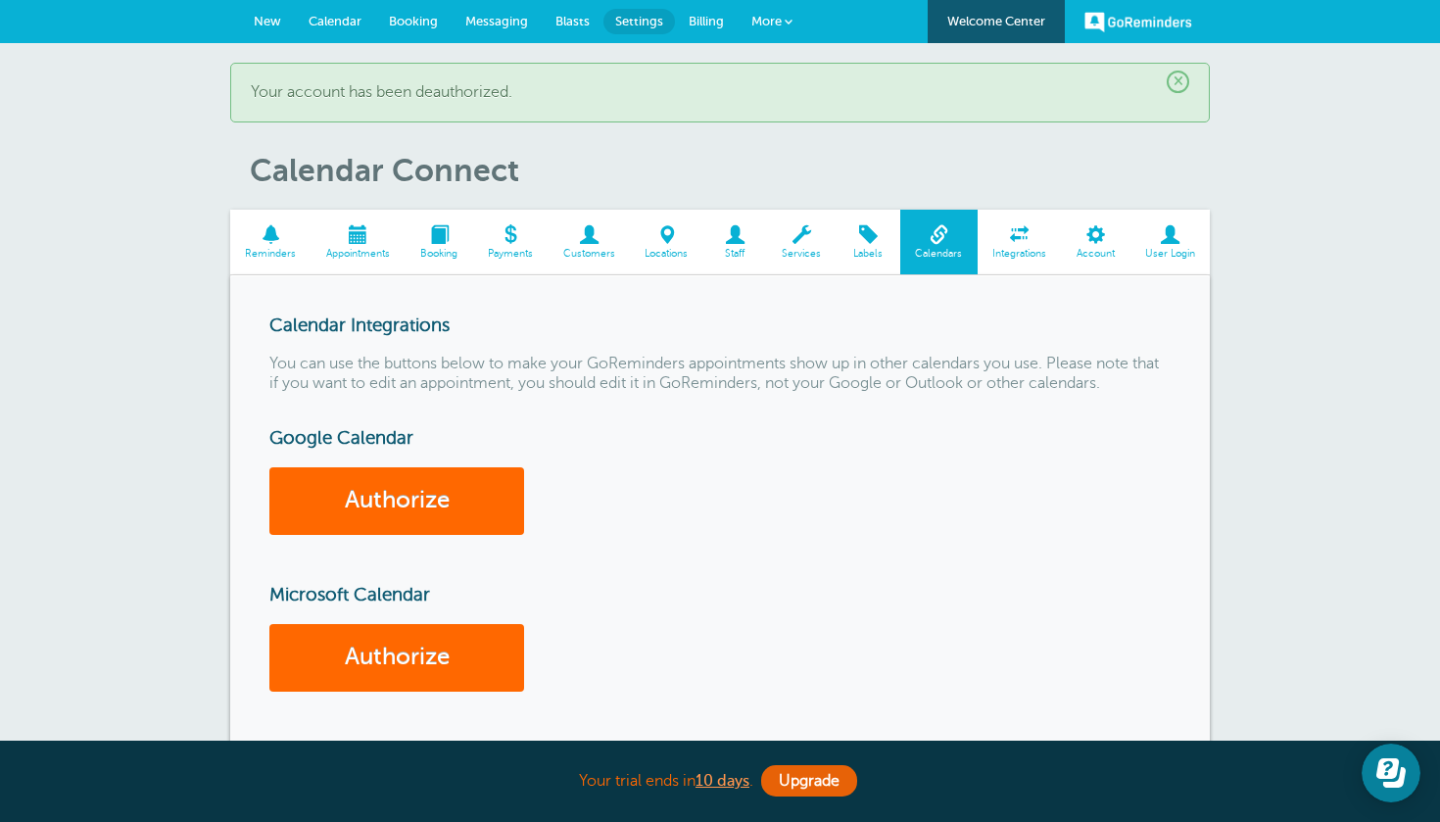
click at [997, 486] on div "Authorize" at bounding box center [719, 501] width 901 height 68
click at [672, 165] on h1 "Calendar Connect" at bounding box center [730, 170] width 960 height 37
click at [646, 28] on link "Settings" at bounding box center [639, 21] width 72 height 25
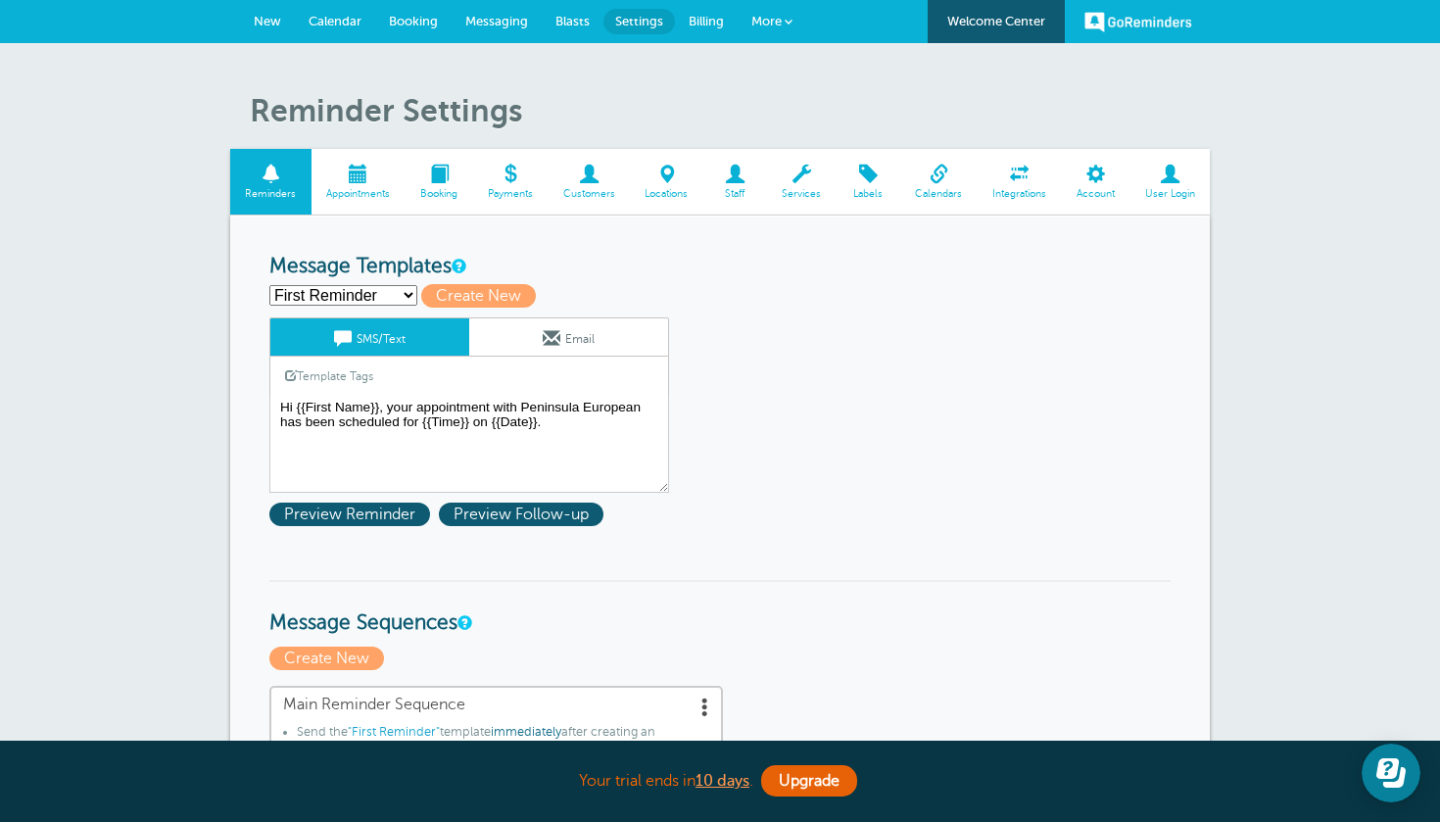
click at [947, 170] on span at bounding box center [938, 174] width 77 height 19
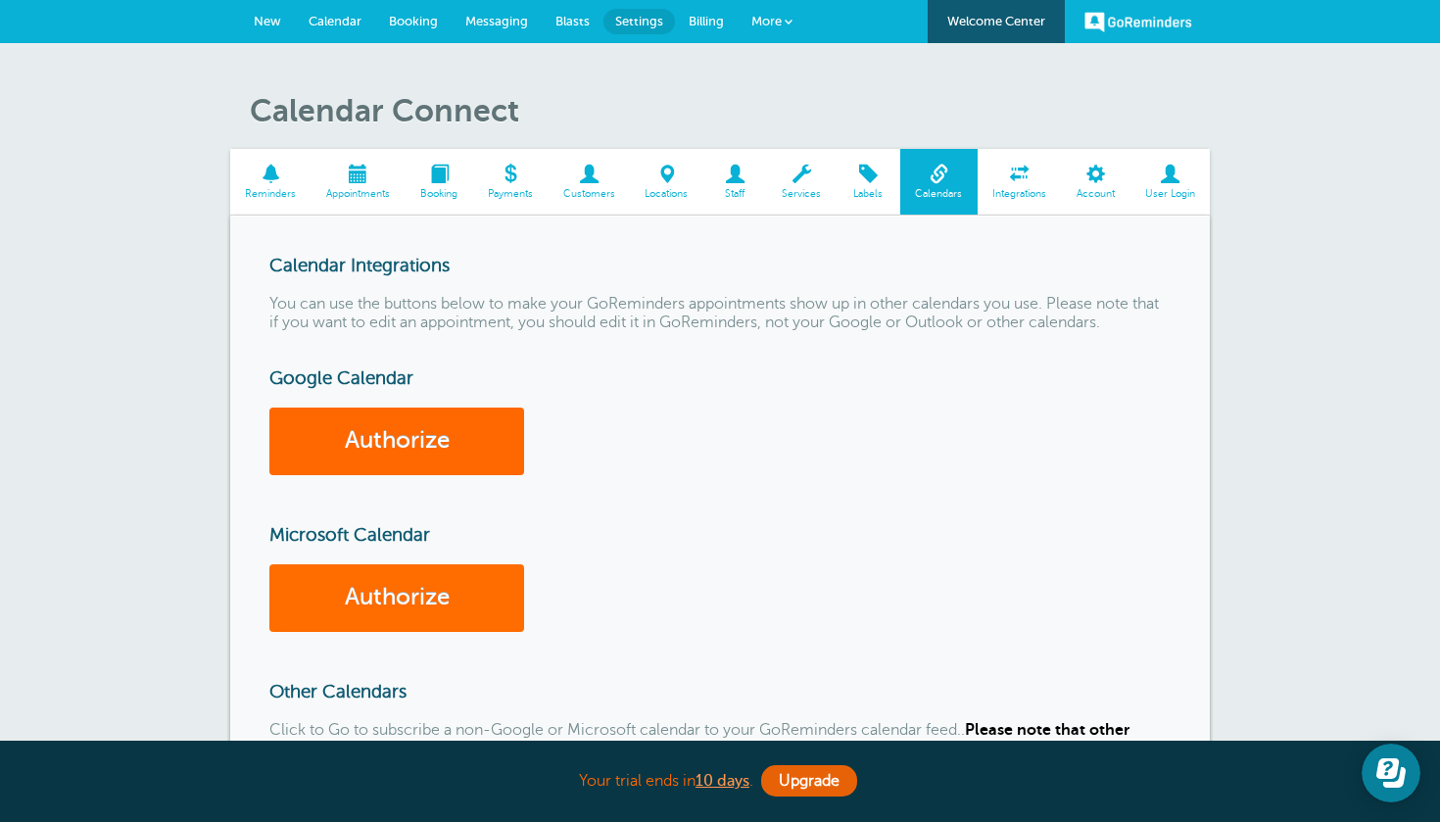
click at [429, 615] on link "Authorize" at bounding box center [396, 598] width 255 height 68
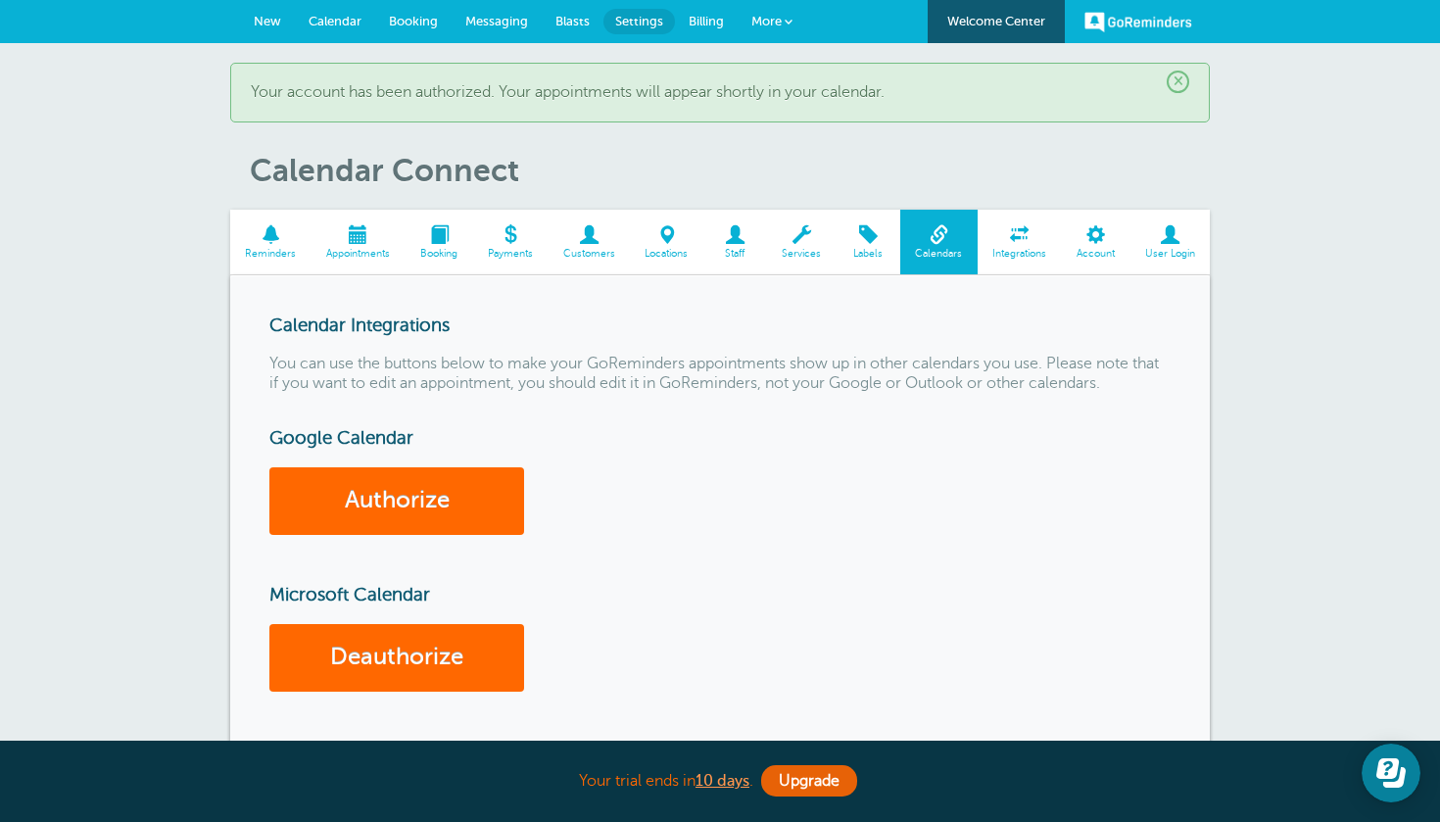
click at [339, 29] on link "Calendar" at bounding box center [335, 21] width 80 height 43
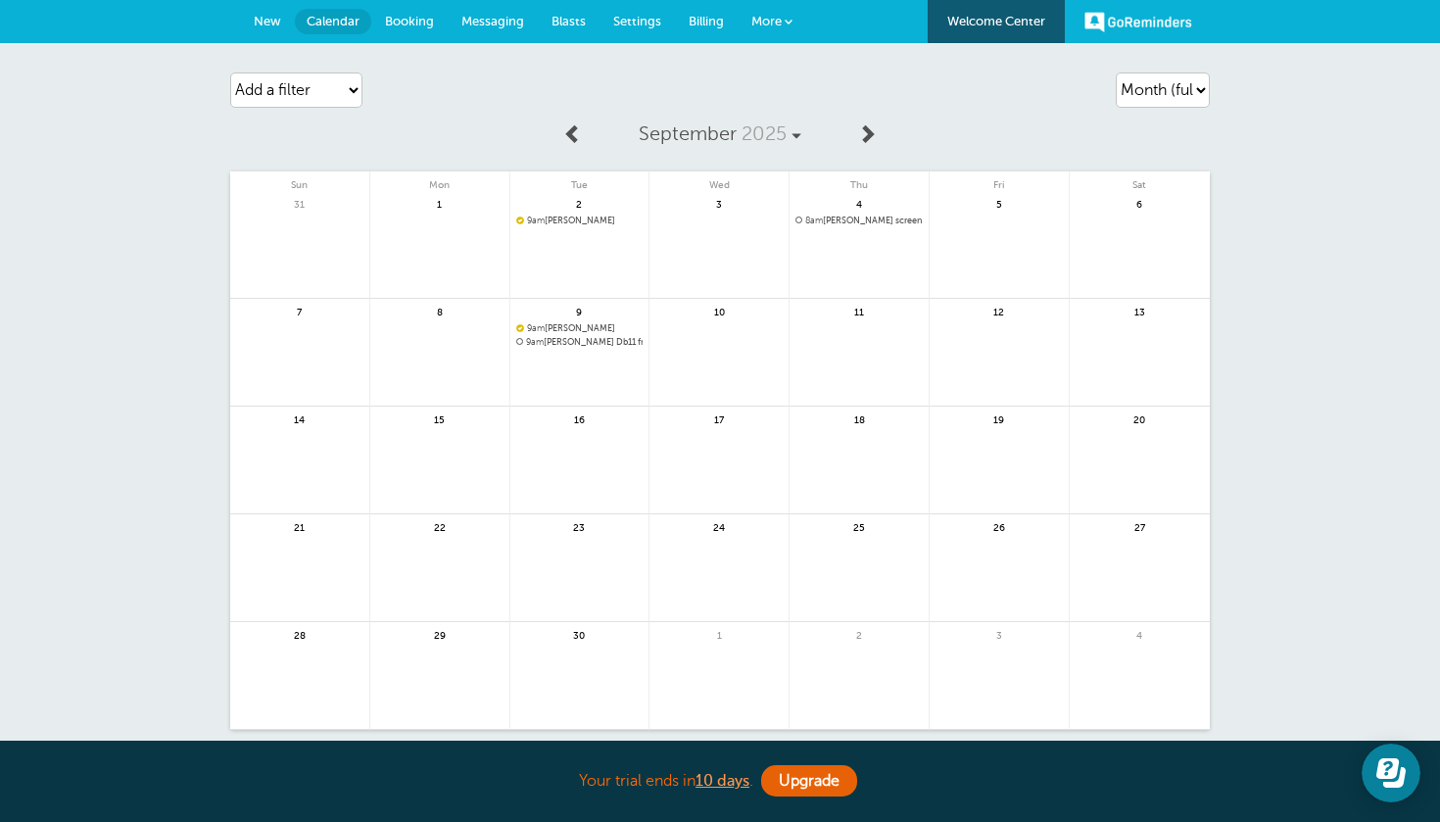
click at [257, 27] on span "New" at bounding box center [267, 21] width 27 height 15
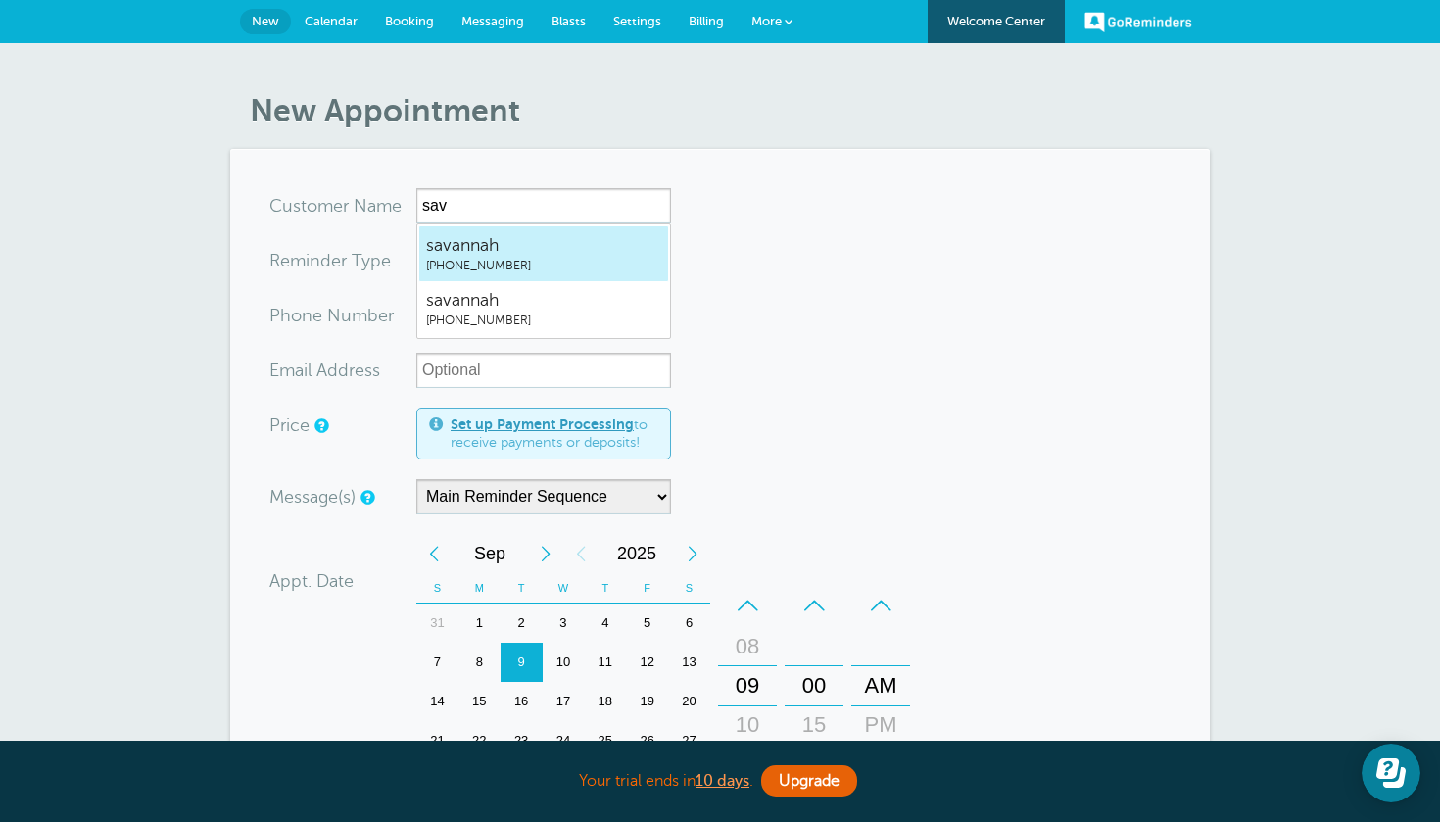
click at [485, 252] on span "savannah" at bounding box center [543, 245] width 235 height 24
type input "savannah6502766519"
type input "savannah"
type input "(650) 276-6519"
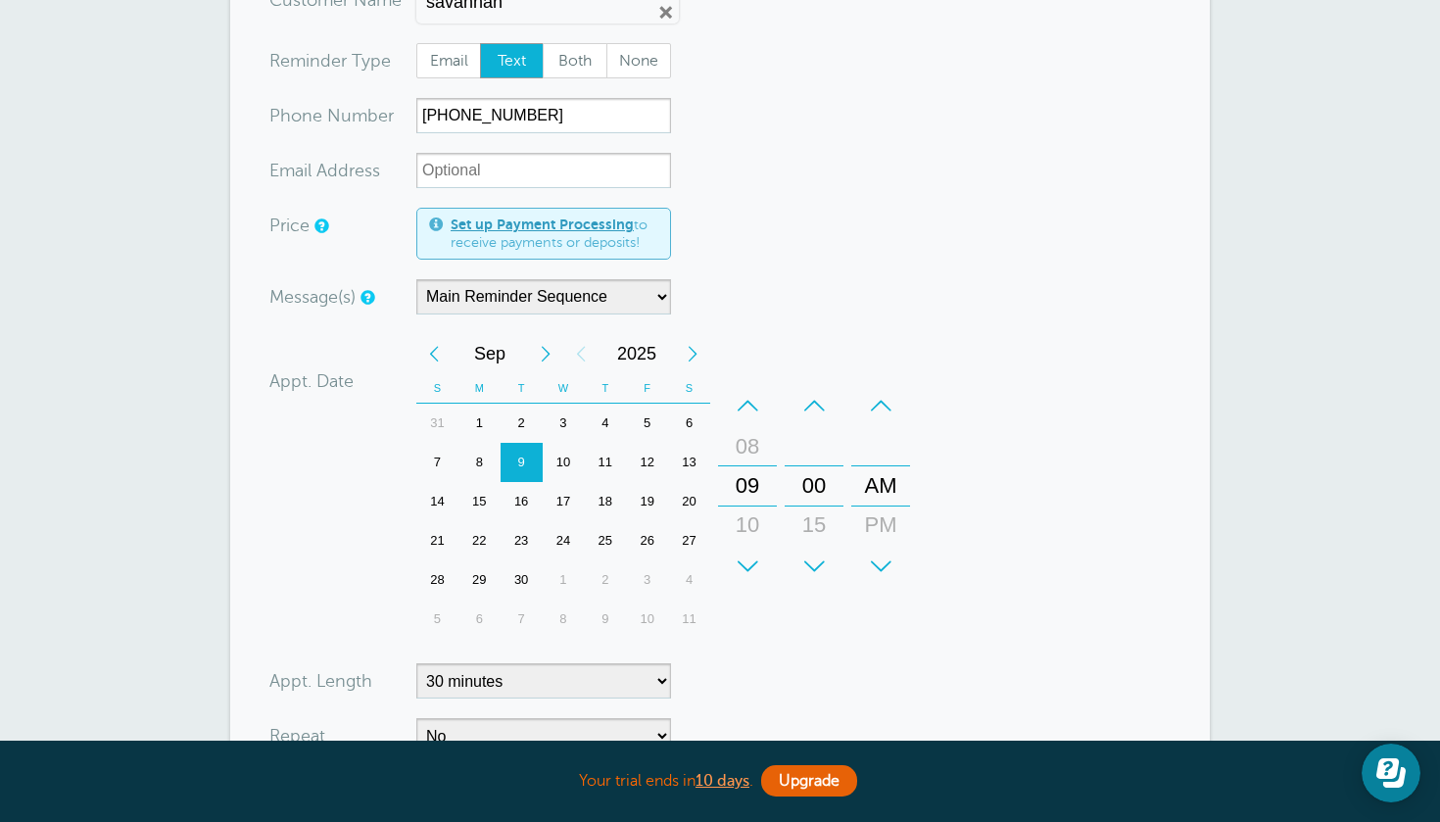
scroll to position [355, 0]
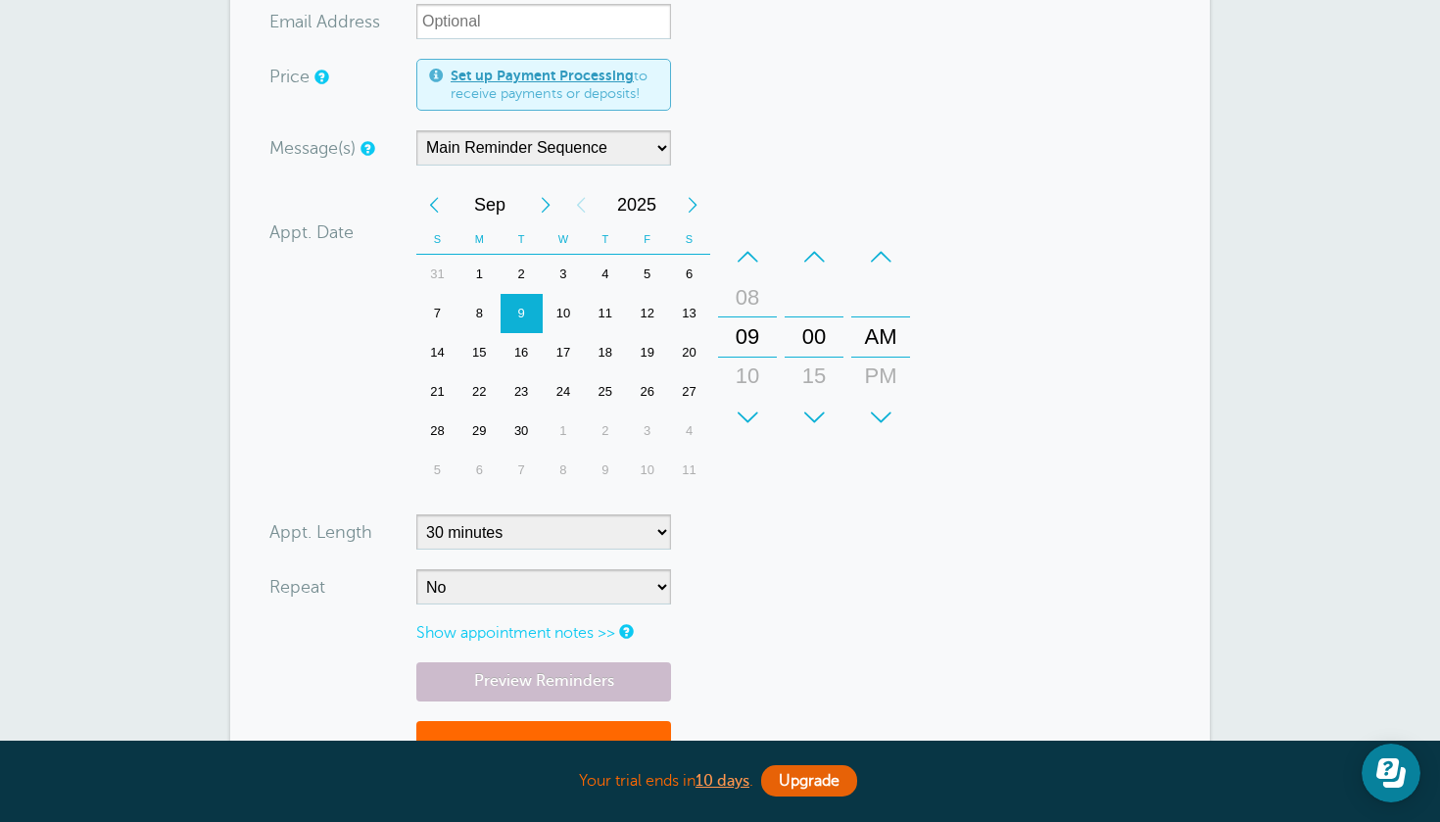
click at [617, 313] on div "11" at bounding box center [605, 313] width 42 height 39
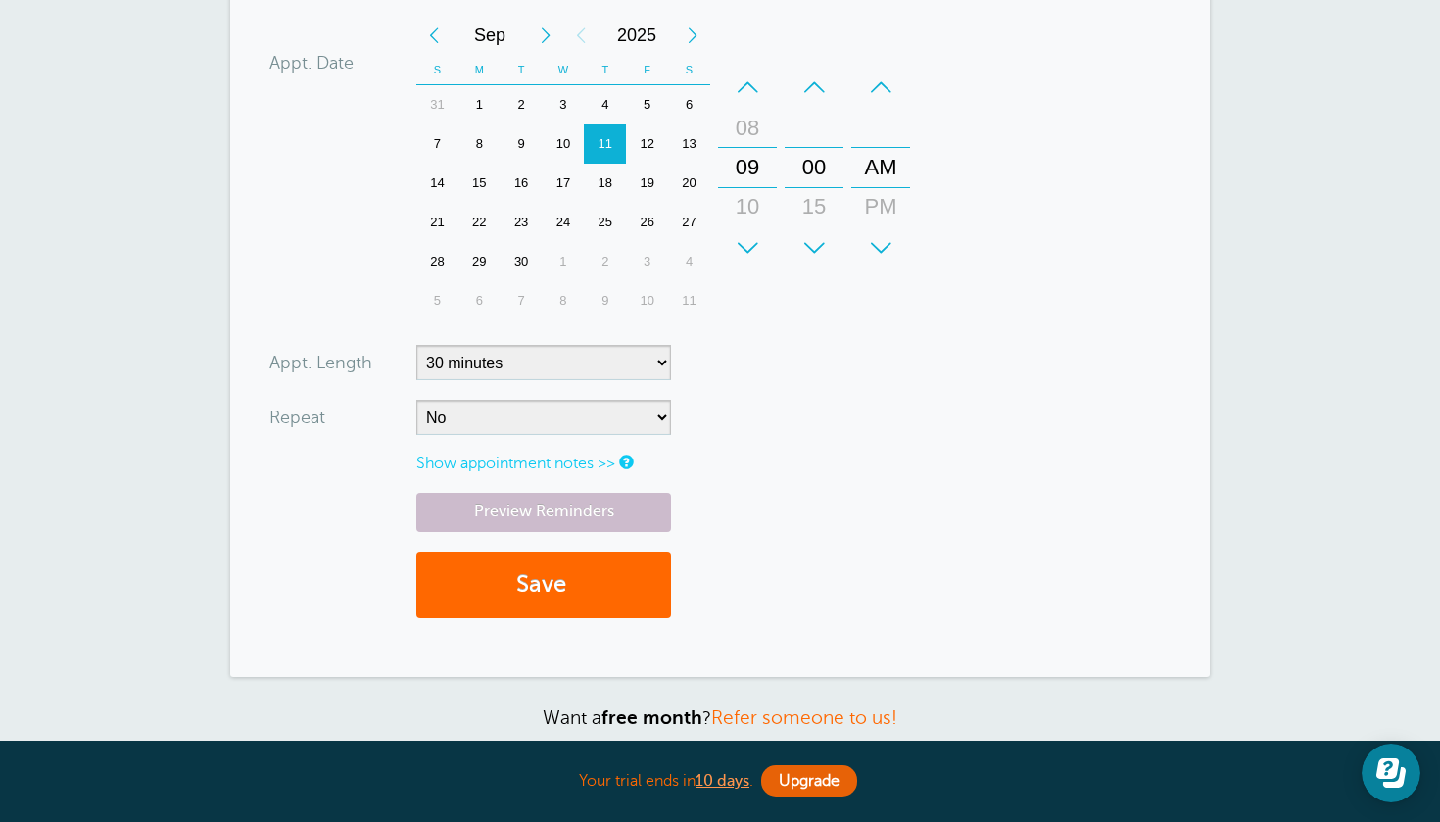
scroll to position [545, 0]
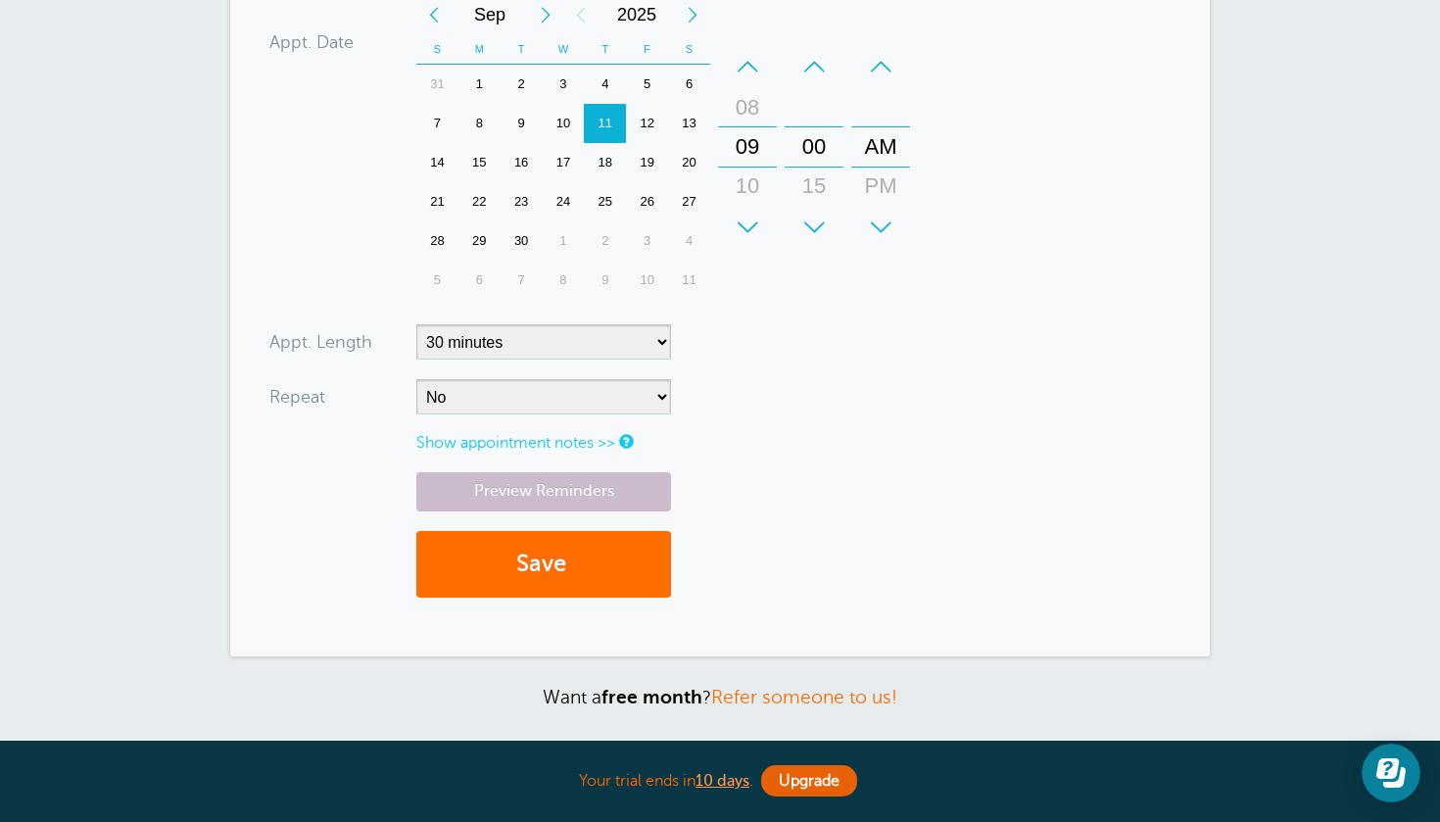
click at [604, 554] on button "Save" at bounding box center [543, 565] width 255 height 68
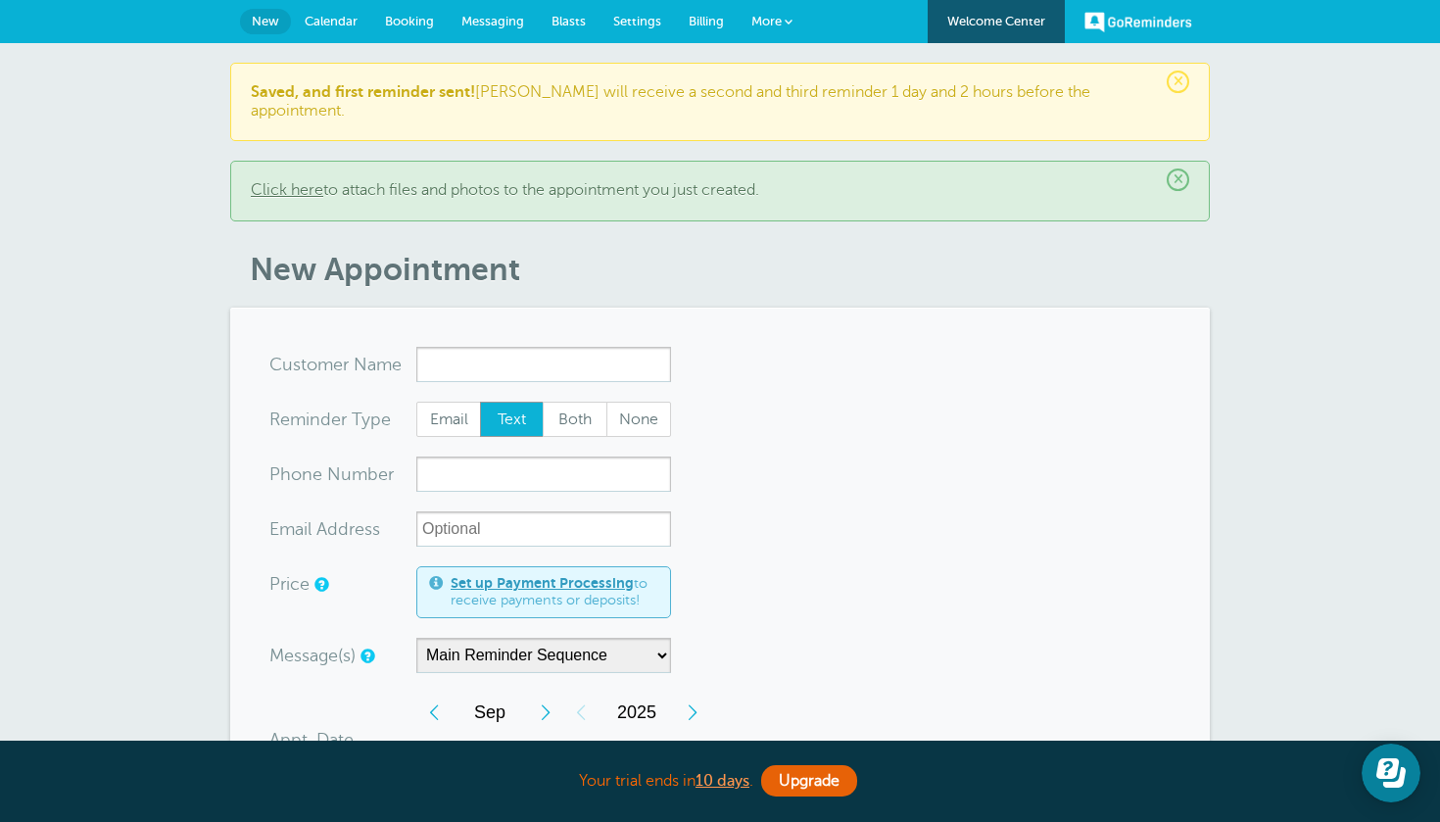
click at [342, 13] on link "Calendar" at bounding box center [331, 21] width 80 height 43
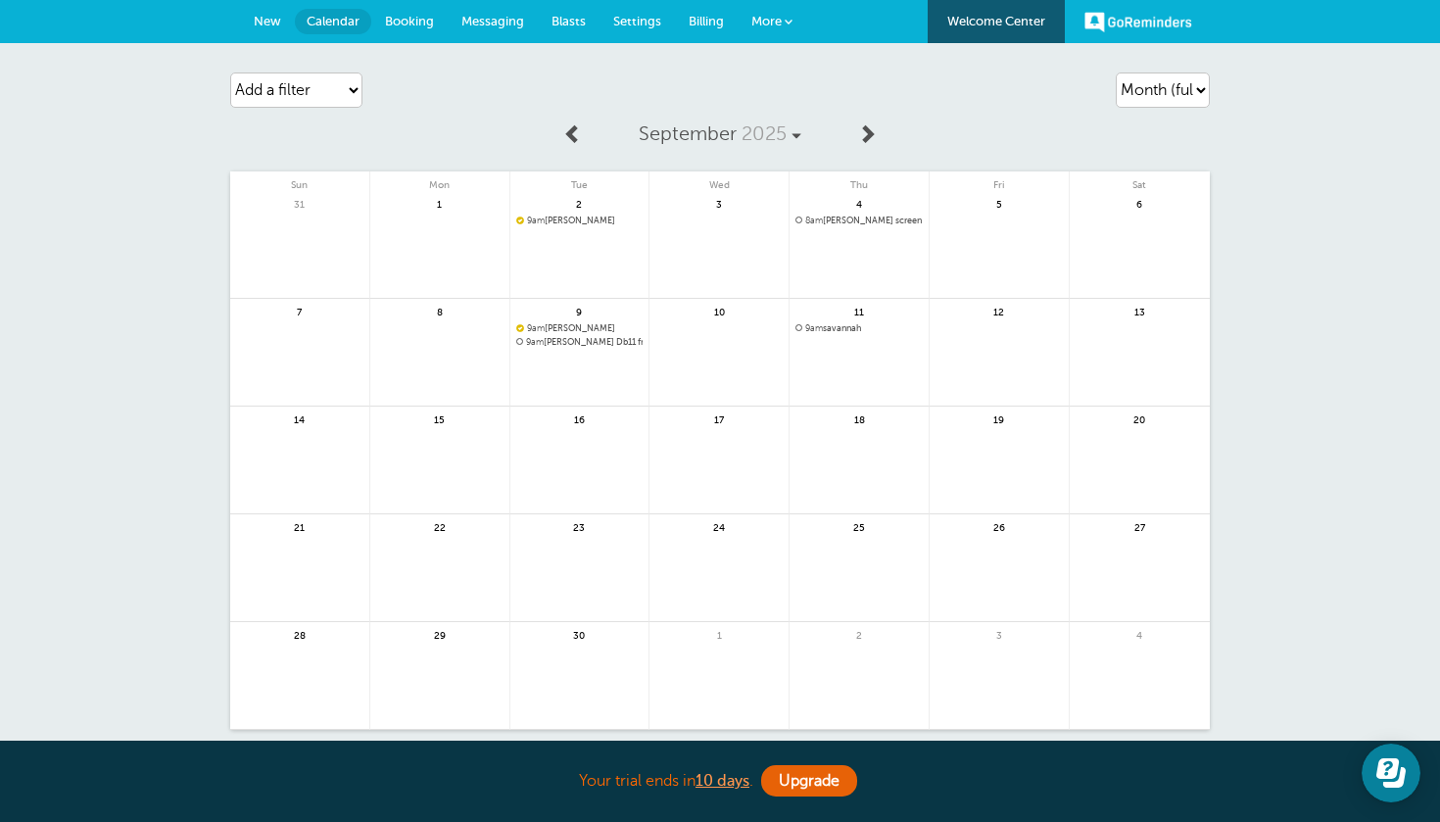
click at [844, 326] on span "9am savannah" at bounding box center [858, 328] width 127 height 11
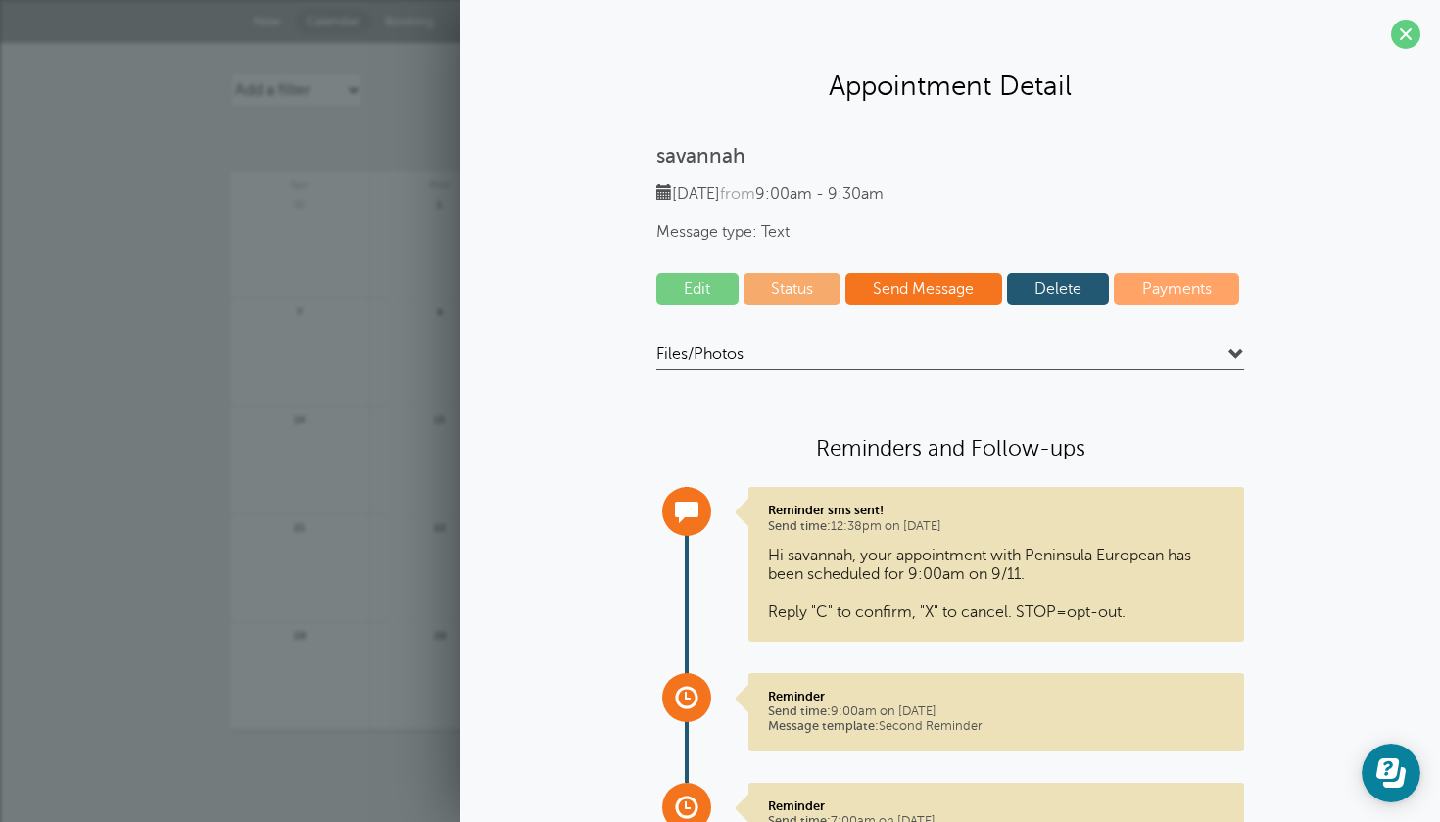
click at [1051, 284] on link "Delete" at bounding box center [1058, 288] width 103 height 31
